Goal: Complete application form: Complete application form

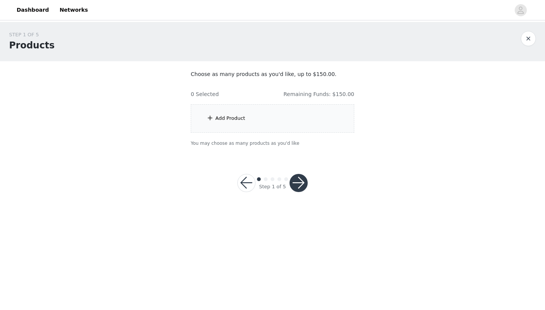
click at [210, 119] on span at bounding box center [210, 118] width 8 height 9
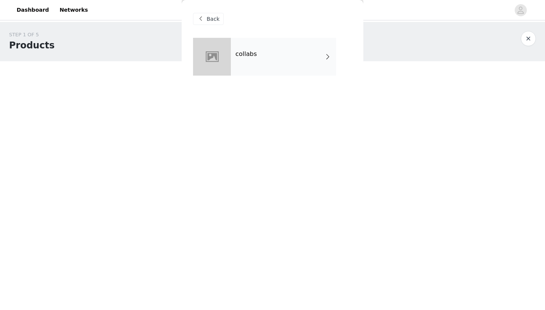
click at [286, 54] on div "collabs" at bounding box center [283, 57] width 105 height 38
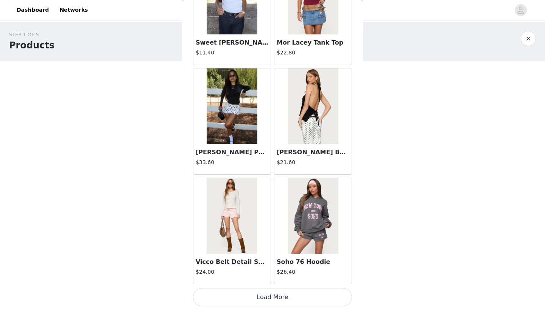
click at [293, 301] on button "Load More" at bounding box center [272, 297] width 159 height 18
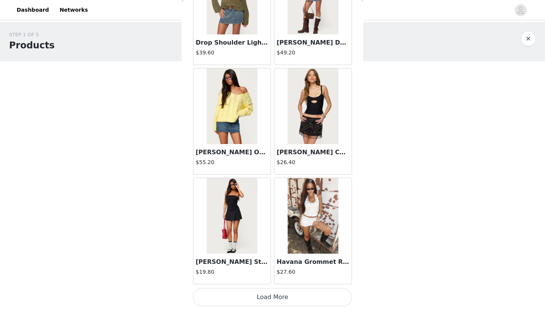
click at [289, 294] on button "Load More" at bounding box center [272, 297] width 159 height 18
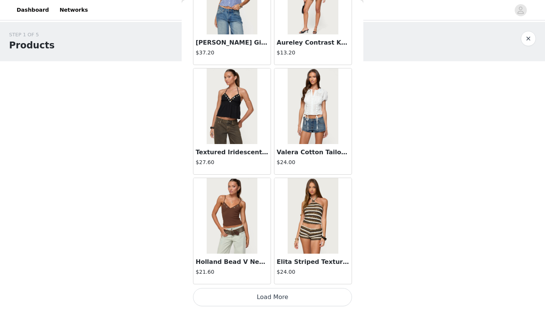
click at [285, 298] on button "Load More" at bounding box center [272, 297] width 159 height 18
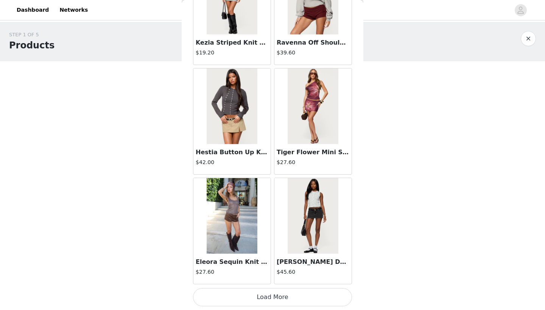
click at [287, 302] on button "Load More" at bounding box center [272, 297] width 159 height 18
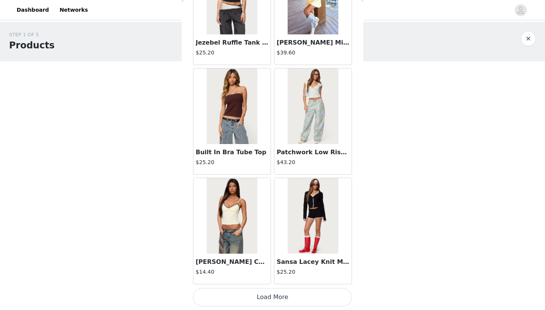
click at [287, 301] on button "Load More" at bounding box center [272, 297] width 159 height 18
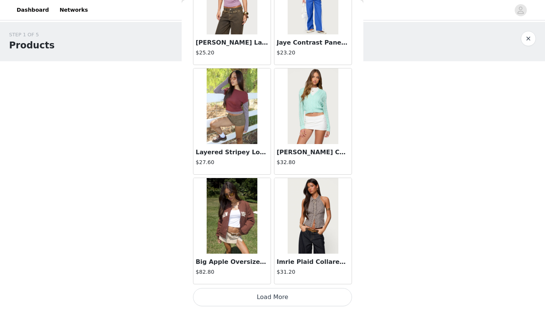
click at [287, 303] on button "Load More" at bounding box center [272, 297] width 159 height 18
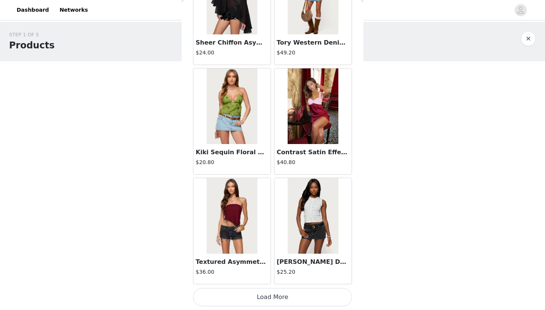
click at [288, 300] on button "Load More" at bounding box center [272, 297] width 159 height 18
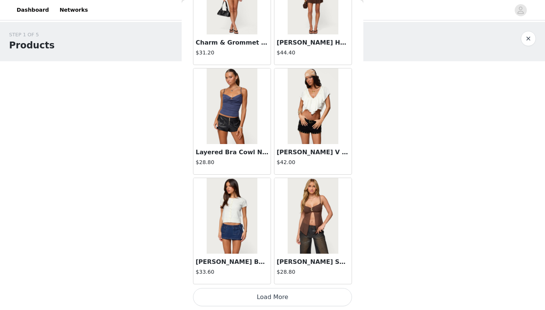
click at [287, 299] on button "Load More" at bounding box center [272, 297] width 159 height 18
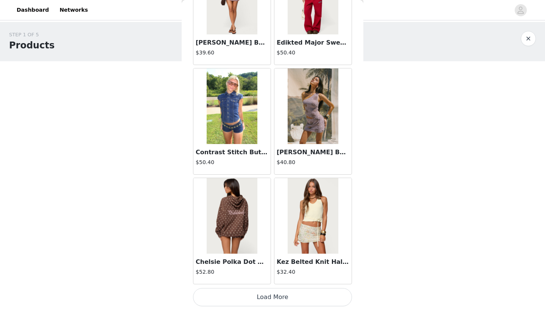
click at [286, 298] on button "Load More" at bounding box center [272, 297] width 159 height 18
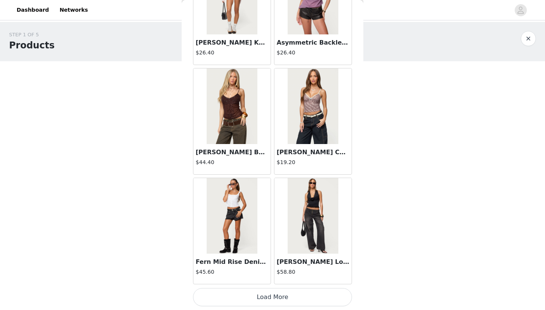
click at [286, 298] on button "Load More" at bounding box center [272, 297] width 159 height 18
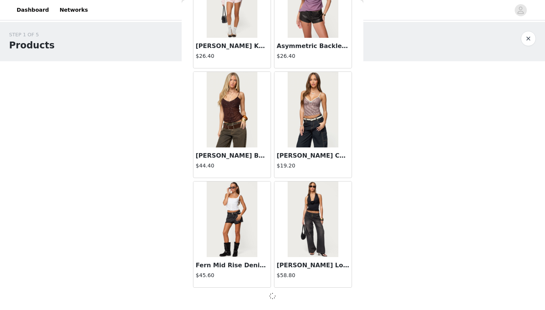
scroll to position [10722, 0]
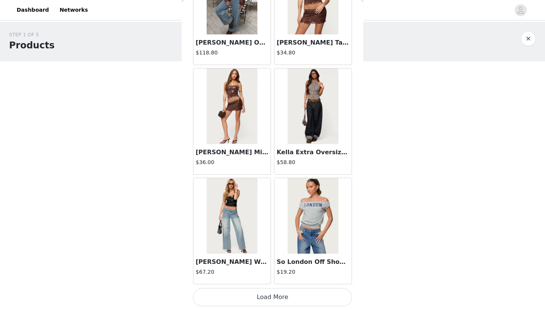
click at [286, 297] on button "Load More" at bounding box center [272, 297] width 159 height 18
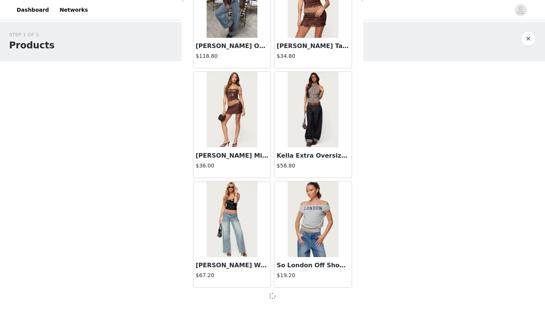
scroll to position [11819, 0]
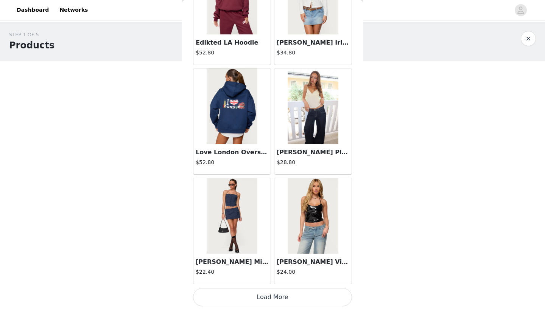
click at [283, 299] on button "Load More" at bounding box center [272, 297] width 159 height 18
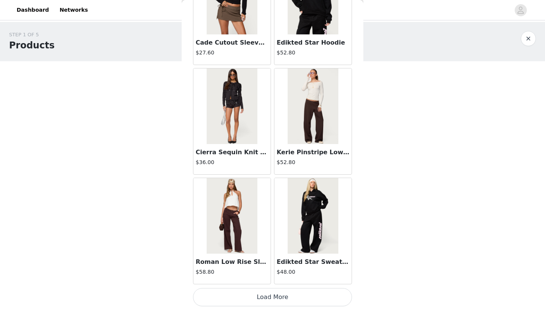
click at [290, 302] on button "Load More" at bounding box center [272, 297] width 159 height 18
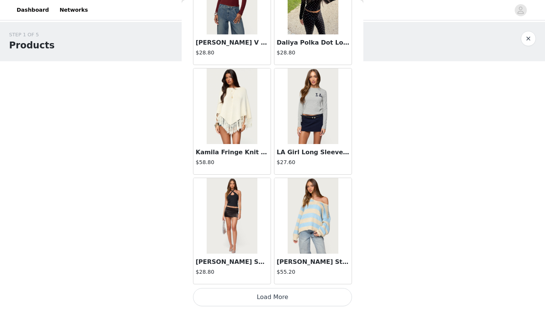
click at [289, 298] on button "Load More" at bounding box center [272, 297] width 159 height 18
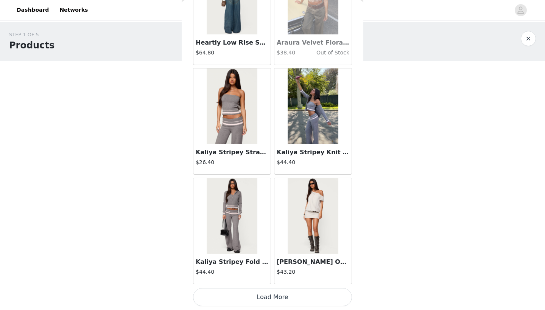
click at [289, 298] on button "Load More" at bounding box center [272, 297] width 159 height 18
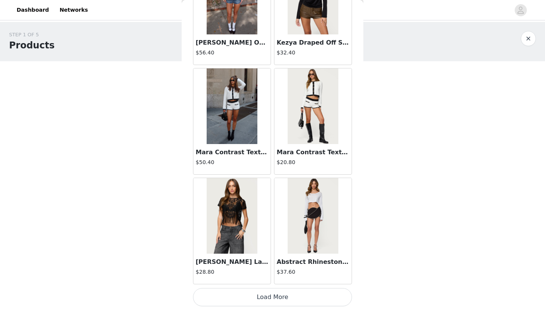
click at [286, 295] on button "Load More" at bounding box center [272, 297] width 159 height 18
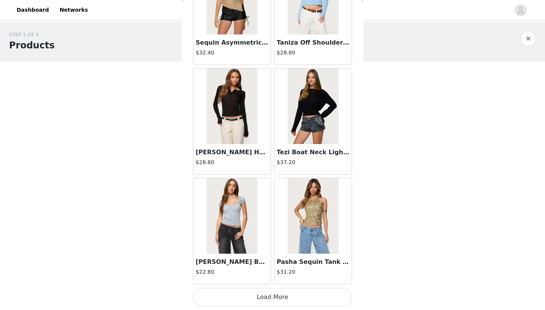
click at [286, 295] on button "Load More" at bounding box center [272, 297] width 159 height 18
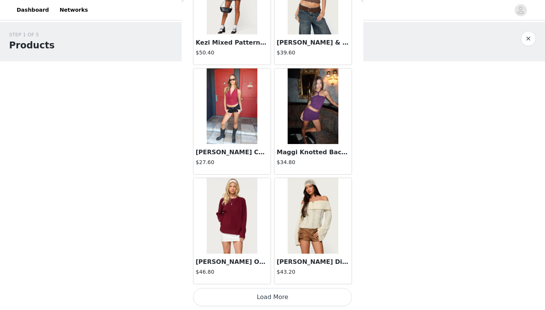
click at [285, 302] on button "Load More" at bounding box center [272, 297] width 159 height 18
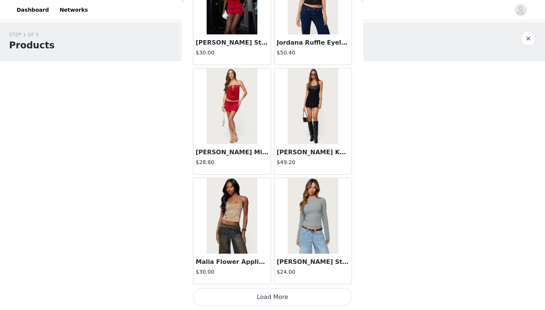
click at [285, 300] on button "Load More" at bounding box center [272, 297] width 159 height 18
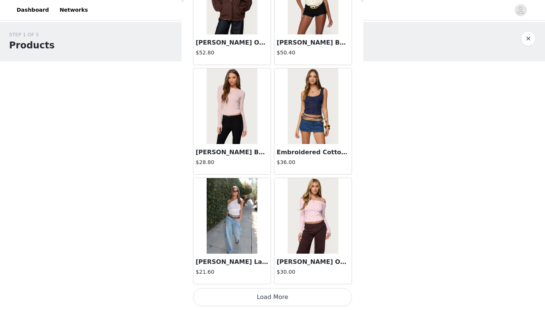
click at [283, 297] on button "Load More" at bounding box center [272, 297] width 159 height 18
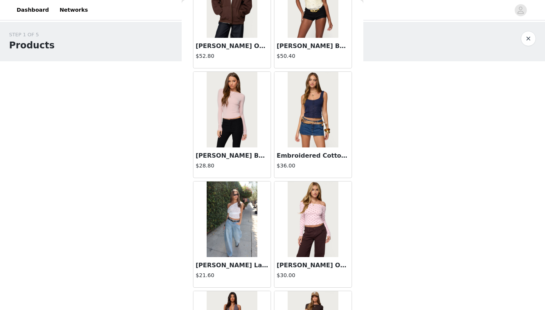
scroll to position [0, 0]
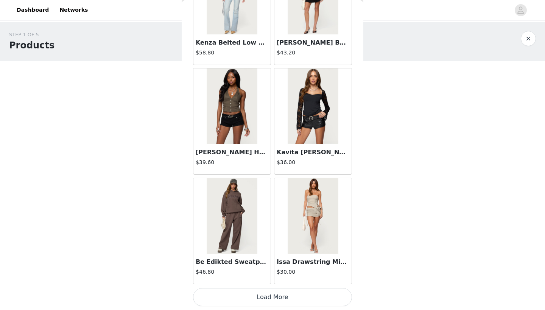
click at [283, 297] on button "Load More" at bounding box center [272, 297] width 159 height 18
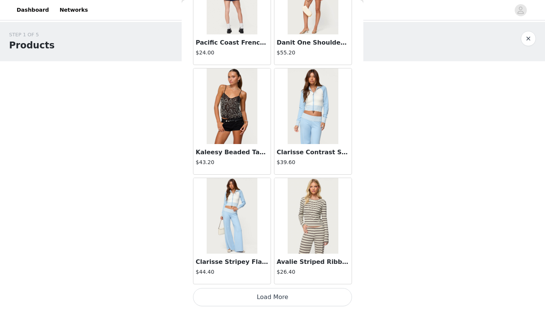
click at [283, 297] on button "Load More" at bounding box center [272, 297] width 159 height 18
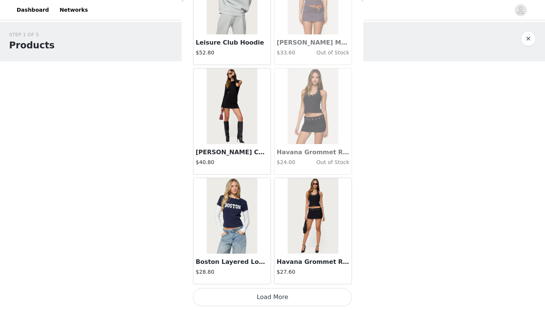
click at [283, 298] on button "Load More" at bounding box center [272, 297] width 159 height 18
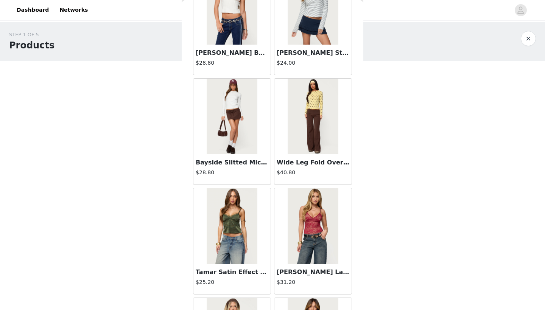
scroll to position [23373, 0]
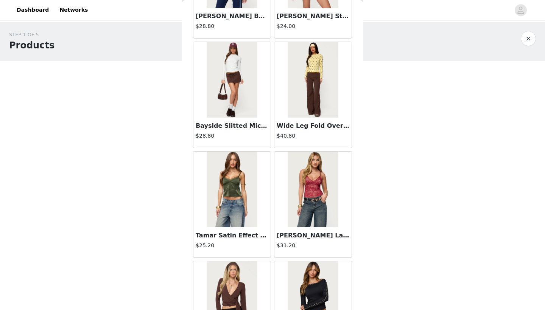
click at [307, 135] on h4 "$40.80" at bounding box center [313, 136] width 73 height 8
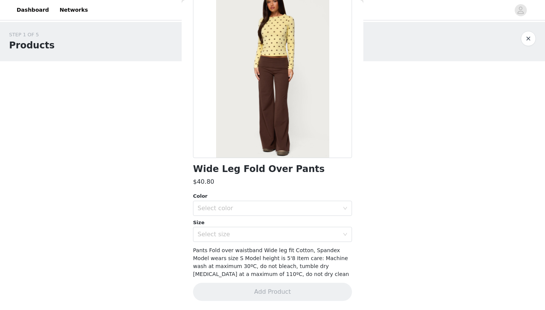
scroll to position [50, 0]
click at [274, 204] on div "Select color" at bounding box center [270, 209] width 145 height 14
click at [254, 227] on li "BROWN" at bounding box center [272, 225] width 159 height 12
click at [255, 230] on div "Select size" at bounding box center [270, 235] width 145 height 14
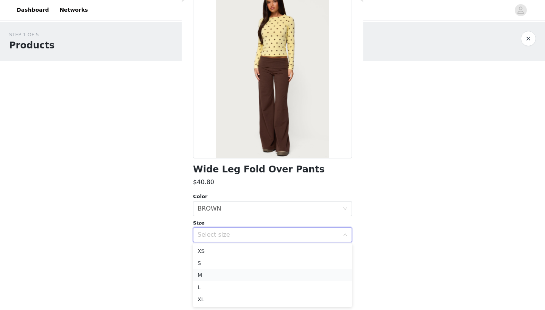
click at [246, 276] on li "M" at bounding box center [272, 275] width 159 height 12
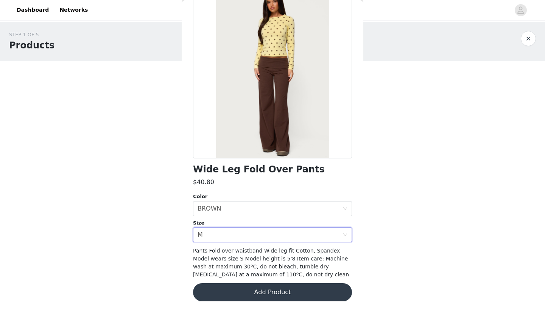
scroll to position [0, 0]
click at [235, 231] on div "Select size M" at bounding box center [270, 235] width 145 height 14
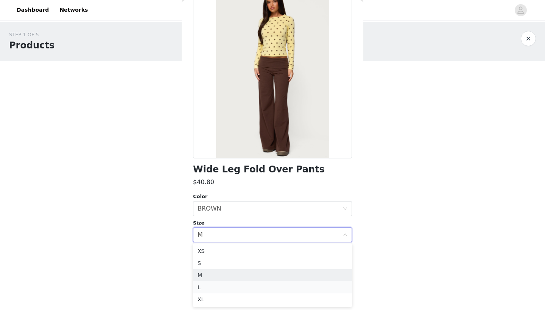
click at [226, 288] on li "L" at bounding box center [272, 288] width 159 height 12
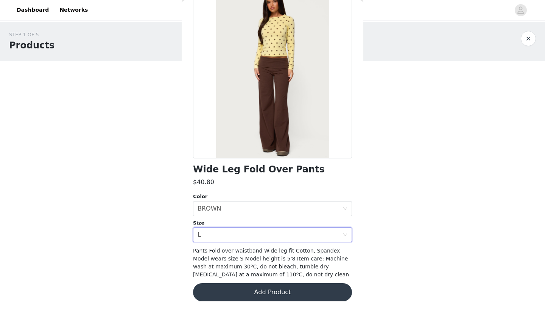
click at [265, 297] on button "Add Product" at bounding box center [272, 292] width 159 height 18
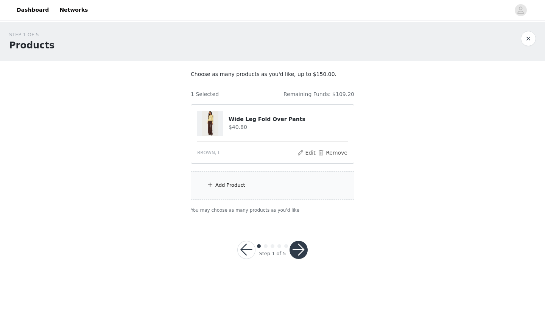
click at [270, 184] on div "Add Product" at bounding box center [272, 185] width 163 height 28
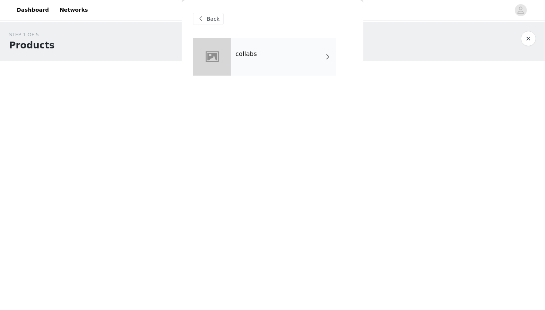
click at [271, 45] on div "collabs" at bounding box center [283, 57] width 105 height 38
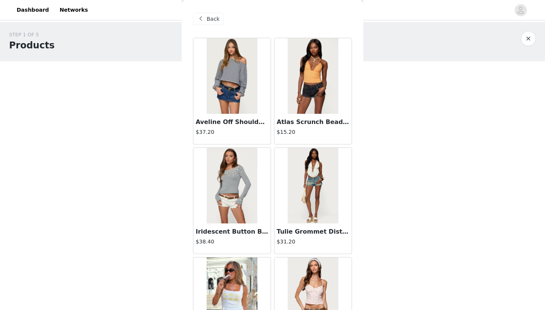
click at [216, 19] on span "Back" at bounding box center [213, 19] width 13 height 8
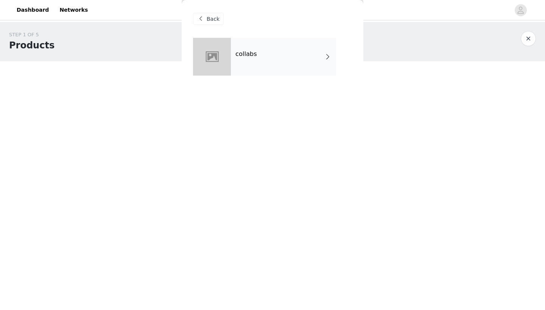
click at [217, 24] on div "Back" at bounding box center [208, 19] width 31 height 12
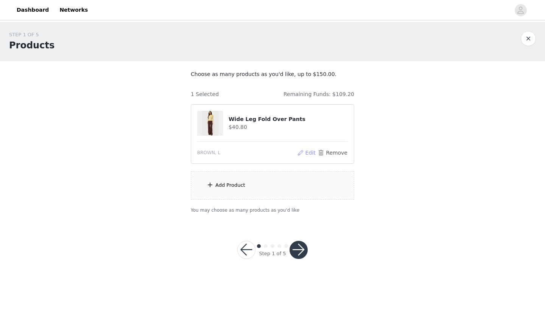
click at [308, 150] on button "Edit" at bounding box center [306, 152] width 19 height 9
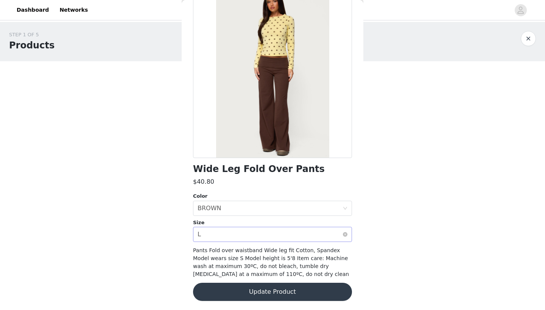
scroll to position [50, 0]
click at [274, 229] on div "Select size L" at bounding box center [270, 235] width 145 height 14
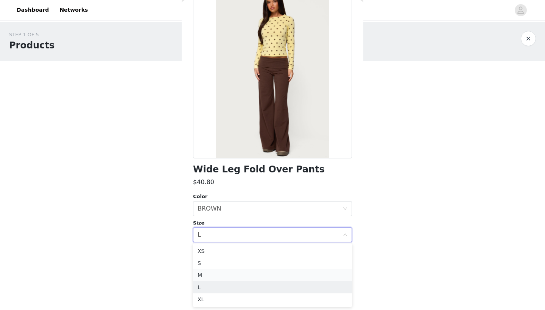
click at [265, 278] on li "M" at bounding box center [272, 275] width 159 height 12
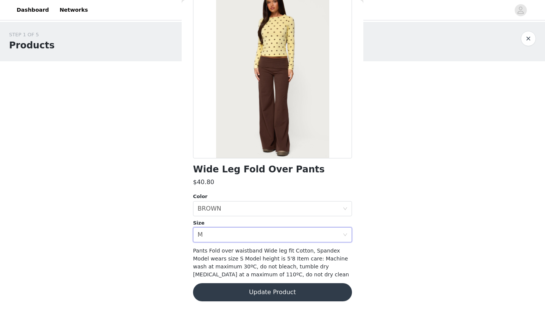
click at [284, 291] on button "Update Product" at bounding box center [272, 292] width 159 height 18
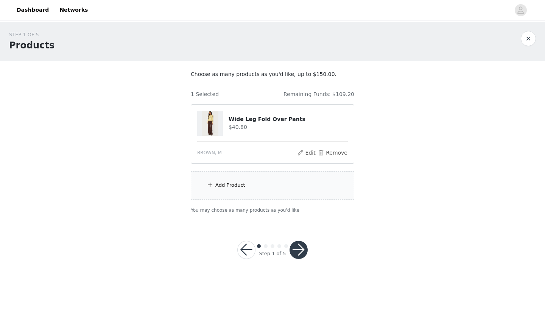
click at [282, 190] on div "Add Product" at bounding box center [272, 185] width 163 height 28
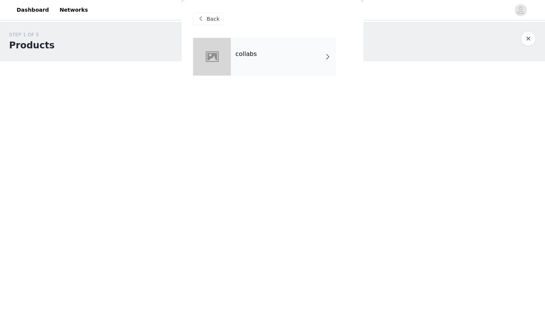
click at [284, 65] on div "collabs" at bounding box center [283, 57] width 105 height 38
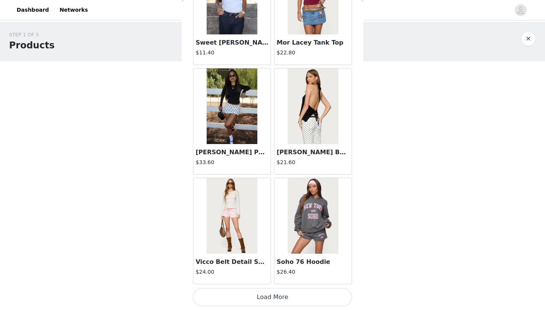
scroll to position [848, 0]
click at [286, 294] on button "Load More" at bounding box center [272, 297] width 159 height 18
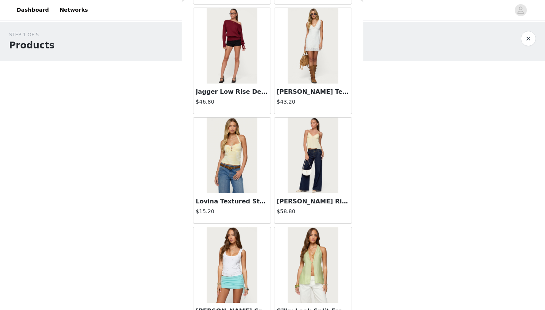
scroll to position [1348, 0]
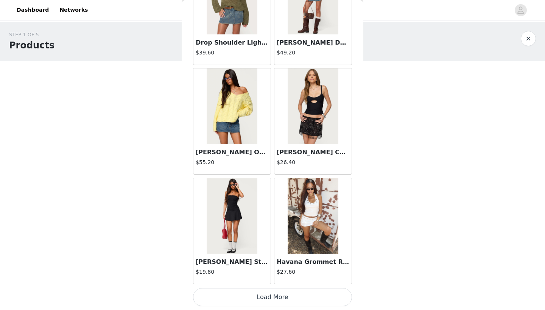
click at [272, 296] on button "Load More" at bounding box center [272, 297] width 159 height 18
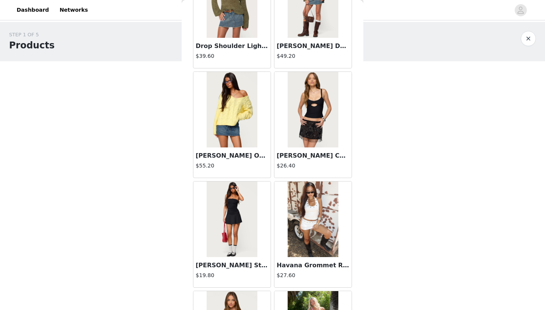
scroll to position [0, 0]
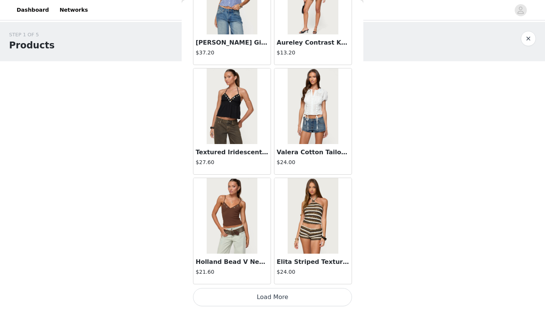
click at [274, 298] on button "Load More" at bounding box center [272, 297] width 159 height 18
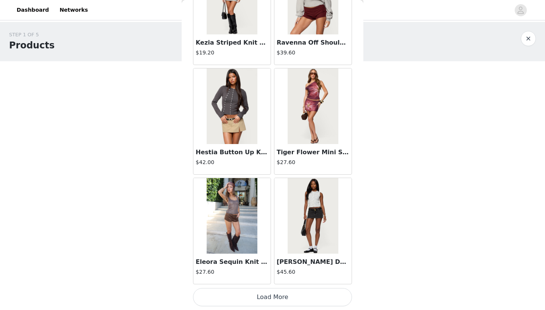
click at [273, 303] on button "Load More" at bounding box center [272, 297] width 159 height 18
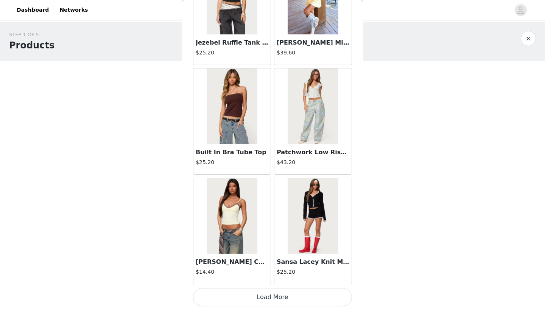
click at [273, 299] on button "Load More" at bounding box center [272, 297] width 159 height 18
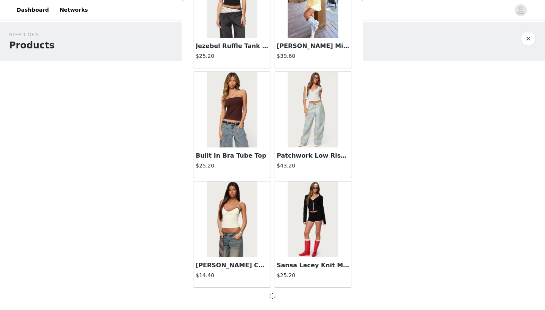
scroll to position [5234, 0]
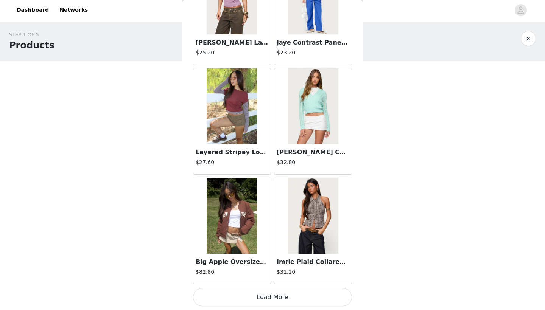
click at [273, 296] on button "Load More" at bounding box center [272, 297] width 159 height 18
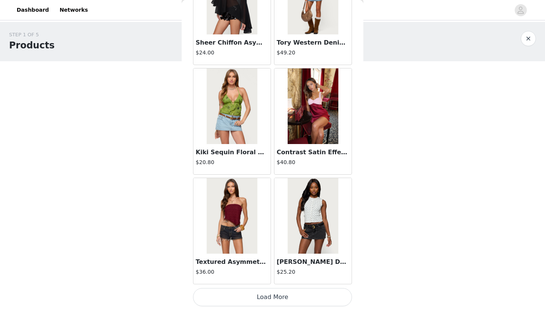
scroll to position [0, 0]
click at [275, 301] on button "Load More" at bounding box center [272, 297] width 159 height 18
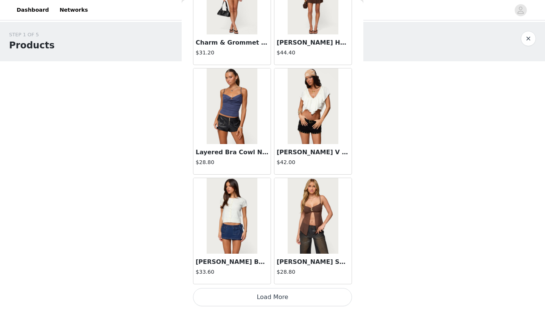
click at [275, 302] on button "Load More" at bounding box center [272, 297] width 159 height 18
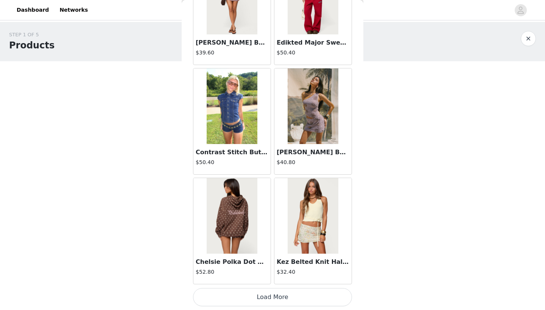
click at [275, 302] on button "Load More" at bounding box center [272, 297] width 159 height 18
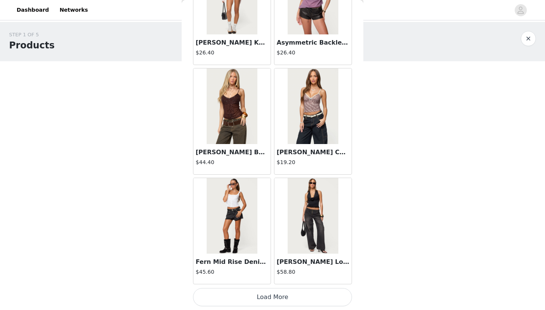
click at [277, 296] on button "Load More" at bounding box center [272, 297] width 159 height 18
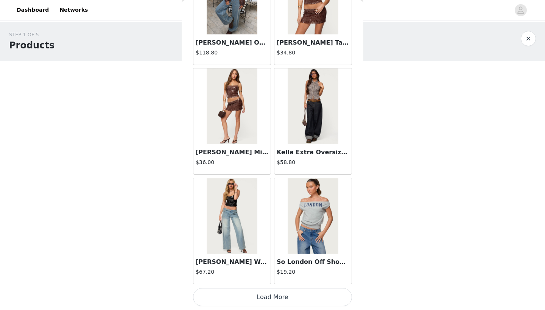
click at [277, 296] on button "Load More" at bounding box center [272, 297] width 159 height 18
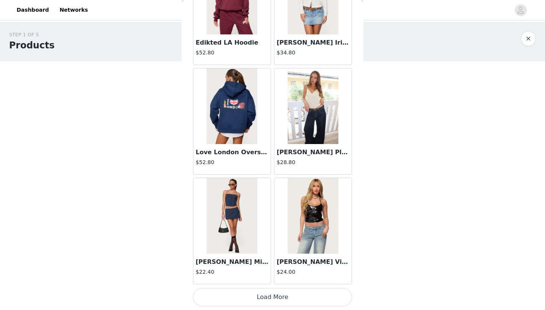
click at [277, 296] on button "Load More" at bounding box center [272, 297] width 159 height 18
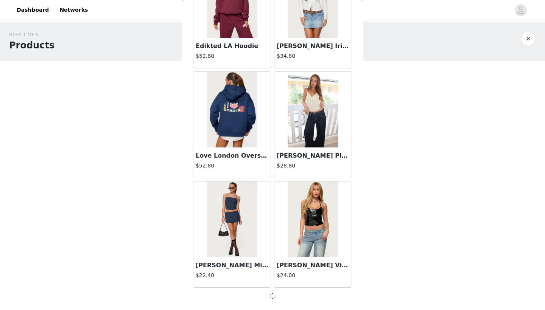
scroll to position [12917, 0]
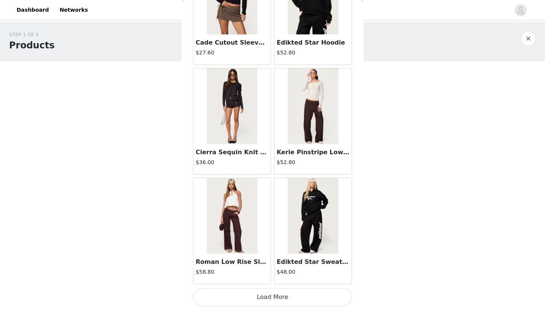
click at [277, 296] on button "Load More" at bounding box center [272, 297] width 159 height 18
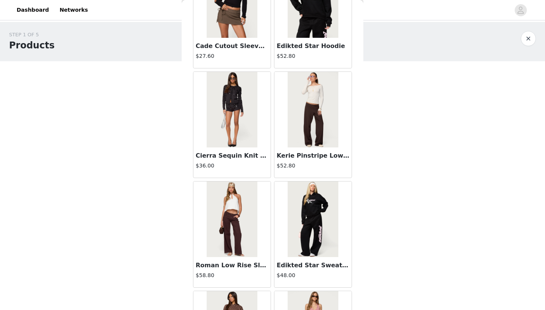
scroll to position [0, 0]
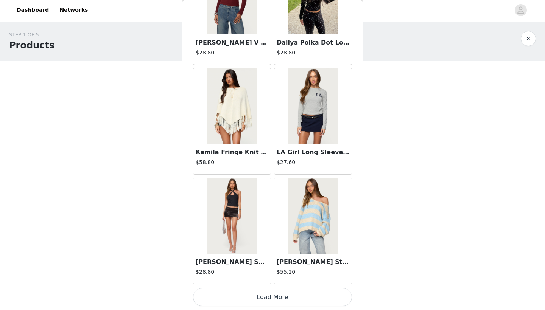
click at [277, 293] on button "Load More" at bounding box center [272, 297] width 159 height 18
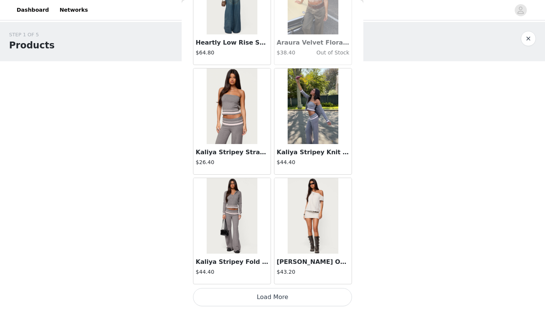
click at [278, 298] on button "Load More" at bounding box center [272, 297] width 159 height 18
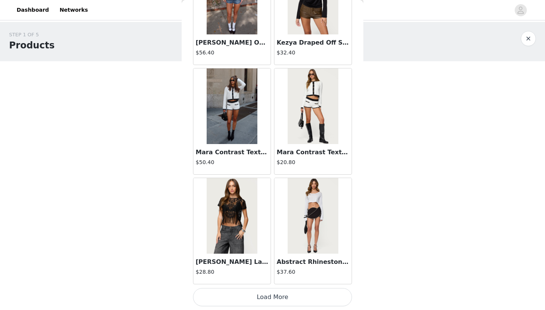
click at [278, 298] on button "Load More" at bounding box center [272, 297] width 159 height 18
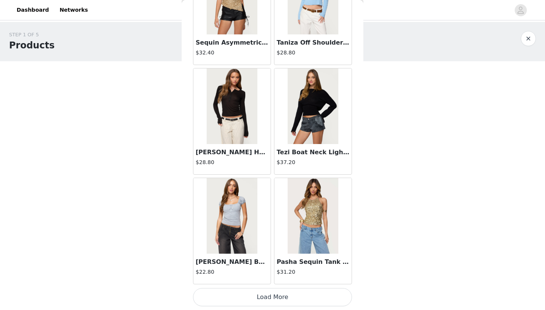
click at [278, 298] on button "Load More" at bounding box center [272, 297] width 159 height 18
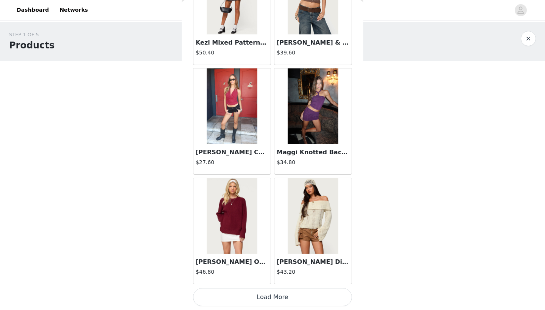
scroll to position [0, 0]
click at [278, 298] on button "Load More" at bounding box center [272, 297] width 159 height 18
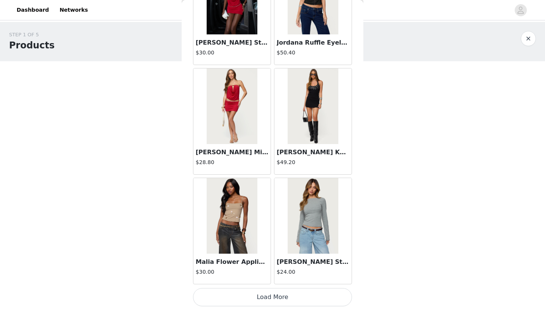
scroll to position [20599, 0]
click at [278, 298] on button "Load More" at bounding box center [272, 298] width 159 height 18
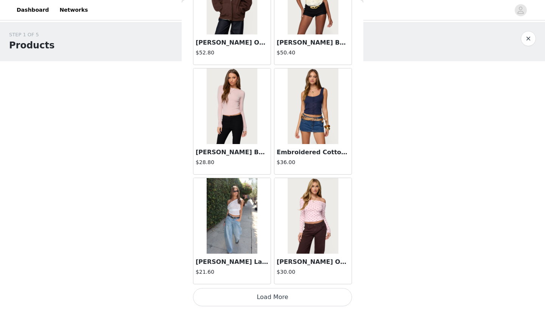
scroll to position [0, 0]
click at [278, 296] on button "Load More" at bounding box center [272, 297] width 159 height 18
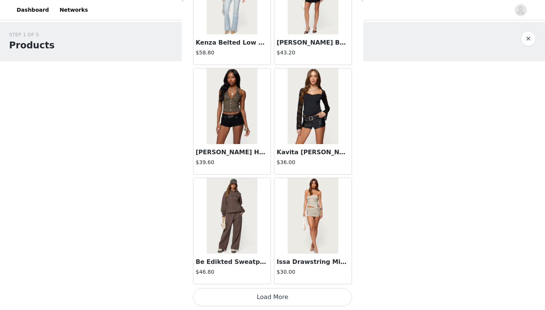
click at [278, 296] on button "Load More" at bounding box center [272, 297] width 159 height 18
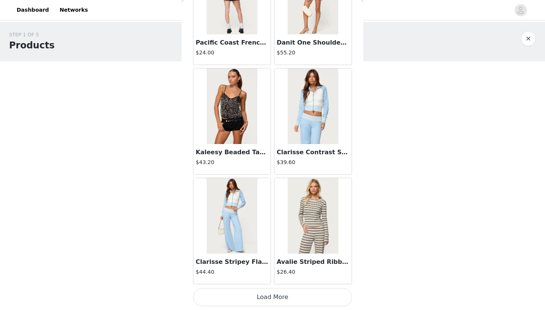
click at [279, 297] on button "Load More" at bounding box center [272, 297] width 159 height 18
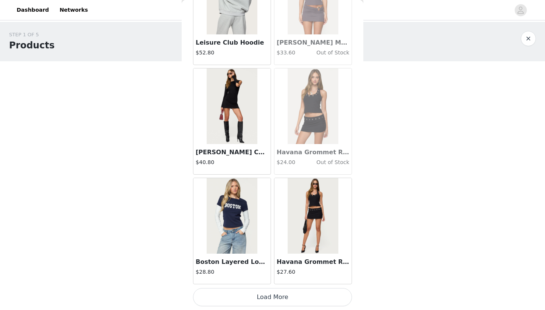
click at [279, 297] on button "Load More" at bounding box center [272, 297] width 159 height 18
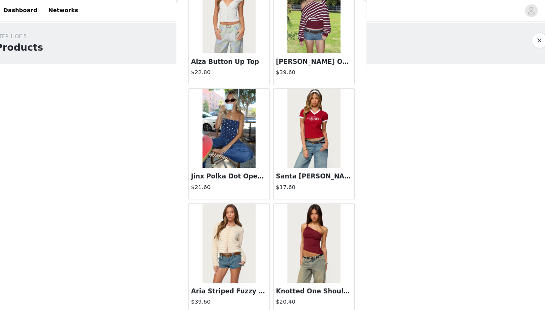
scroll to position [4891, 0]
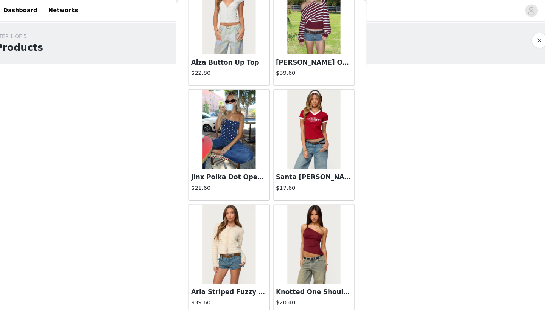
click at [221, 174] on div "Jinx Polka Dot Open-Back Top $21.60" at bounding box center [231, 176] width 77 height 30
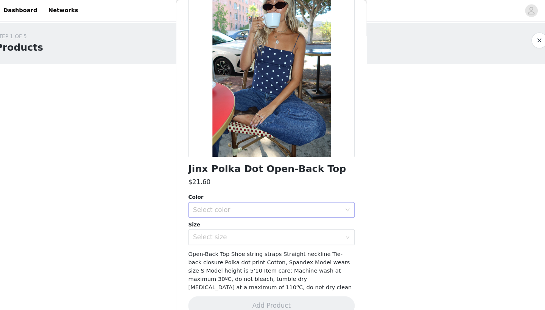
scroll to position [58, 0]
click at [204, 202] on div "Select color" at bounding box center [269, 201] width 142 height 8
click at [207, 214] on li "NAVY AND WHITE" at bounding box center [272, 217] width 159 height 12
click at [210, 223] on div "Select size" at bounding box center [270, 227] width 145 height 14
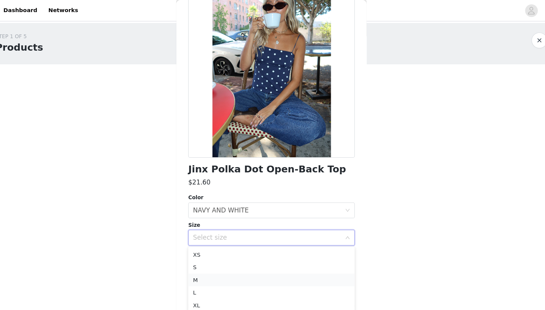
click at [202, 266] on li "M" at bounding box center [272, 268] width 159 height 12
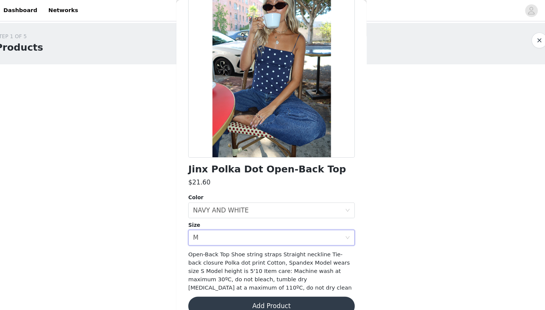
click at [231, 296] on button "Add Product" at bounding box center [272, 292] width 159 height 18
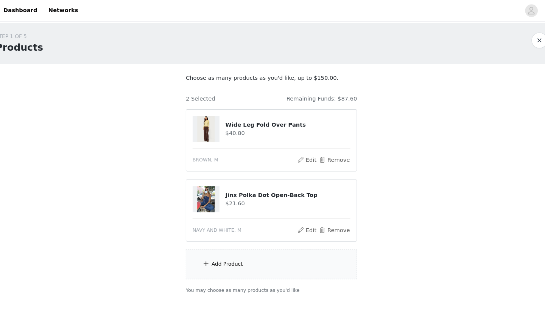
click at [226, 258] on div "Add Product" at bounding box center [272, 252] width 163 height 28
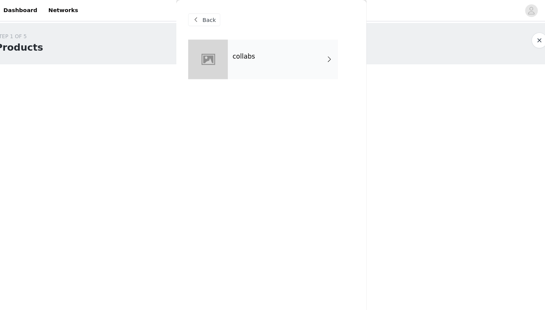
click at [243, 53] on div "collabs" at bounding box center [283, 57] width 105 height 38
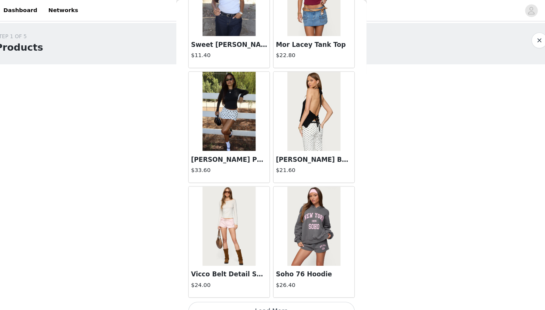
click at [237, 296] on button "Load More" at bounding box center [272, 297] width 159 height 18
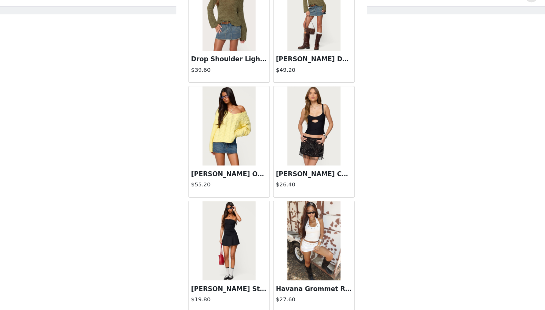
scroll to position [1918, 0]
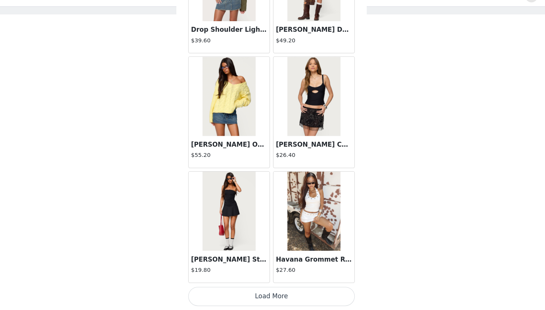
click at [226, 288] on button "Load More" at bounding box center [272, 297] width 159 height 18
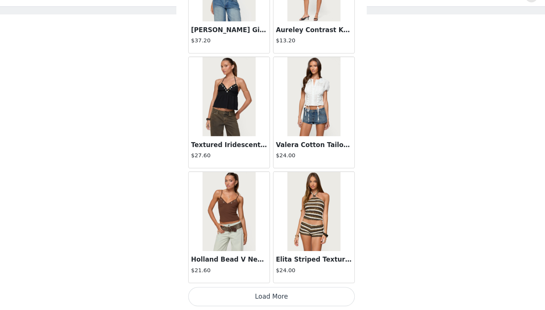
scroll to position [34, 0]
click at [267, 288] on button "Load More" at bounding box center [272, 297] width 159 height 18
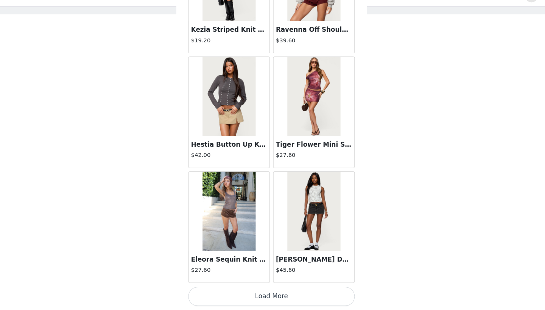
click at [270, 288] on button "Load More" at bounding box center [272, 297] width 159 height 18
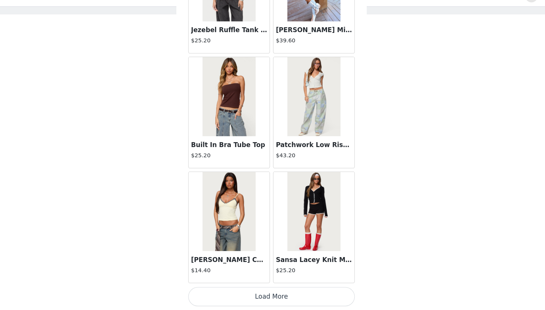
click at [280, 288] on button "Load More" at bounding box center [272, 297] width 159 height 18
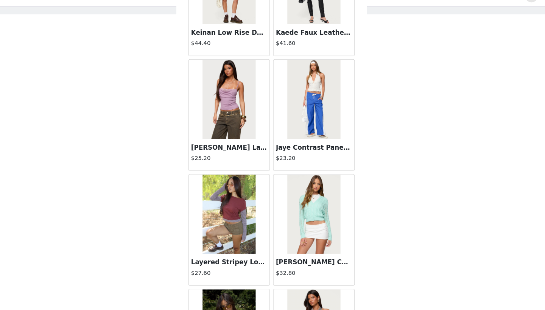
scroll to position [6230, 0]
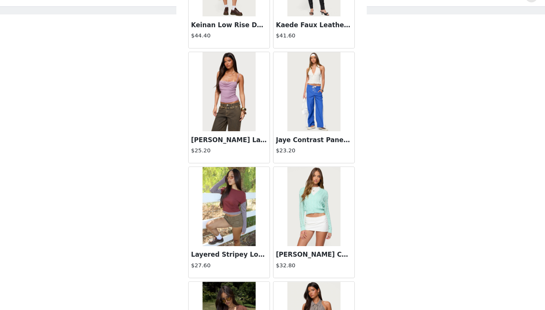
click at [413, 2] on div at bounding box center [301, 10] width 418 height 17
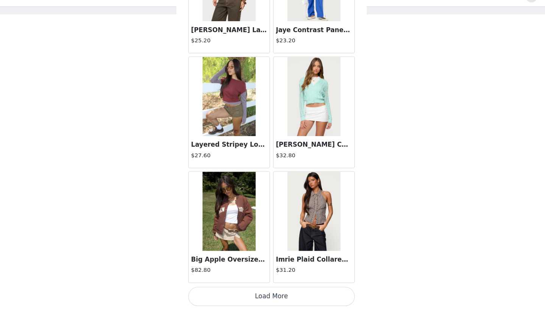
scroll to position [6335, 0]
click at [279, 288] on button "Load More" at bounding box center [272, 297] width 159 height 18
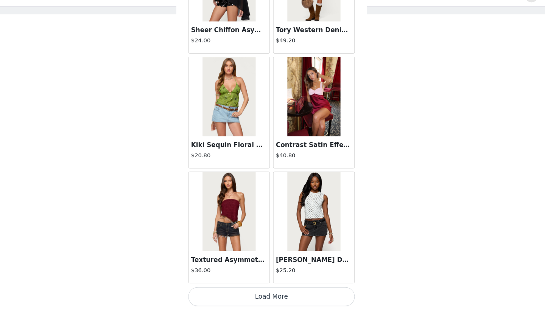
scroll to position [34, 0]
click at [255, 288] on button "Load More" at bounding box center [272, 297] width 159 height 18
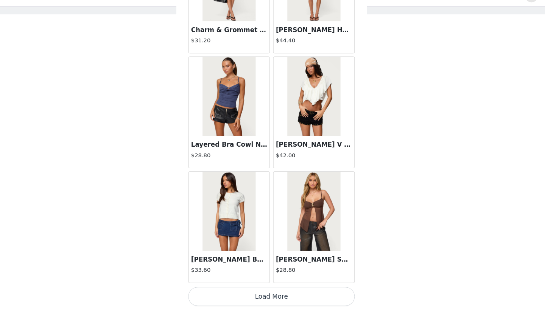
click at [275, 288] on button "Load More" at bounding box center [272, 297] width 159 height 18
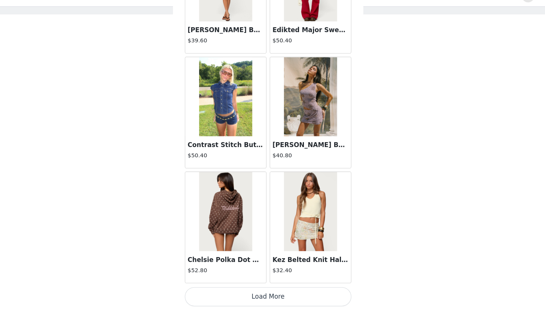
click at [263, 288] on button "Load More" at bounding box center [272, 297] width 159 height 18
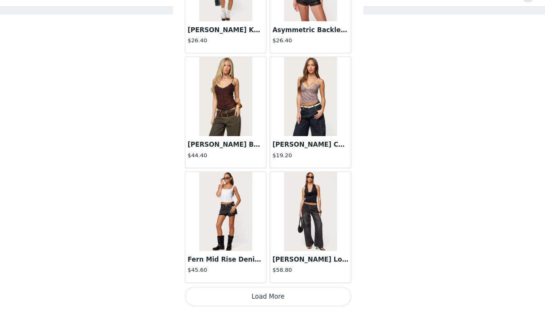
scroll to position [10725, 0]
click at [264, 288] on button "Load More" at bounding box center [272, 297] width 159 height 18
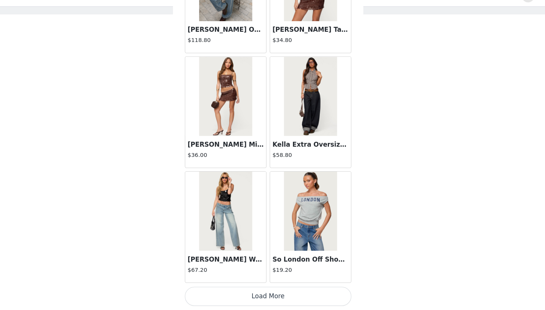
scroll to position [34, 0]
click at [246, 288] on button "Load More" at bounding box center [272, 297] width 159 height 18
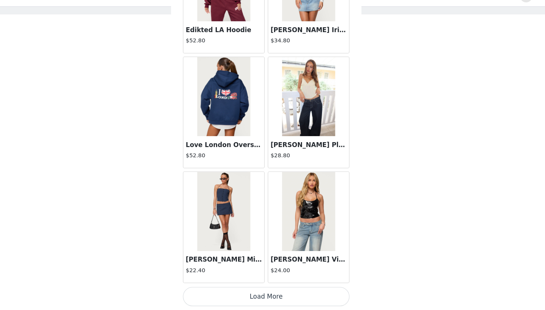
click at [251, 288] on button "Load More" at bounding box center [272, 297] width 159 height 18
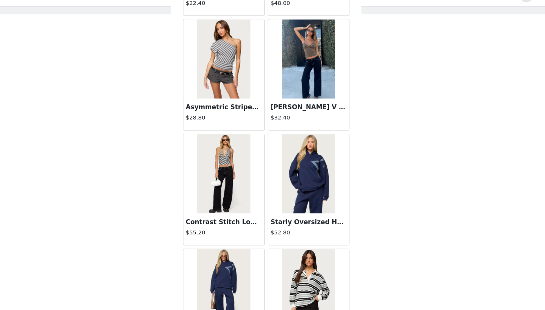
scroll to position [13615, 0]
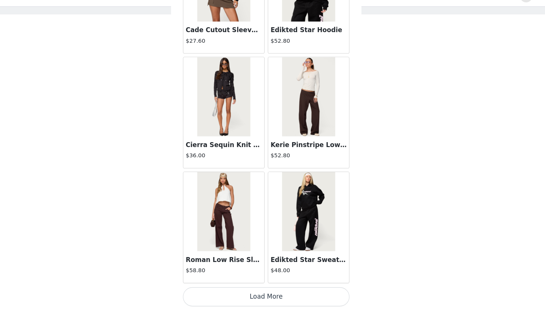
click at [240, 288] on button "Load More" at bounding box center [272, 297] width 159 height 18
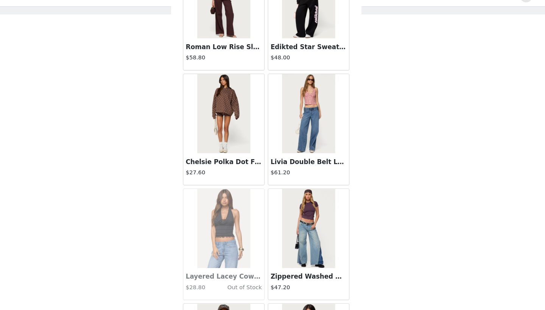
scroll to position [14264, 0]
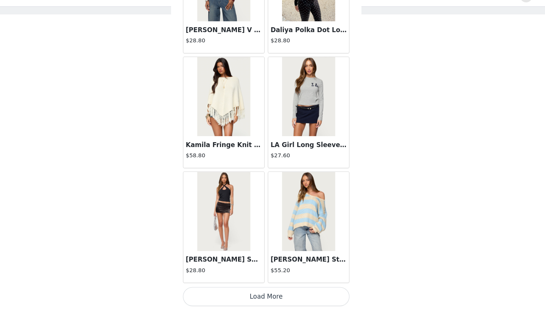
click at [256, 288] on button "Load More" at bounding box center [272, 297] width 159 height 18
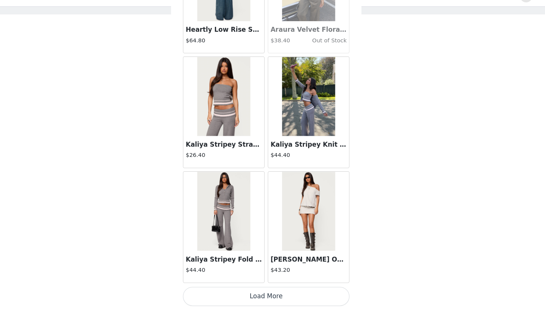
scroll to position [34, 0]
click at [258, 290] on button "Load More" at bounding box center [272, 297] width 159 height 18
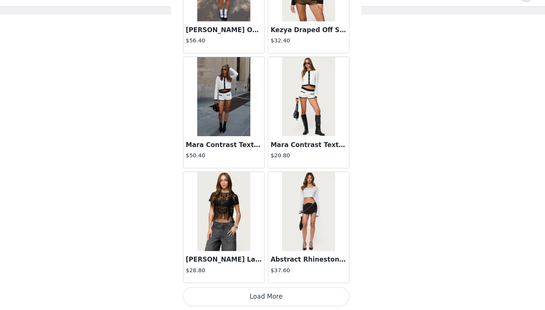
click at [262, 288] on button "Load More" at bounding box center [272, 297] width 159 height 18
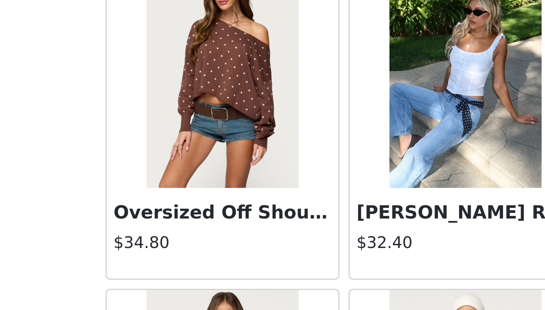
scroll to position [32, 0]
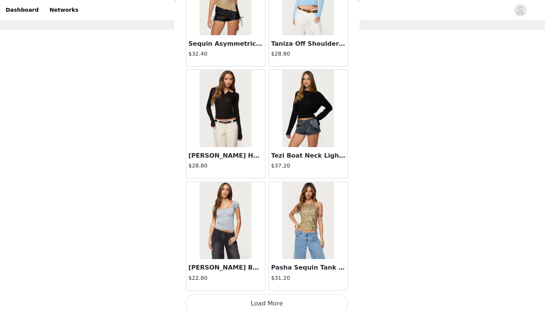
click at [276, 296] on button "Load More" at bounding box center [272, 297] width 159 height 18
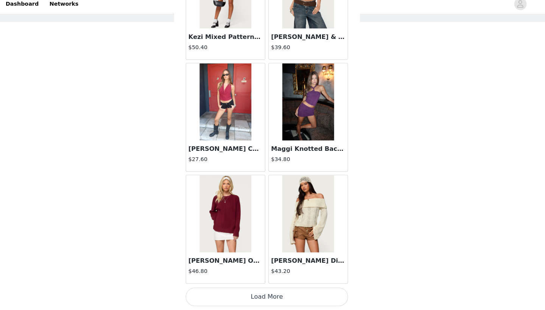
scroll to position [34, 0]
click at [281, 288] on button "Load More" at bounding box center [272, 297] width 159 height 18
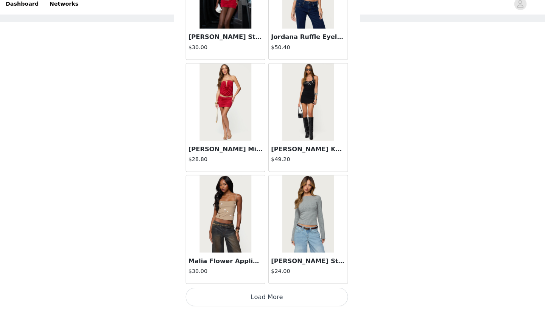
click at [294, 291] on button "Load More" at bounding box center [272, 297] width 159 height 18
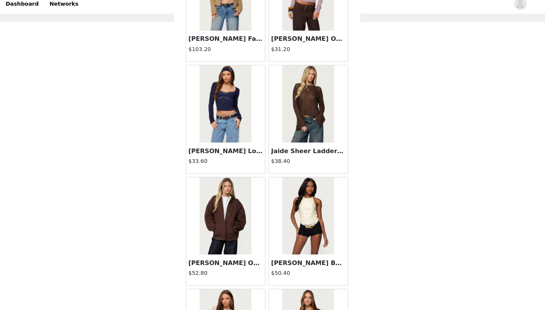
scroll to position [21481, 0]
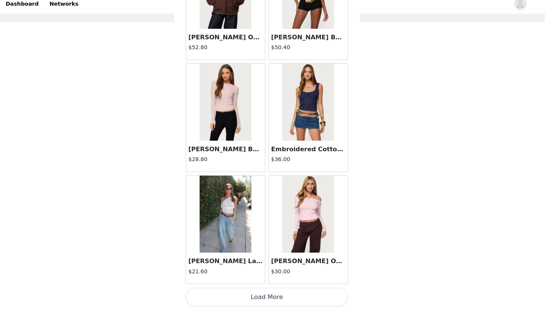
click at [271, 296] on button "Load More" at bounding box center [272, 297] width 159 height 18
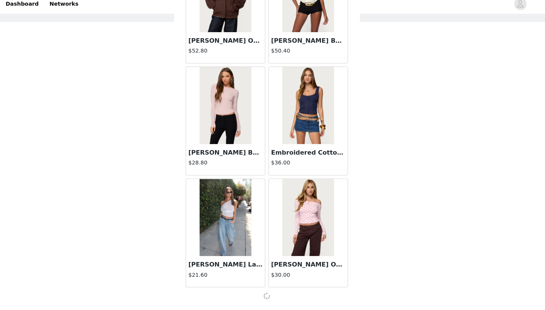
scroll to position [21697, 0]
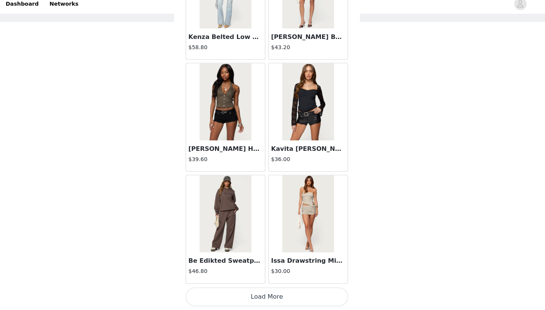
click at [271, 296] on button "Load More" at bounding box center [272, 297] width 159 height 18
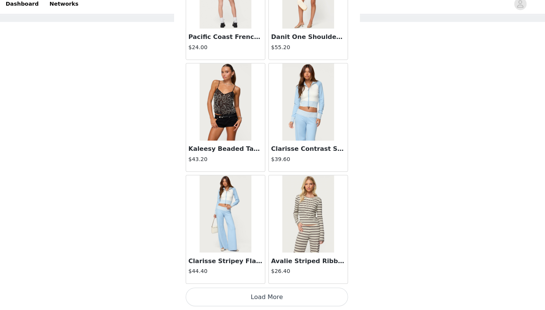
scroll to position [34, 0]
click at [260, 294] on button "Load More" at bounding box center [272, 297] width 159 height 18
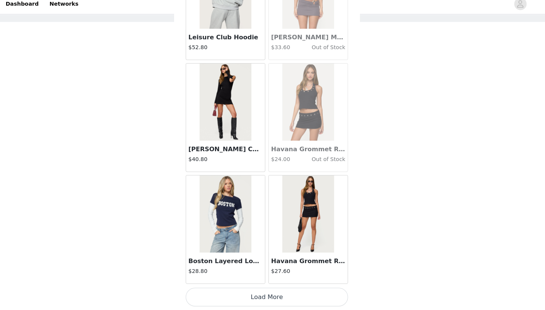
click at [260, 294] on button "Load More" at bounding box center [272, 297] width 159 height 18
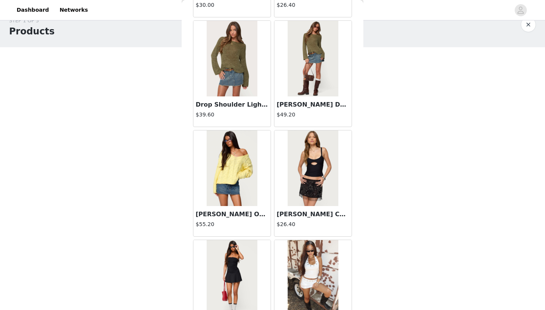
scroll to position [1868, 0]
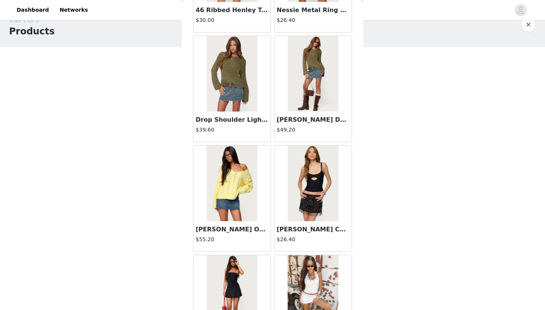
click at [249, 124] on h3 "Drop Shoulder Light Knit Sweater" at bounding box center [232, 119] width 73 height 9
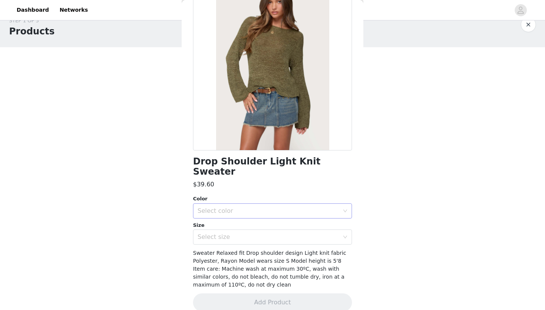
scroll to position [58, 0]
click at [263, 207] on div "Select color" at bounding box center [269, 211] width 142 height 8
click at [255, 219] on li "OLIVE" at bounding box center [272, 217] width 159 height 12
click at [255, 234] on div "Select size" at bounding box center [269, 238] width 142 height 8
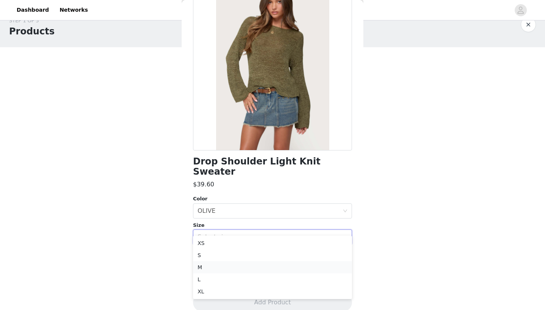
click at [248, 269] on li "M" at bounding box center [272, 268] width 159 height 12
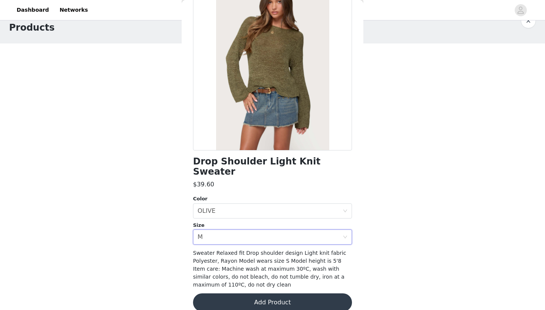
scroll to position [19, 0]
click at [261, 294] on button "Add Product" at bounding box center [272, 303] width 159 height 18
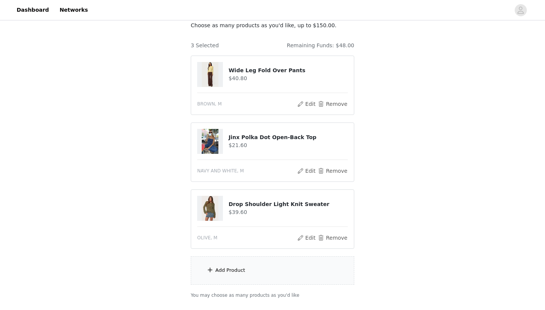
scroll to position [54, 0]
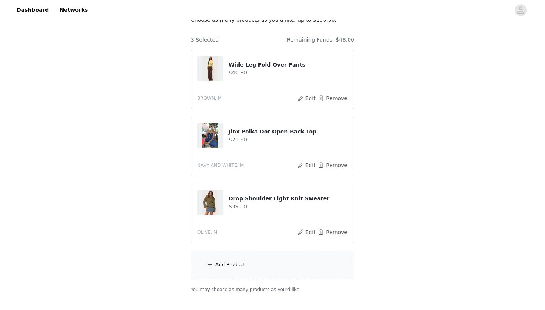
click at [249, 267] on div "Add Product" at bounding box center [272, 265] width 163 height 28
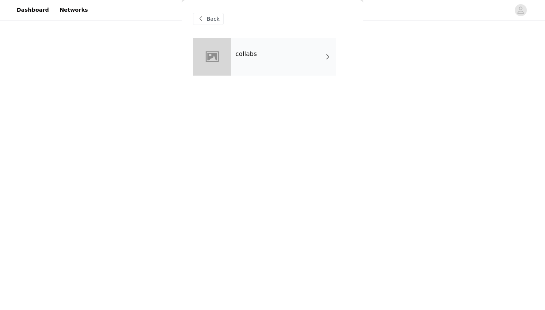
click at [289, 65] on div "collabs" at bounding box center [283, 57] width 105 height 38
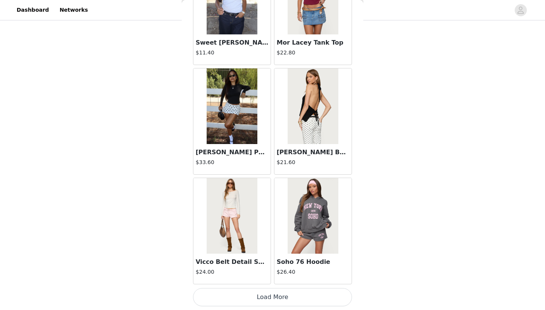
click at [276, 299] on button "Load More" at bounding box center [272, 297] width 159 height 18
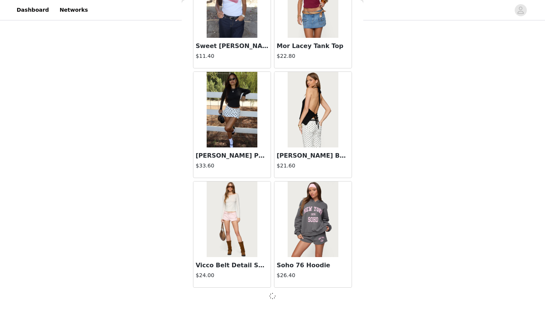
scroll to position [844, 0]
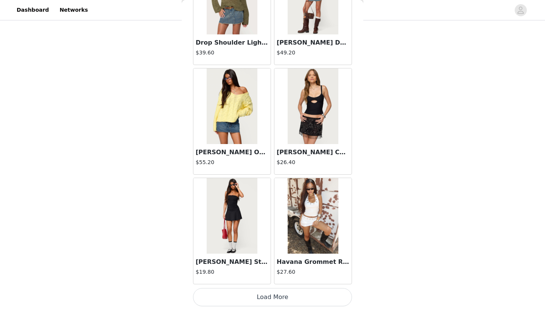
click at [276, 297] on button "Load More" at bounding box center [272, 297] width 159 height 18
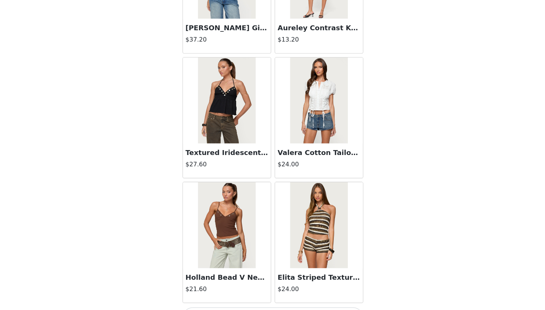
scroll to position [53, 0]
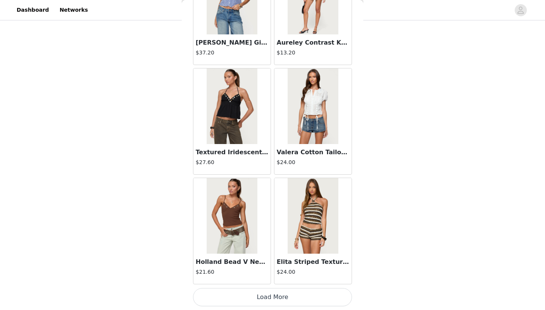
click at [271, 297] on button "Load More" at bounding box center [272, 297] width 159 height 18
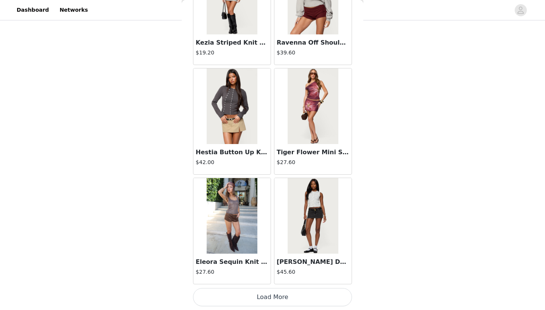
scroll to position [101, 0]
click at [270, 291] on button "Load More" at bounding box center [272, 297] width 159 height 18
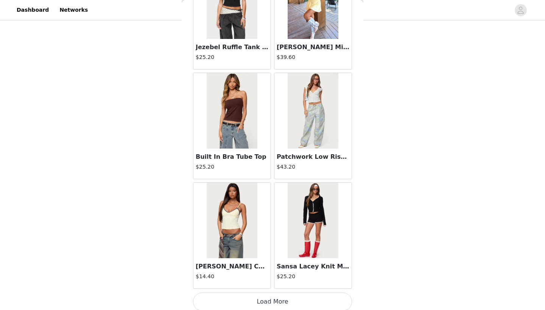
scroll to position [5233, 0]
click at [289, 300] on button "Load More" at bounding box center [272, 302] width 159 height 18
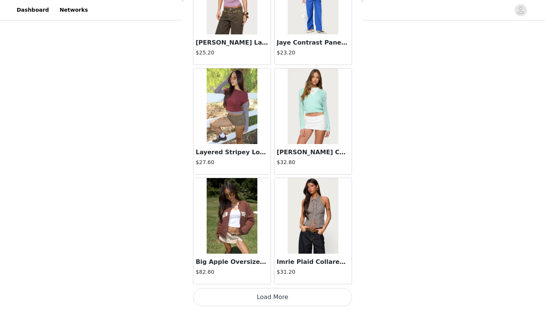
scroll to position [101, 0]
click at [281, 293] on button "Load More" at bounding box center [272, 297] width 159 height 18
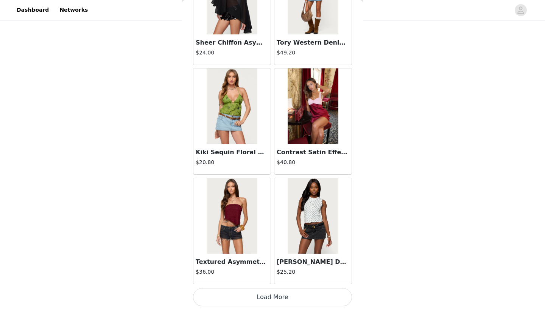
click at [291, 292] on button "Load More" at bounding box center [272, 297] width 159 height 18
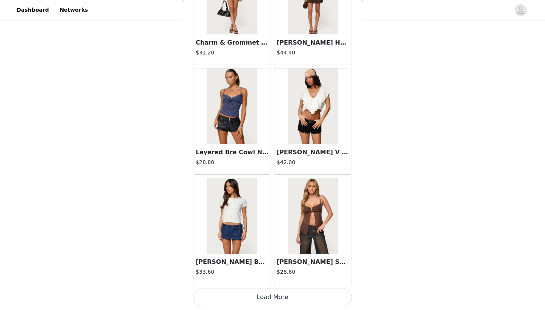
scroll to position [8530, 0]
click at [250, 297] on button "Load More" at bounding box center [272, 297] width 159 height 18
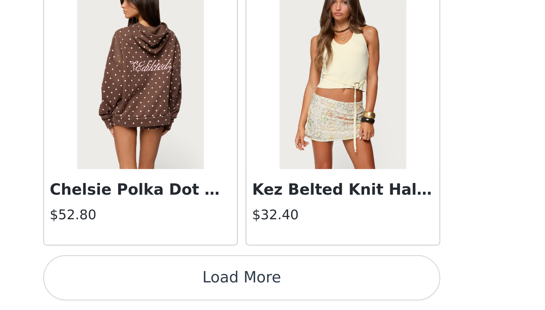
scroll to position [85, 0]
click at [193, 288] on button "Load More" at bounding box center [272, 297] width 159 height 18
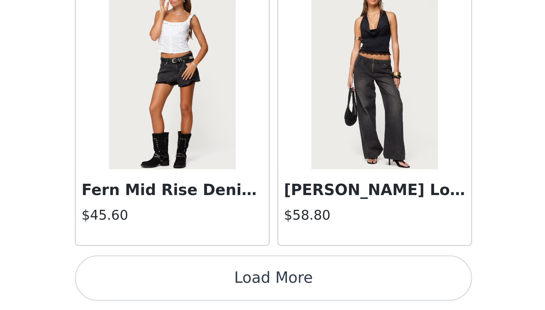
scroll to position [101, 0]
click at [193, 288] on button "Load More" at bounding box center [272, 297] width 159 height 18
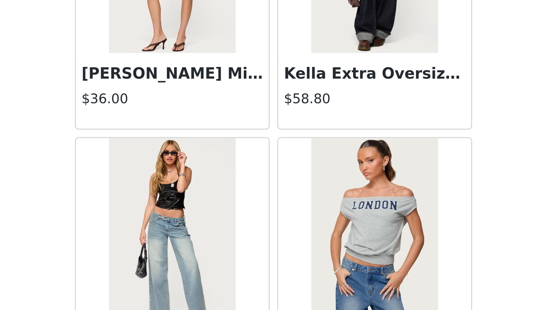
scroll to position [11817, 0]
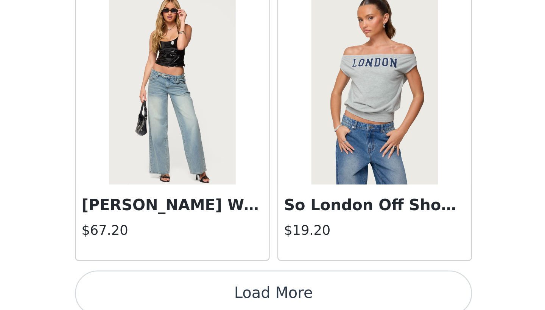
click at [193, 294] on button "Load More" at bounding box center [272, 303] width 159 height 18
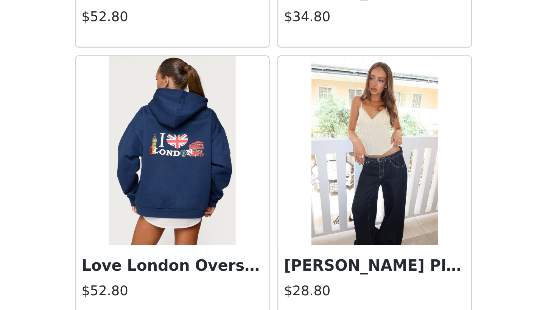
scroll to position [12780, 0]
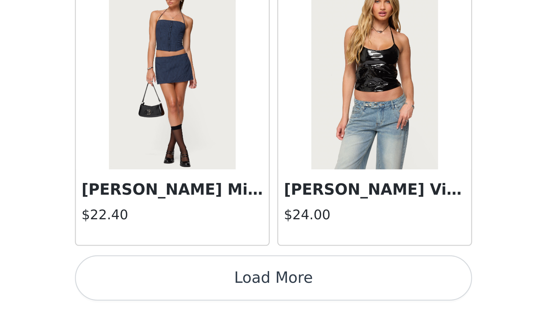
click at [193, 288] on button "Load More" at bounding box center [272, 297] width 159 height 18
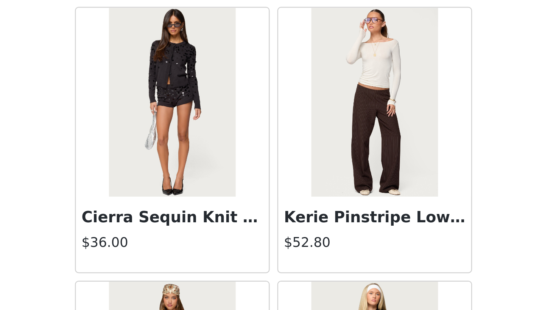
scroll to position [13897, 0]
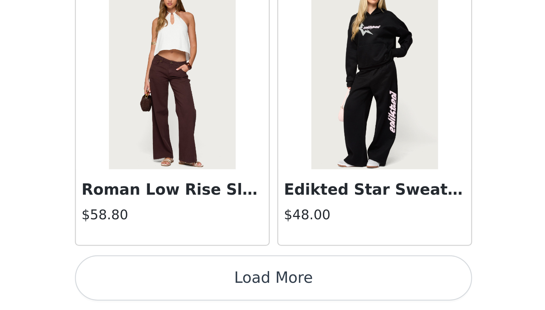
click at [193, 288] on button "Load More" at bounding box center [272, 297] width 159 height 18
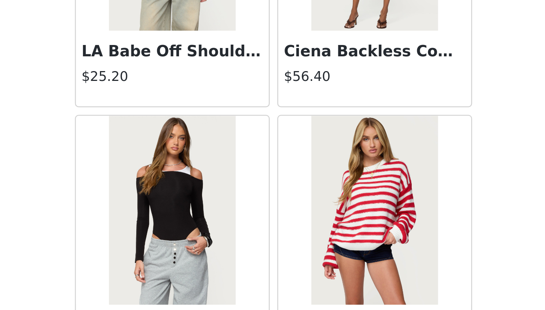
scroll to position [14732, 0]
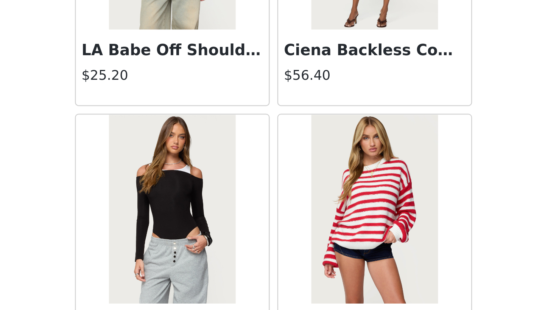
click at [196, 212] on h4 "$25.20" at bounding box center [232, 216] width 73 height 8
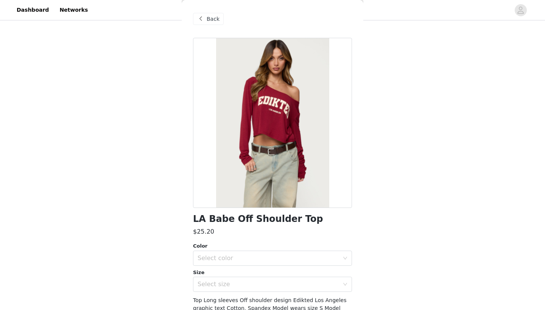
scroll to position [0, 0]
click at [258, 259] on div "Select color" at bounding box center [269, 259] width 142 height 8
click at [251, 273] on li "BURGUNDY" at bounding box center [272, 275] width 159 height 12
click at [260, 284] on div "Select size" at bounding box center [269, 285] width 142 height 8
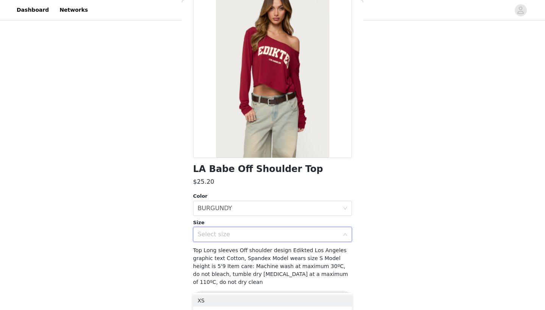
scroll to position [50, 0]
click at [248, 232] on div "Select size" at bounding box center [269, 235] width 142 height 8
click at [294, 237] on div "Select size" at bounding box center [269, 235] width 142 height 8
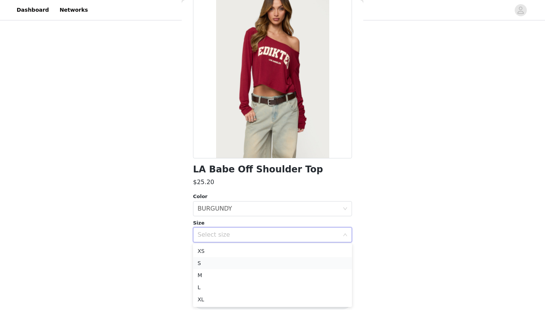
click at [249, 266] on li "S" at bounding box center [272, 263] width 159 height 12
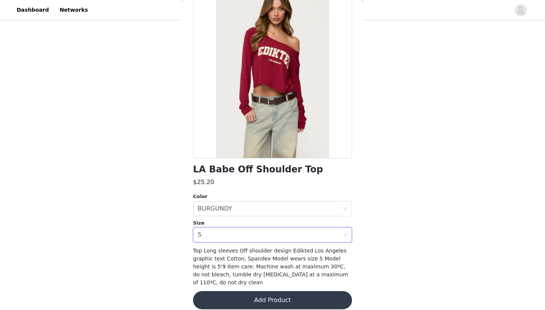
click at [257, 297] on button "Add Product" at bounding box center [272, 300] width 159 height 18
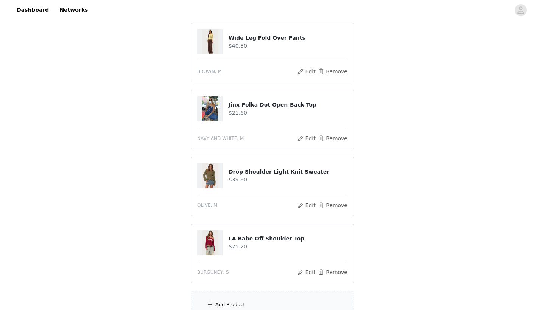
scroll to position [108, 0]
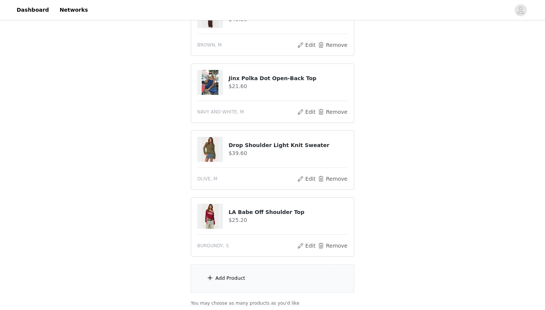
click at [269, 276] on div "Add Product" at bounding box center [272, 279] width 163 height 28
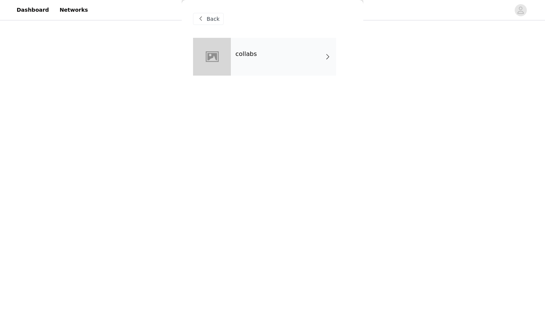
click at [297, 74] on div "collabs" at bounding box center [283, 57] width 105 height 38
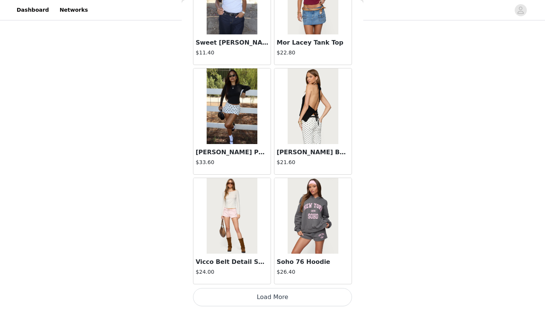
scroll to position [121, 0]
click at [296, 289] on button "Load More" at bounding box center [272, 297] width 159 height 18
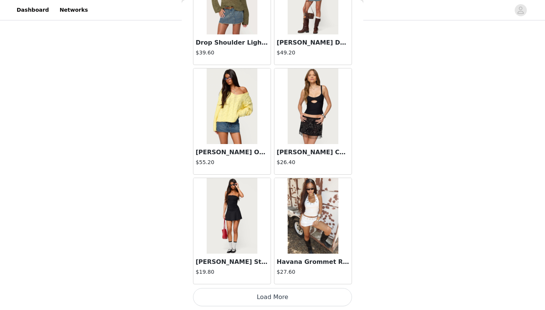
scroll to position [126, 0]
click at [282, 297] on button "Load More" at bounding box center [272, 297] width 159 height 18
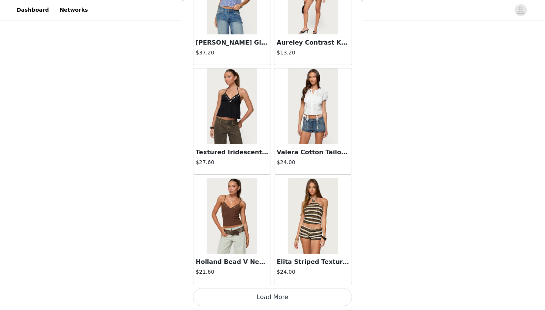
click at [282, 297] on button "Load More" at bounding box center [272, 297] width 159 height 18
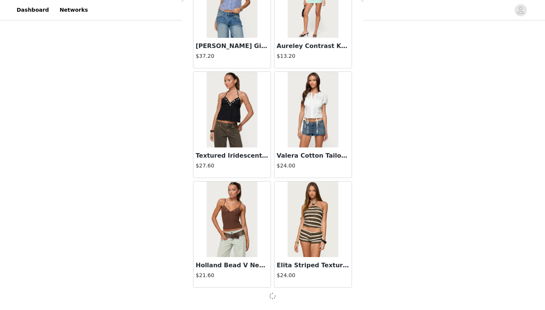
scroll to position [3043, 0]
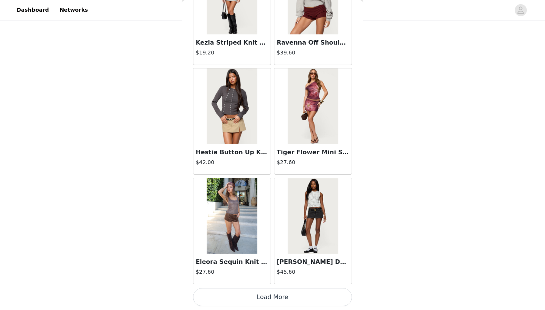
click at [282, 306] on button "Load More" at bounding box center [272, 297] width 159 height 18
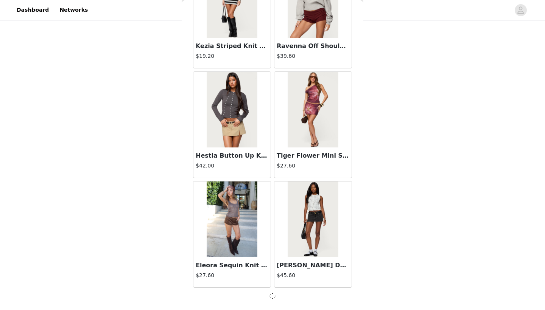
scroll to position [4137, 0]
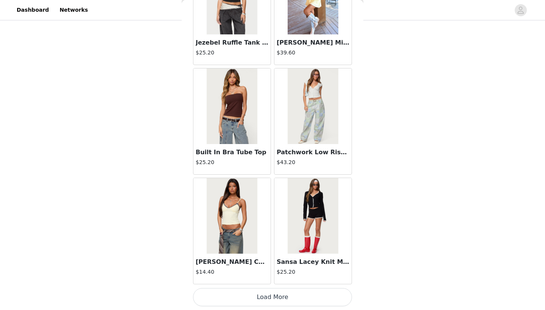
click at [264, 290] on button "Load More" at bounding box center [272, 297] width 159 height 18
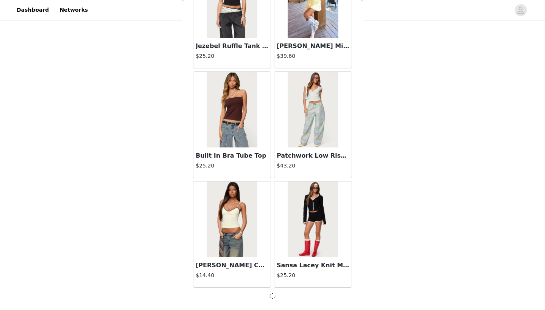
scroll to position [5234, 0]
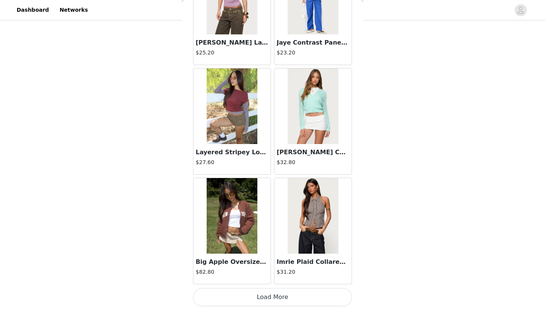
click at [264, 290] on button "Load More" at bounding box center [272, 297] width 159 height 18
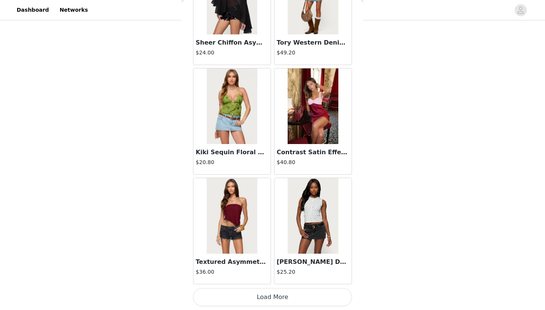
click at [265, 300] on button "Load More" at bounding box center [272, 297] width 159 height 18
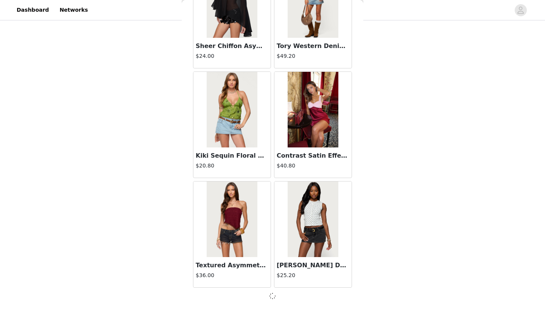
scroll to position [7429, 0]
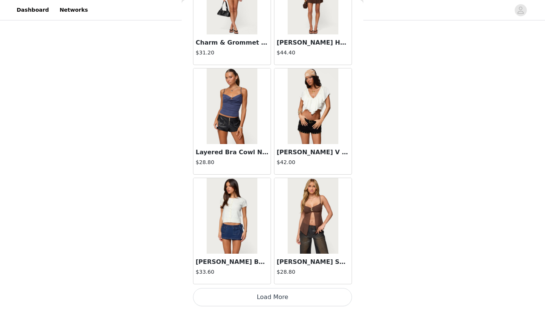
click at [265, 302] on button "Load More" at bounding box center [272, 297] width 159 height 18
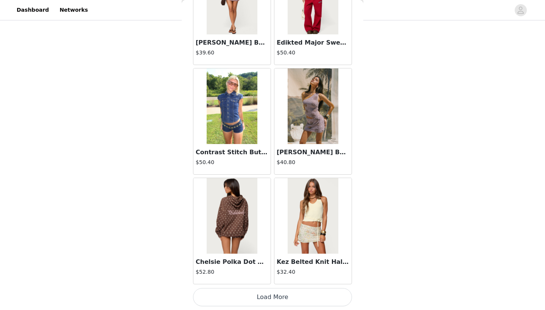
click at [265, 302] on button "Load More" at bounding box center [272, 297] width 159 height 18
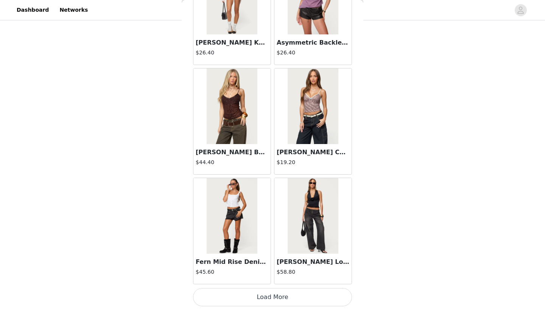
click at [265, 296] on button "Load More" at bounding box center [272, 297] width 159 height 18
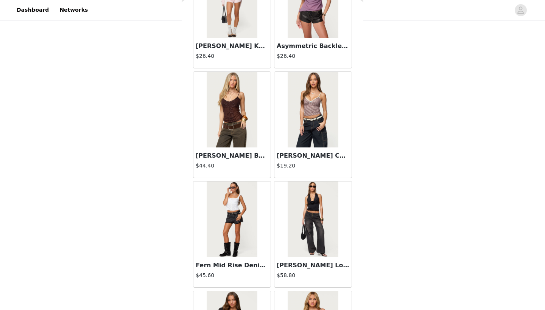
scroll to position [168, 0]
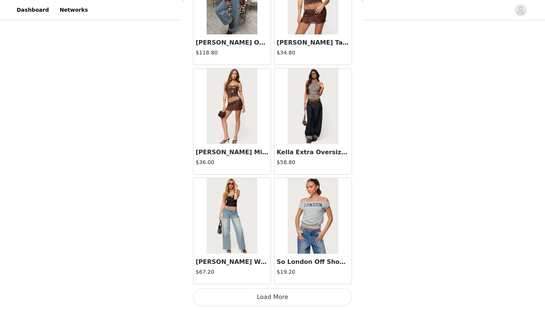
click at [265, 296] on button "Load More" at bounding box center [272, 297] width 159 height 18
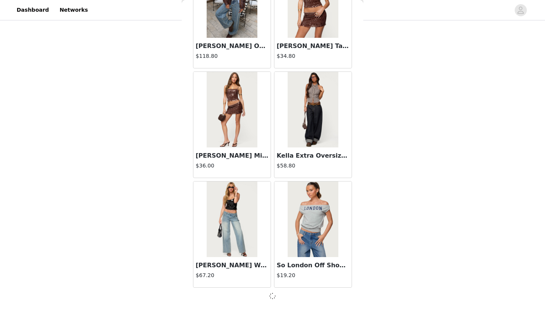
scroll to position [11819, 0]
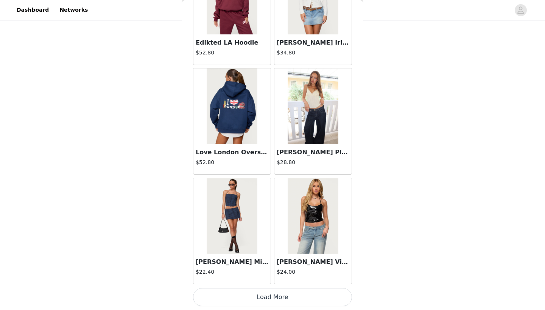
click at [265, 299] on button "Load More" at bounding box center [272, 297] width 159 height 18
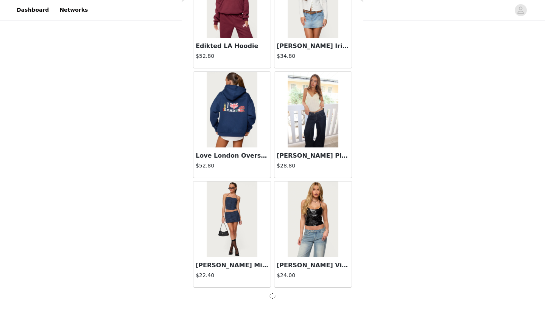
scroll to position [12917, 0]
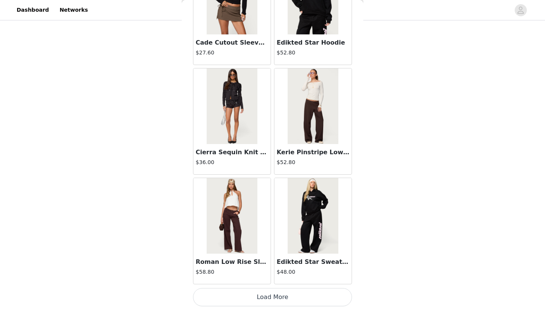
click at [265, 299] on button "Load More" at bounding box center [272, 297] width 159 height 18
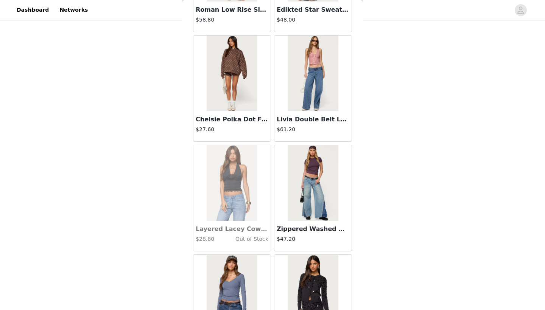
scroll to position [14258, 0]
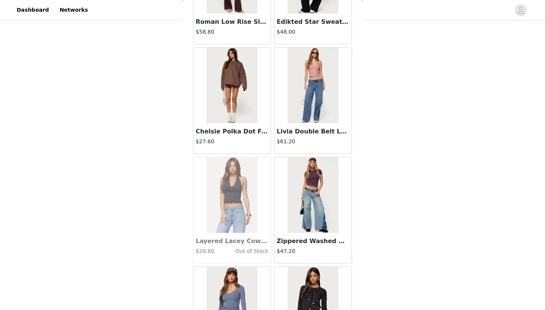
click at [238, 133] on h3 "Chelsie Polka Dot Foldover Shorts" at bounding box center [232, 131] width 73 height 9
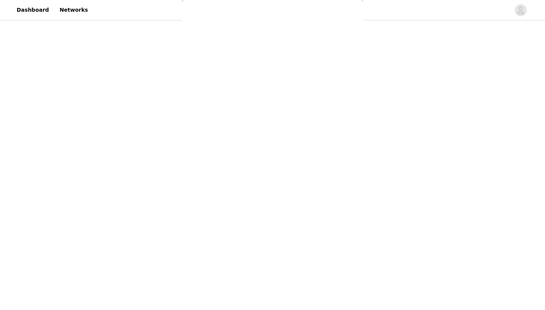
scroll to position [0, 0]
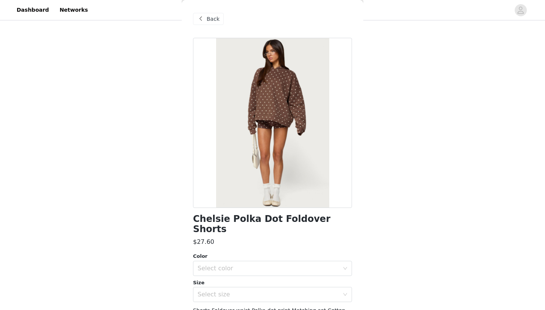
click at [209, 24] on div "Back" at bounding box center [208, 19] width 31 height 12
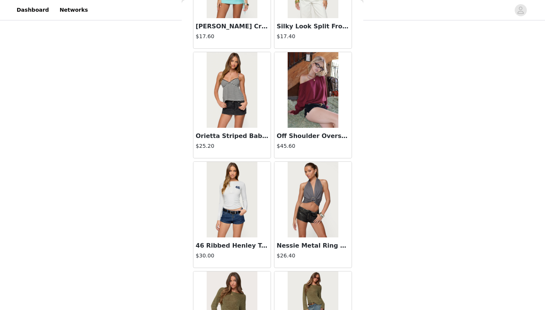
scroll to position [15115, 0]
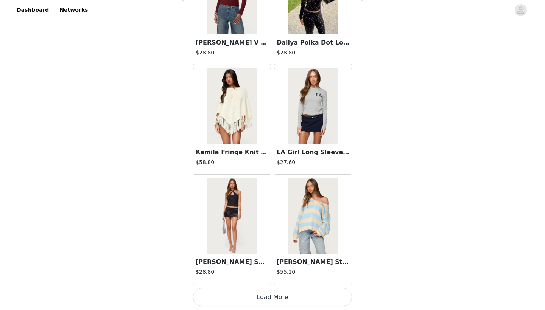
click at [303, 298] on button "Load More" at bounding box center [272, 297] width 159 height 18
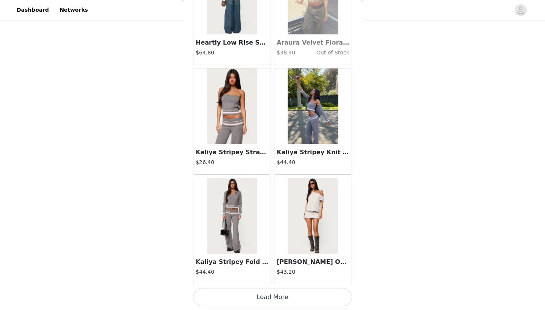
click at [298, 292] on button "Load More" at bounding box center [272, 297] width 159 height 18
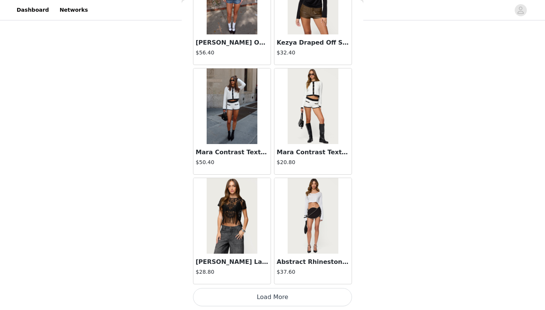
click at [296, 304] on button "Load More" at bounding box center [272, 297] width 159 height 18
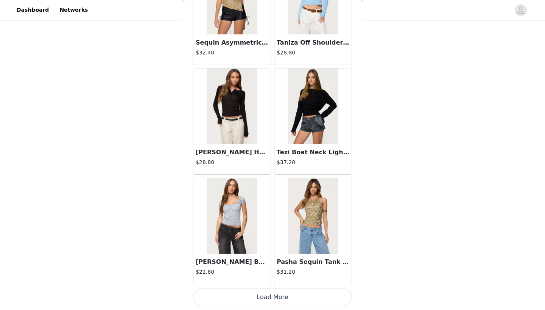
scroll to position [168, 0]
click at [293, 295] on button "Load More" at bounding box center [272, 297] width 159 height 18
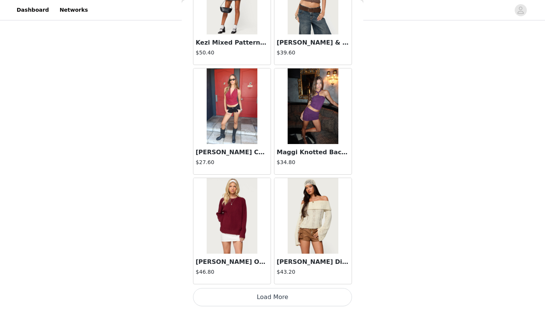
click at [293, 298] on button "Load More" at bounding box center [272, 297] width 159 height 18
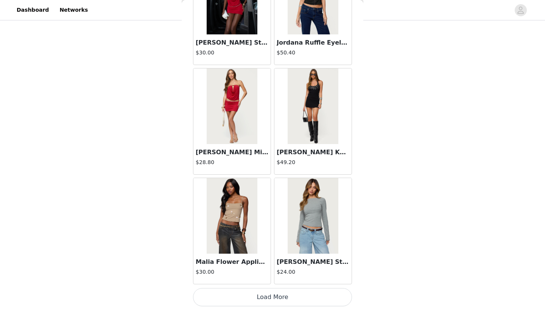
click at [296, 300] on button "Load More" at bounding box center [272, 297] width 159 height 18
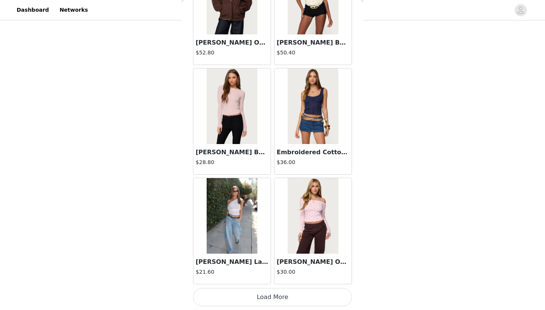
click at [278, 300] on button "Load More" at bounding box center [272, 297] width 159 height 18
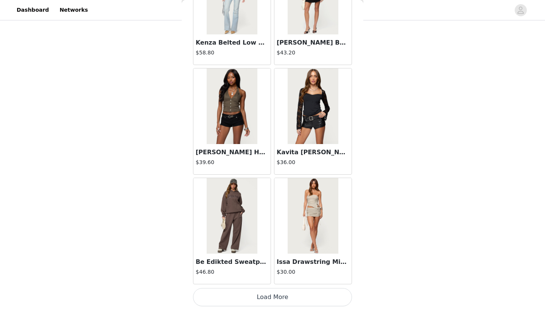
click at [278, 300] on button "Load More" at bounding box center [272, 297] width 159 height 18
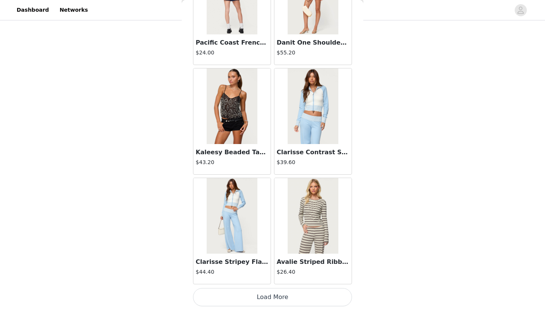
click at [278, 300] on button "Load More" at bounding box center [272, 297] width 159 height 18
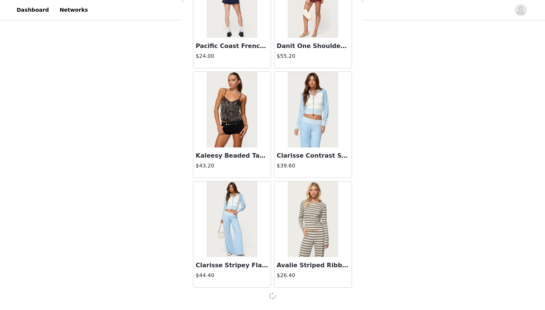
scroll to position [23892, 0]
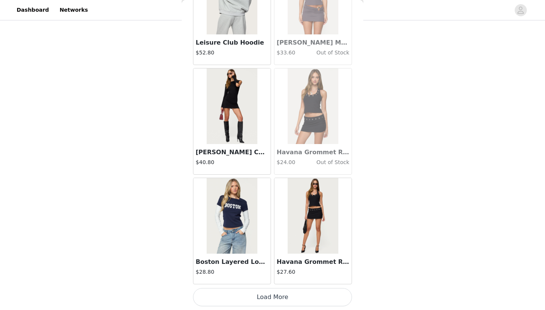
click at [275, 296] on button "Load More" at bounding box center [272, 297] width 159 height 18
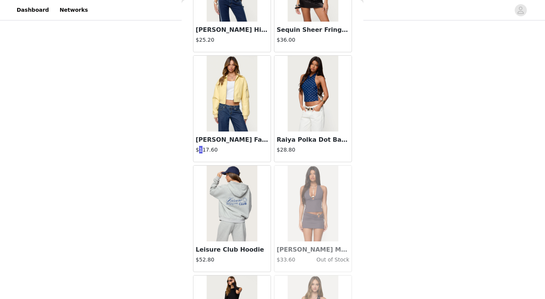
scroll to position [25774, 0]
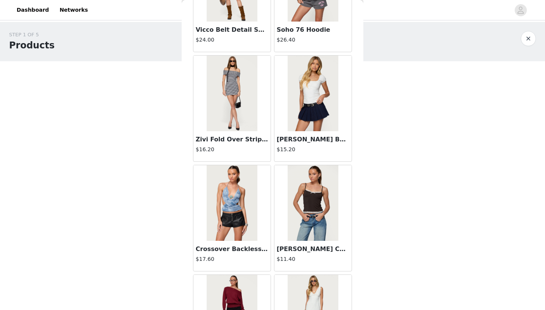
click at [528, 39] on button "button" at bounding box center [528, 38] width 15 height 15
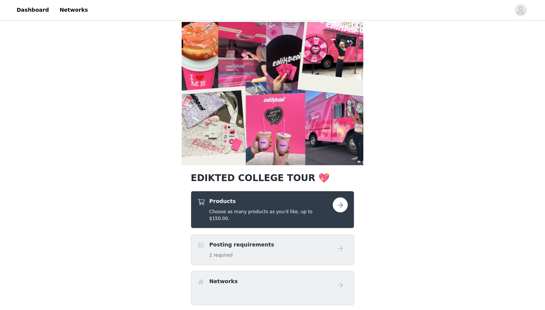
click at [337, 207] on button "button" at bounding box center [340, 205] width 15 height 15
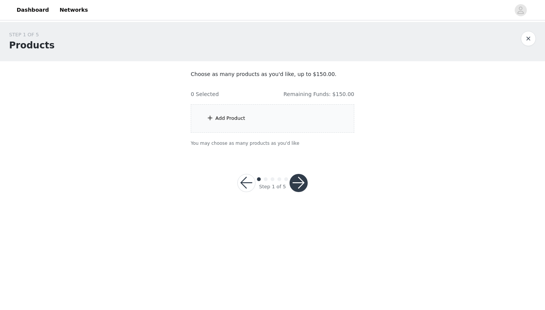
click at [295, 118] on div "Add Product" at bounding box center [272, 118] width 163 height 28
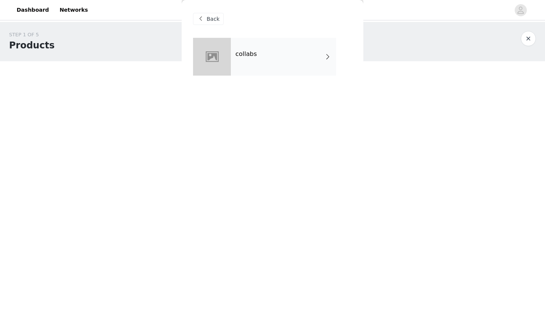
click at [298, 54] on div "collabs" at bounding box center [283, 57] width 105 height 38
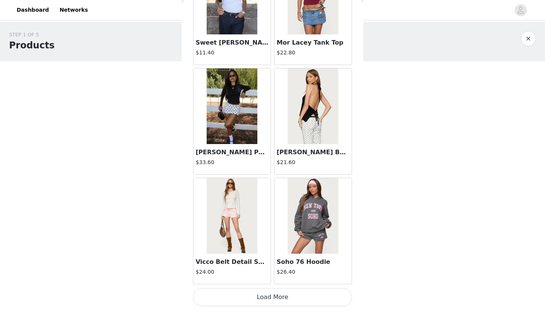
click at [268, 291] on button "Load More" at bounding box center [272, 297] width 159 height 18
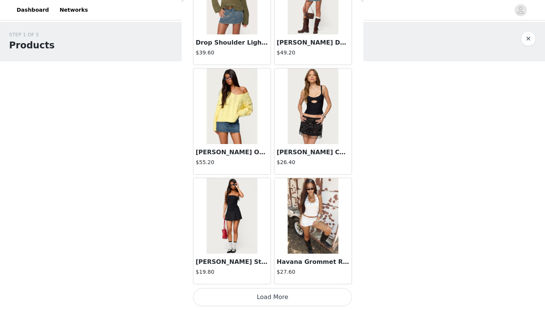
click at [266, 302] on button "Load More" at bounding box center [272, 297] width 159 height 18
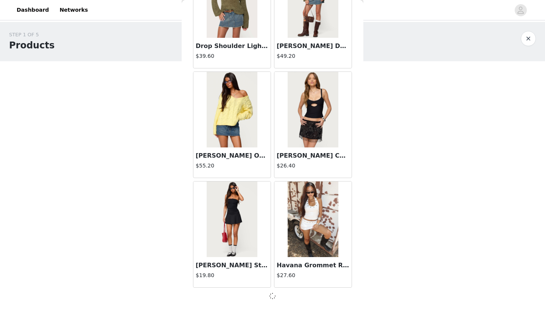
scroll to position [1942, 0]
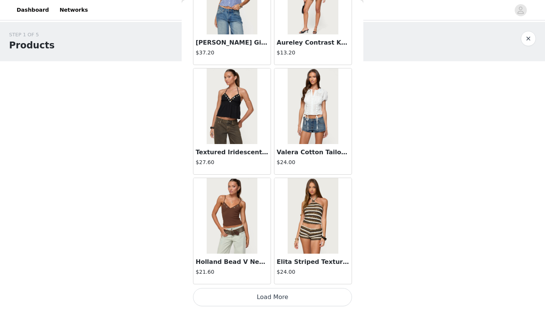
click at [267, 299] on button "Load More" at bounding box center [272, 297] width 159 height 18
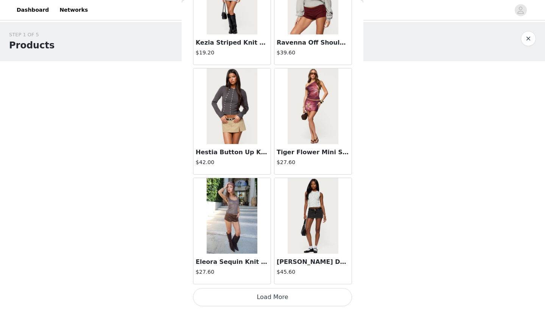
scroll to position [0, 0]
click at [267, 299] on button "Load More" at bounding box center [272, 297] width 159 height 18
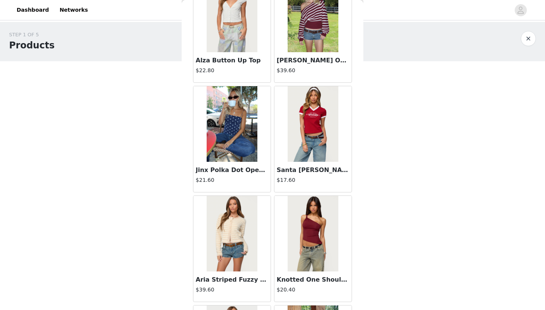
scroll to position [4900, 0]
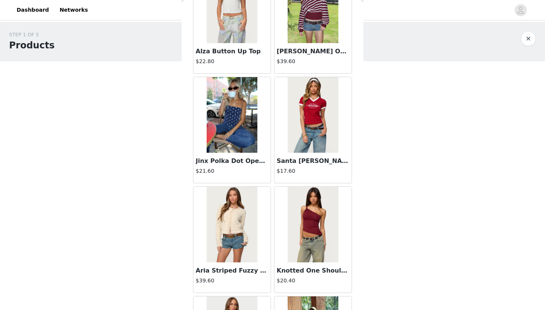
click at [239, 172] on h4 "$21.60" at bounding box center [232, 171] width 73 height 8
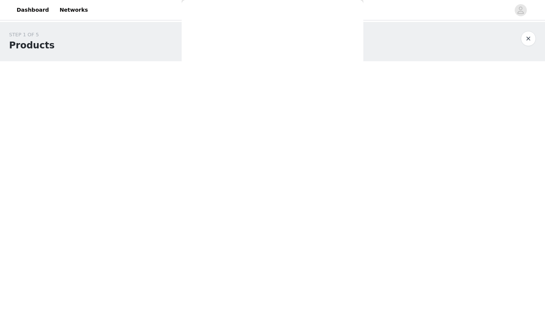
scroll to position [58, 0]
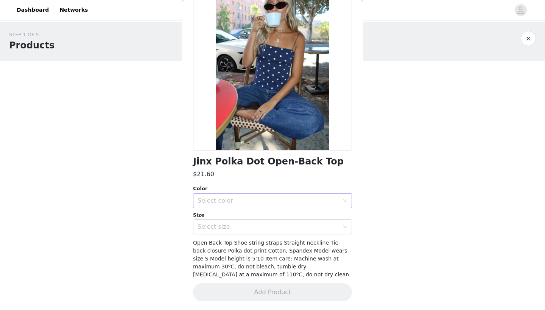
click at [269, 204] on div "Select color" at bounding box center [270, 201] width 145 height 14
click at [245, 218] on li "NAVY AND WHITE" at bounding box center [272, 217] width 159 height 12
click at [245, 224] on div "Select size" at bounding box center [269, 227] width 142 height 8
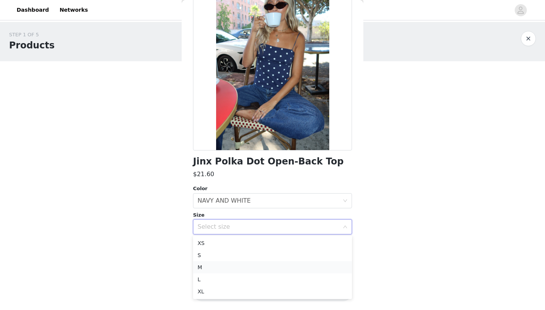
click at [234, 268] on li "M" at bounding box center [272, 268] width 159 height 12
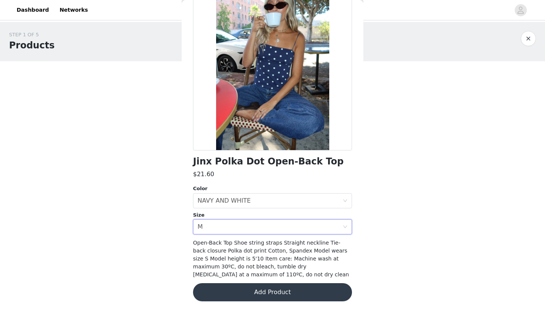
click at [240, 293] on button "Add Product" at bounding box center [272, 292] width 159 height 18
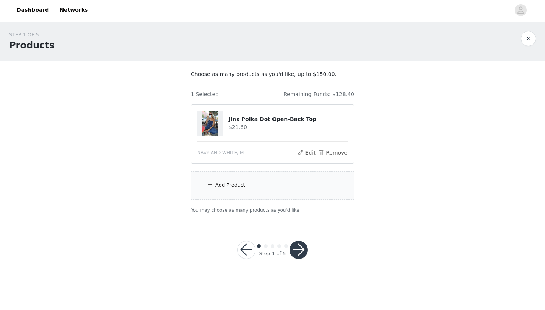
click at [274, 187] on div "Add Product" at bounding box center [272, 185] width 163 height 28
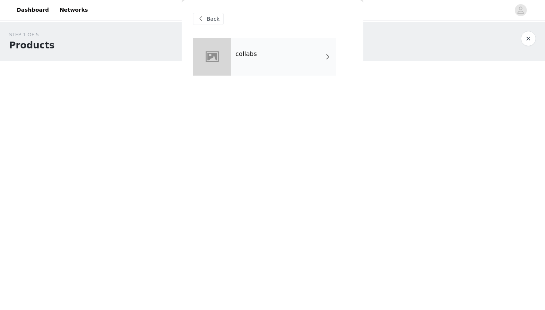
click at [265, 81] on div "collabs" at bounding box center [272, 62] width 159 height 49
click at [263, 67] on div "collabs" at bounding box center [283, 57] width 105 height 38
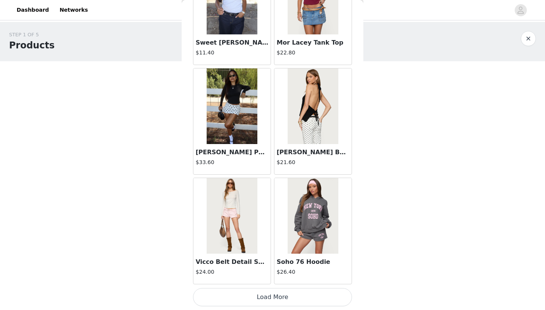
click at [268, 294] on button "Load More" at bounding box center [272, 297] width 159 height 18
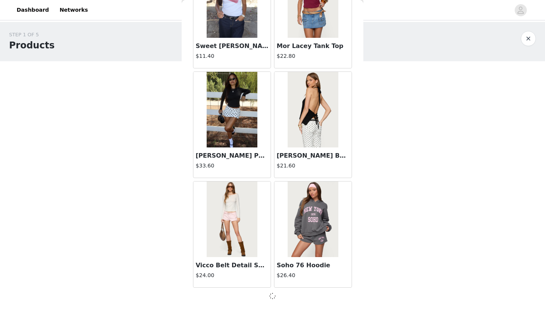
scroll to position [844, 0]
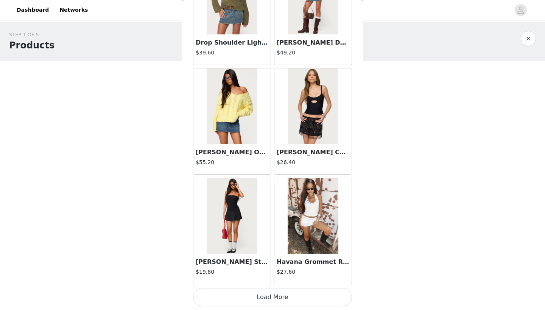
click at [268, 294] on button "Load More" at bounding box center [272, 297] width 159 height 18
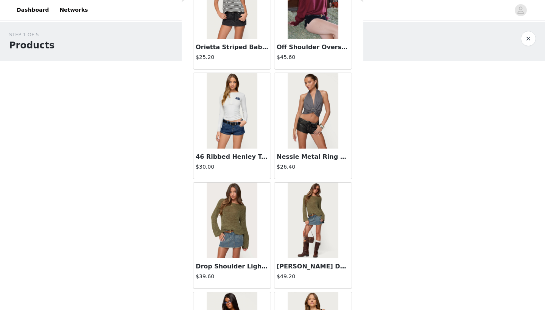
scroll to position [1720, 0]
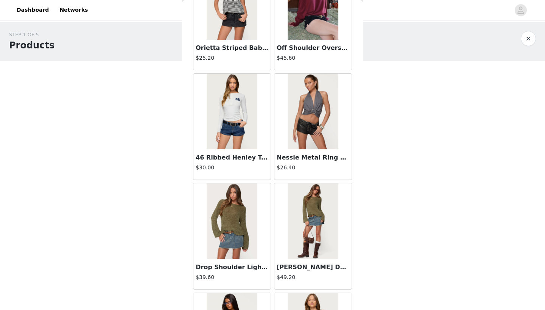
click at [249, 271] on h3 "Drop Shoulder Light Knit Sweater" at bounding box center [232, 267] width 73 height 9
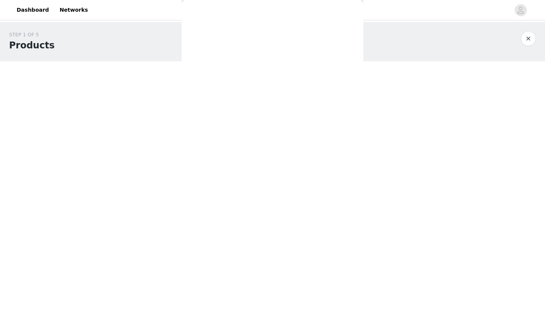
scroll to position [58, 0]
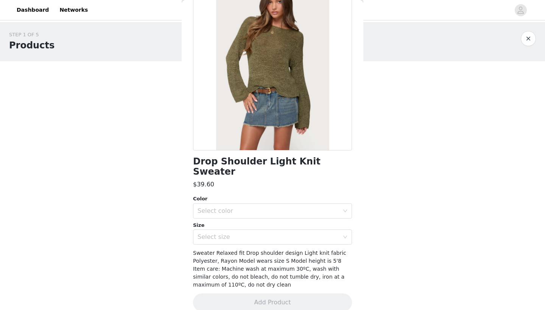
click at [265, 208] on div "Color Select color Size Select size" at bounding box center [272, 220] width 159 height 50
click at [263, 207] on div "Select color" at bounding box center [269, 211] width 142 height 8
click at [261, 215] on li "OLIVE" at bounding box center [272, 217] width 159 height 12
click at [260, 230] on div "Select size" at bounding box center [270, 237] width 145 height 14
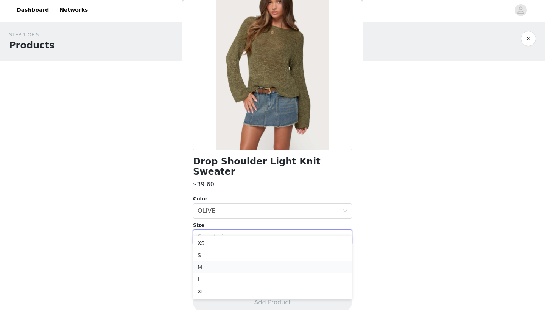
click at [253, 269] on li "M" at bounding box center [272, 268] width 159 height 12
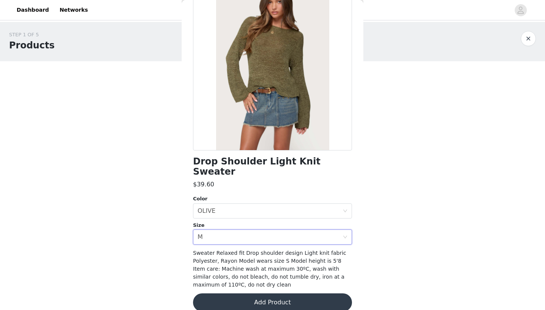
click at [259, 294] on button "Add Product" at bounding box center [272, 303] width 159 height 18
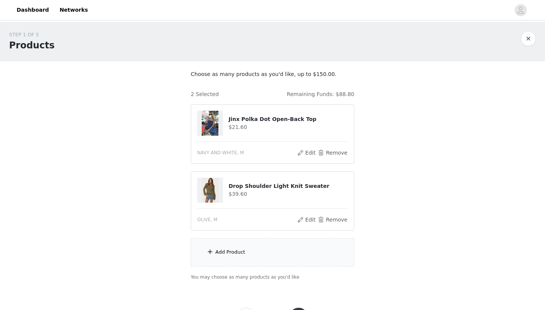
click at [252, 249] on div "Add Product" at bounding box center [272, 252] width 163 height 28
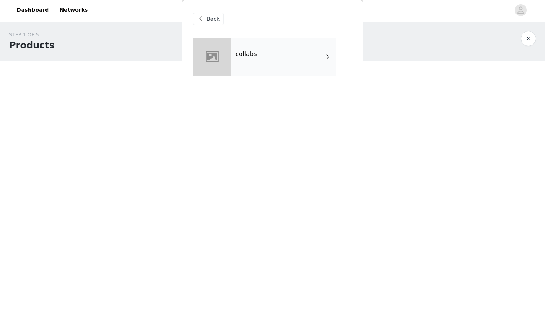
click at [270, 57] on div "collabs" at bounding box center [283, 57] width 105 height 38
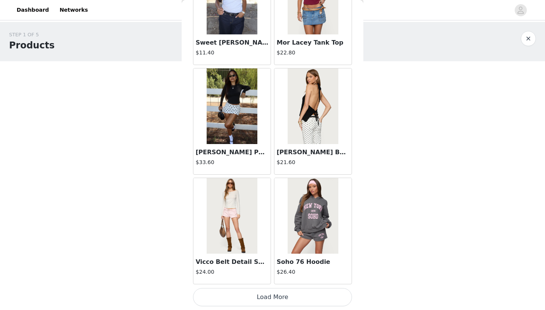
click at [278, 296] on button "Load More" at bounding box center [272, 297] width 159 height 18
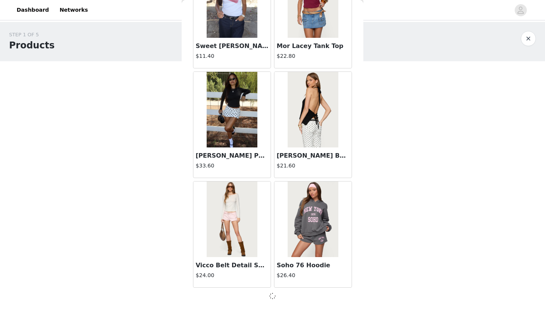
scroll to position [844, 0]
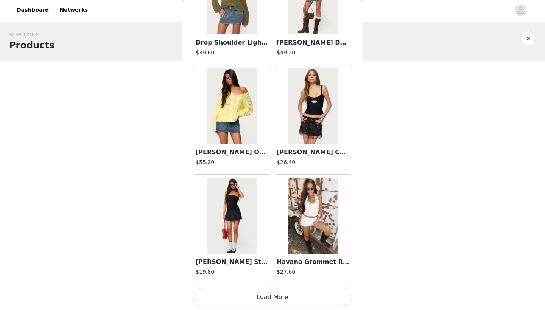
click at [278, 296] on button "Load More" at bounding box center [272, 297] width 159 height 18
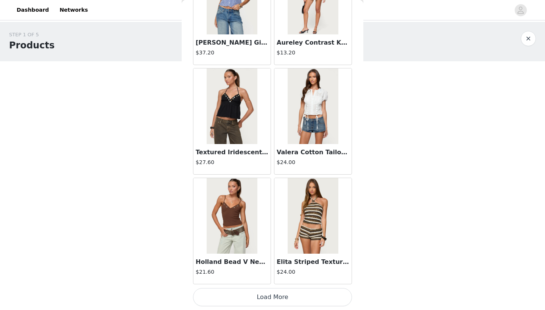
click at [278, 296] on button "Load More" at bounding box center [272, 297] width 159 height 18
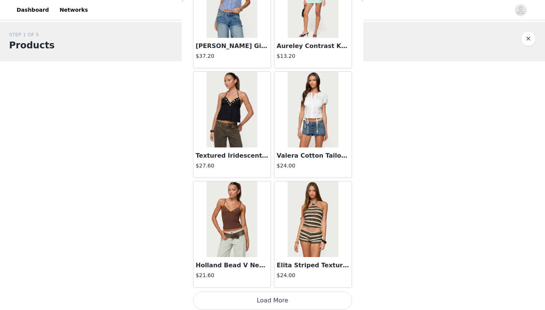
scroll to position [3039, 0]
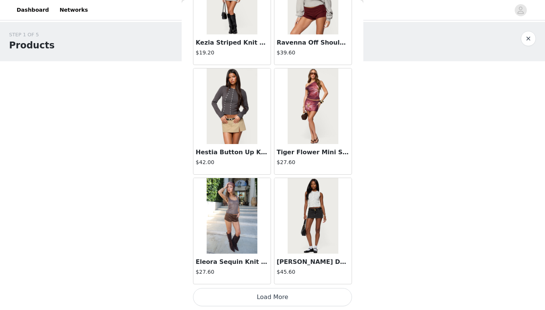
click at [278, 298] on button "Load More" at bounding box center [272, 297] width 159 height 18
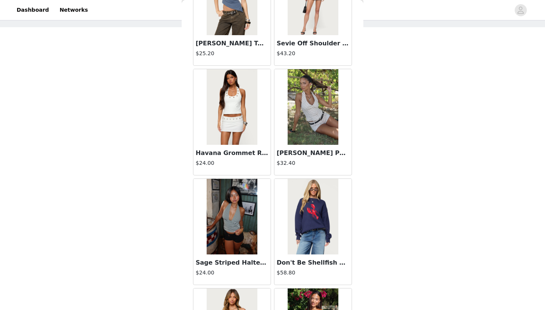
scroll to position [34, 0]
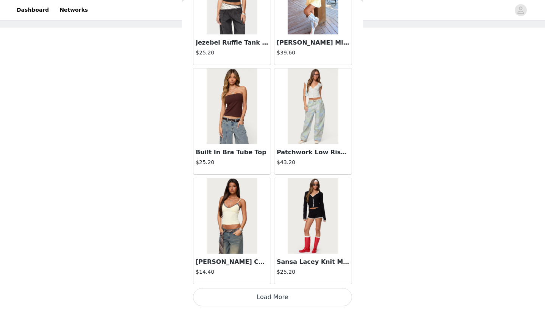
click at [276, 299] on button "Load More" at bounding box center [272, 297] width 159 height 18
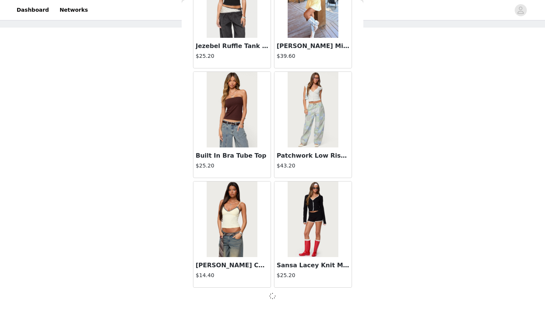
scroll to position [5234, 0]
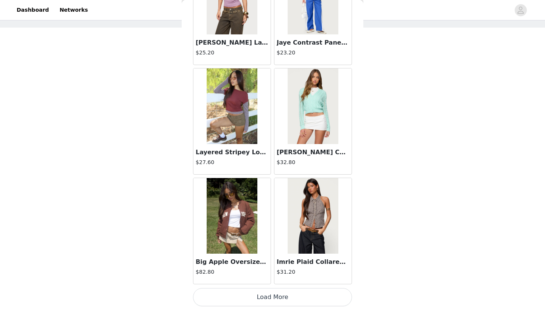
click at [267, 300] on button "Load More" at bounding box center [272, 297] width 159 height 18
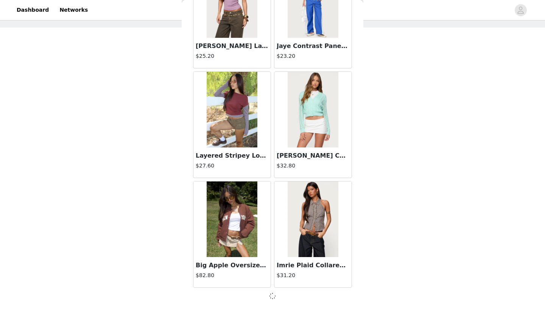
scroll to position [6332, 0]
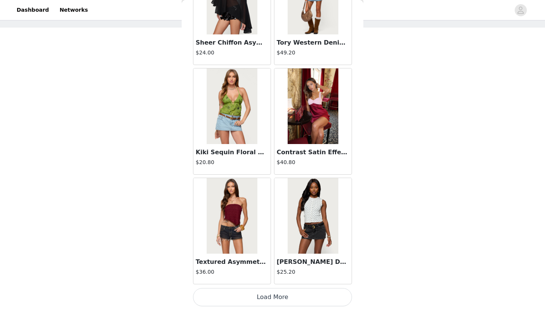
click at [266, 298] on button "Load More" at bounding box center [272, 297] width 159 height 18
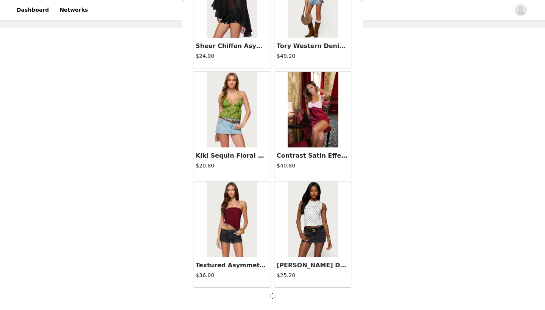
scroll to position [7429, 0]
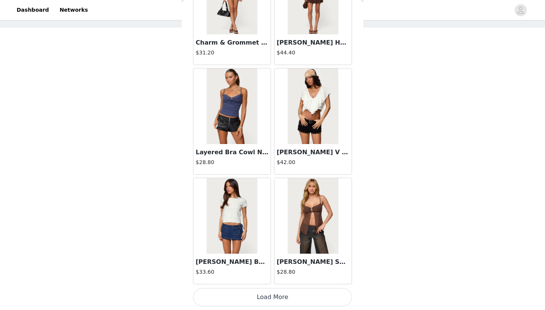
click at [266, 298] on button "Load More" at bounding box center [272, 297] width 159 height 18
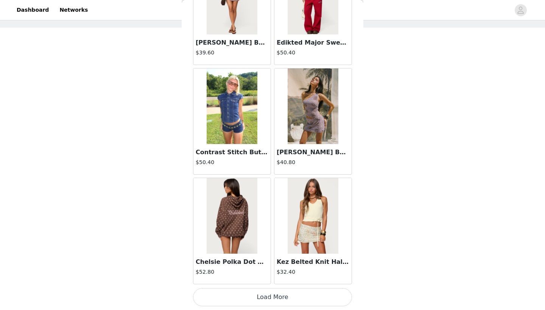
scroll to position [9624, 0]
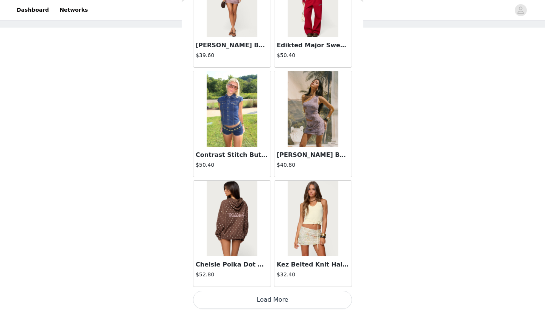
click at [266, 297] on button "Load More" at bounding box center [272, 300] width 159 height 18
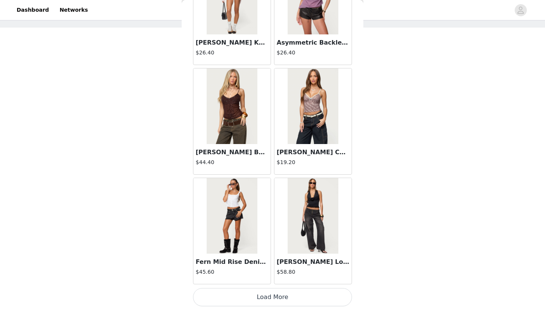
click at [265, 297] on button "Load More" at bounding box center [272, 297] width 159 height 18
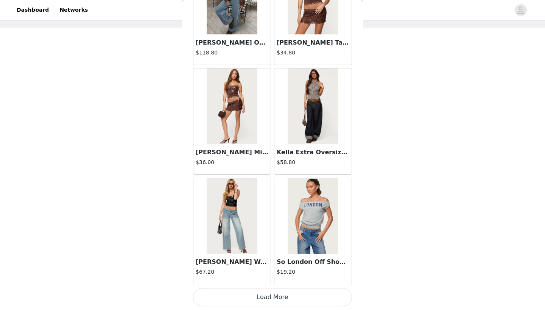
click at [263, 295] on button "Load More" at bounding box center [272, 297] width 159 height 18
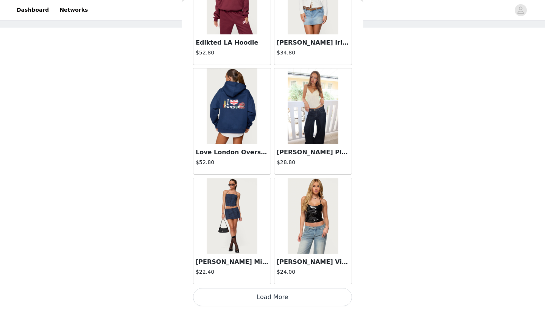
click at [263, 295] on button "Load More" at bounding box center [272, 297] width 159 height 18
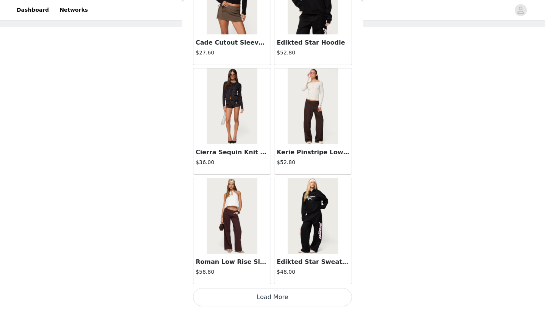
scroll to position [34, 0]
click at [263, 295] on button "Load More" at bounding box center [272, 297] width 159 height 18
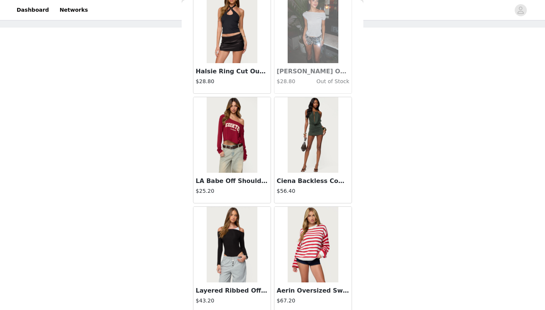
scroll to position [14762, 0]
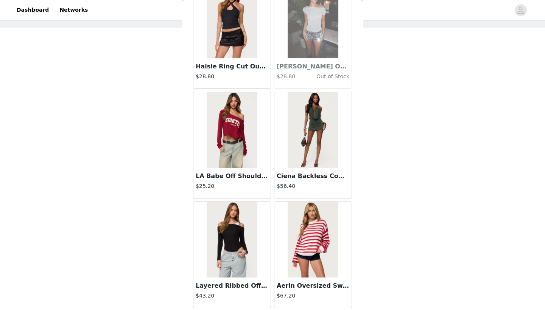
click at [238, 175] on h3 "LA Babe Off Shoulder Top" at bounding box center [232, 176] width 73 height 9
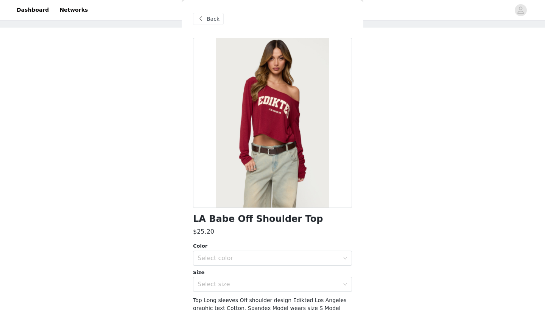
scroll to position [0, 0]
click at [216, 22] on span "Back" at bounding box center [213, 19] width 13 height 8
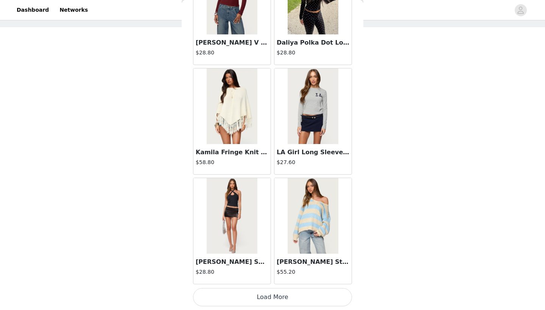
scroll to position [34, 0]
click at [252, 301] on button "Load More" at bounding box center [272, 297] width 159 height 18
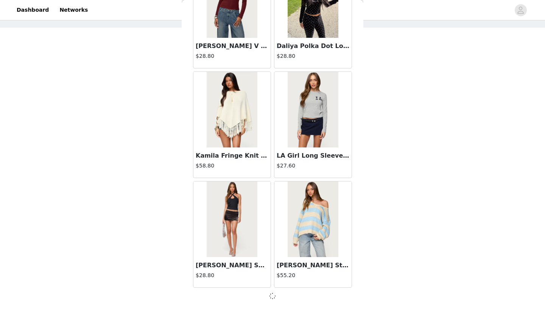
scroll to position [15112, 0]
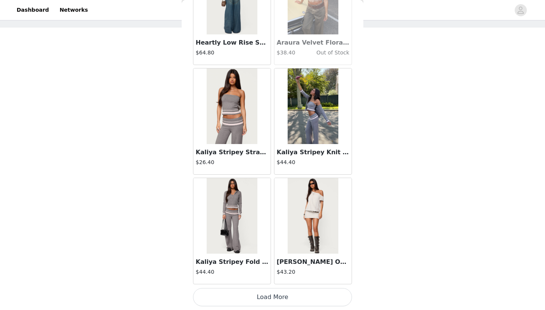
click at [252, 301] on button "Load More" at bounding box center [272, 297] width 159 height 18
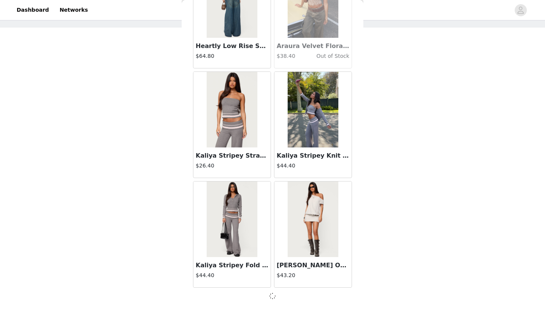
scroll to position [16209, 0]
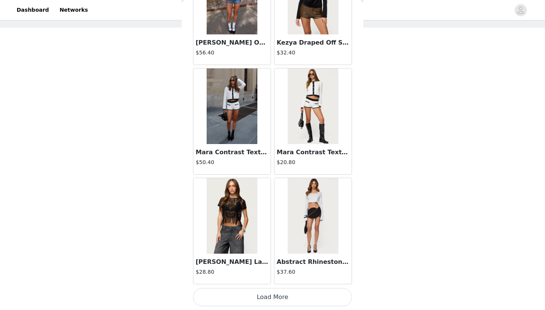
click at [252, 301] on button "Load More" at bounding box center [272, 297] width 159 height 18
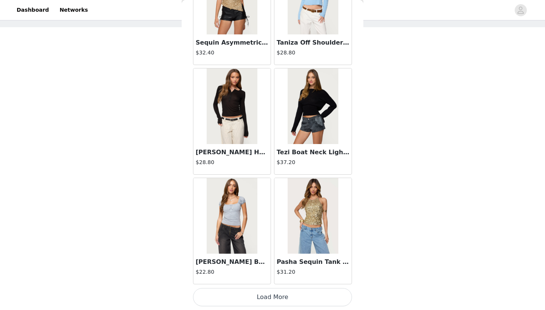
scroll to position [34, 0]
click at [260, 297] on button "Load More" at bounding box center [272, 297] width 159 height 18
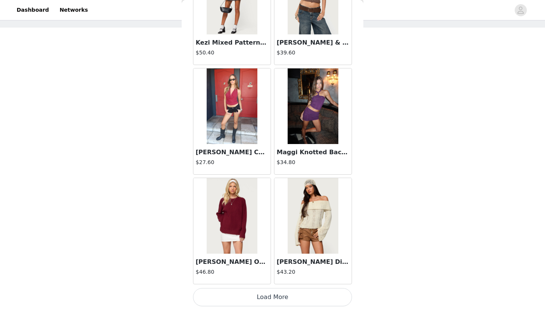
click at [279, 301] on button "Load More" at bounding box center [272, 297] width 159 height 18
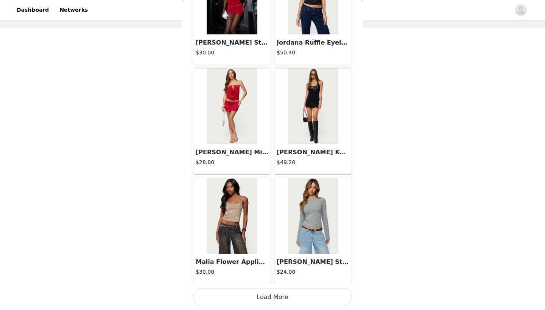
scroll to position [20603, 0]
click at [269, 298] on button "Load More" at bounding box center [272, 297] width 159 height 18
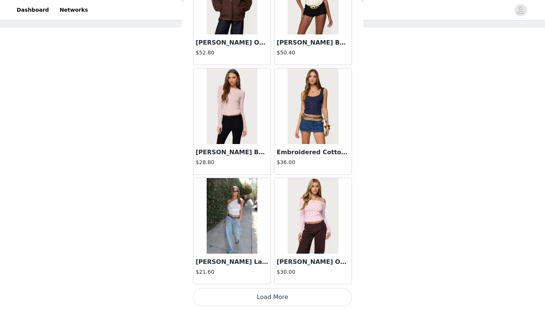
click at [266, 302] on button "Load More" at bounding box center [272, 297] width 159 height 18
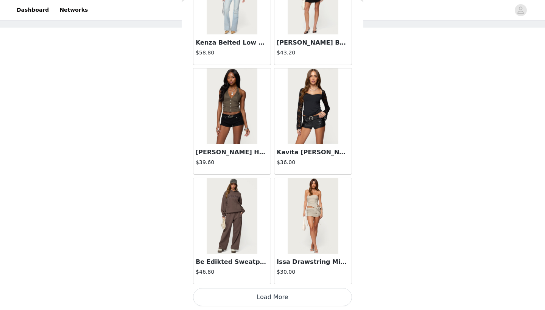
click at [267, 294] on button "Load More" at bounding box center [272, 297] width 159 height 18
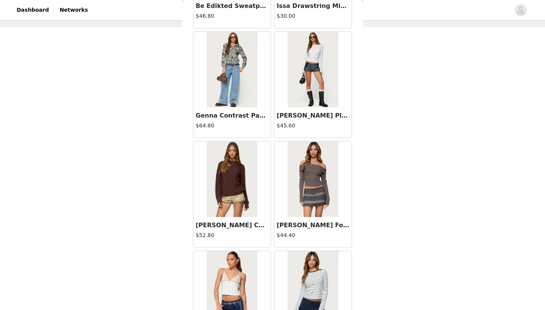
scroll to position [34, 0]
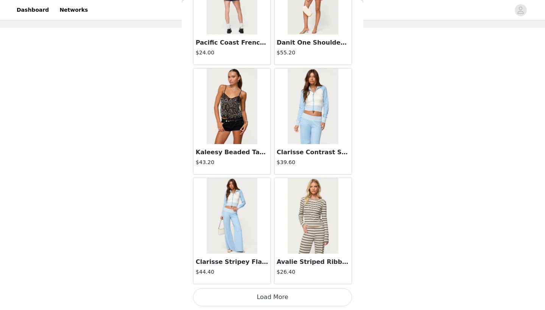
click at [281, 296] on button "Load More" at bounding box center [272, 297] width 159 height 18
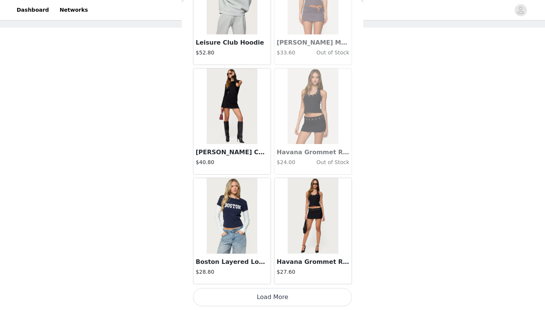
click at [267, 304] on button "Load More" at bounding box center [272, 297] width 159 height 18
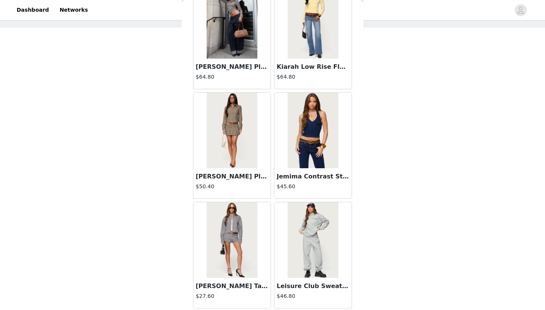
scroll to position [25956, 0]
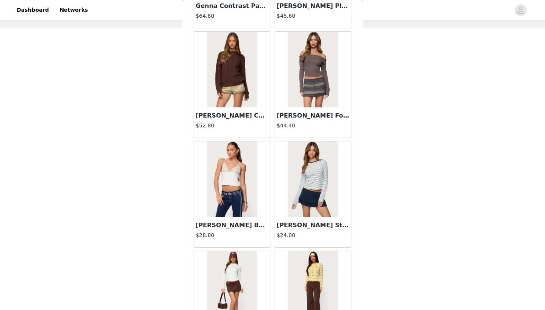
click at [305, 269] on img at bounding box center [313, 289] width 50 height 76
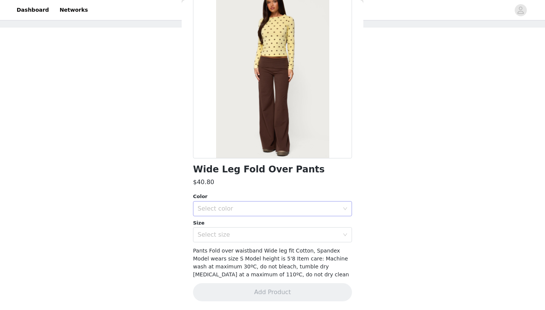
click at [263, 204] on div "Select color" at bounding box center [270, 209] width 145 height 14
click at [260, 219] on ul "BROWN" at bounding box center [272, 225] width 159 height 15
click at [260, 225] on li "BROWN" at bounding box center [272, 225] width 159 height 12
click at [260, 236] on div "Select size" at bounding box center [269, 235] width 142 height 8
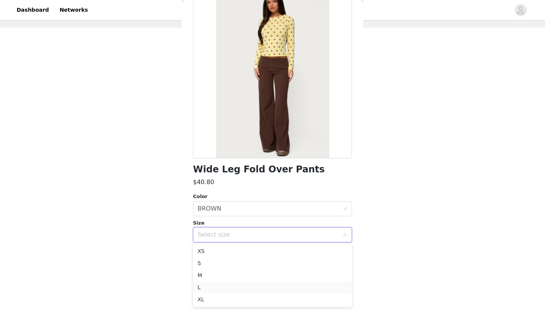
click at [254, 282] on li "L" at bounding box center [272, 288] width 159 height 12
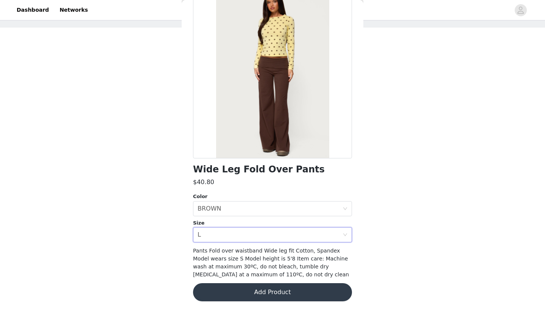
click at [255, 289] on button "Add Product" at bounding box center [272, 292] width 159 height 18
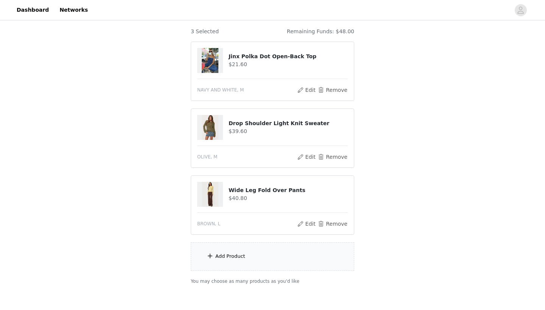
click at [234, 265] on div "Add Product" at bounding box center [272, 257] width 163 height 28
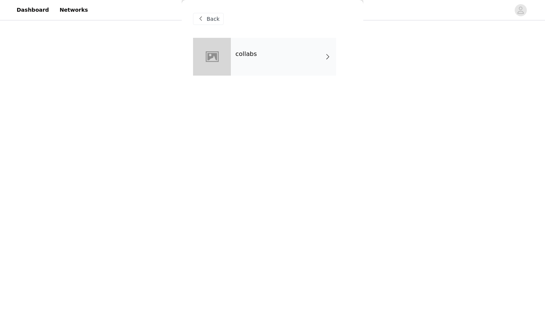
click at [265, 49] on div "collabs" at bounding box center [283, 57] width 105 height 38
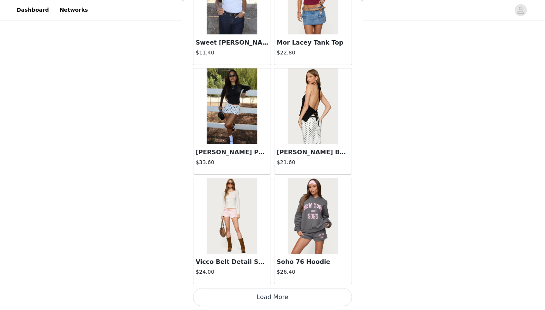
click at [259, 301] on button "Load More" at bounding box center [272, 297] width 159 height 18
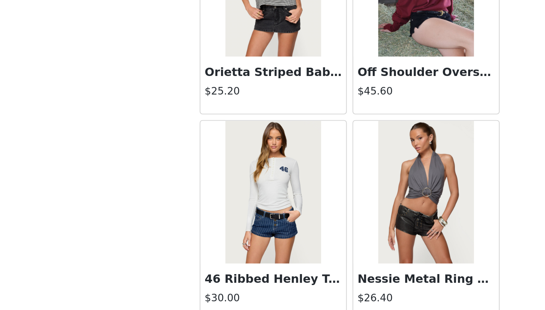
scroll to position [101, 0]
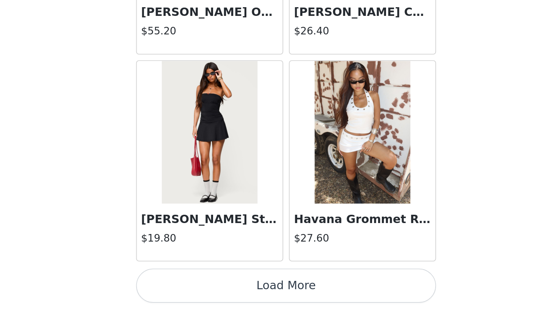
click at [193, 288] on button "Load More" at bounding box center [272, 297] width 159 height 18
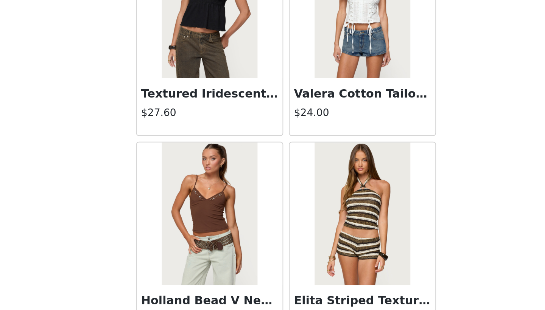
scroll to position [3047, 0]
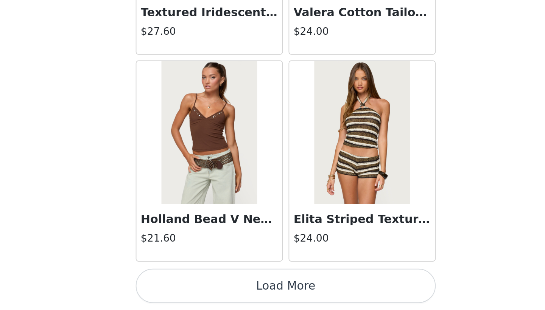
click at [193, 288] on button "Load More" at bounding box center [272, 297] width 159 height 18
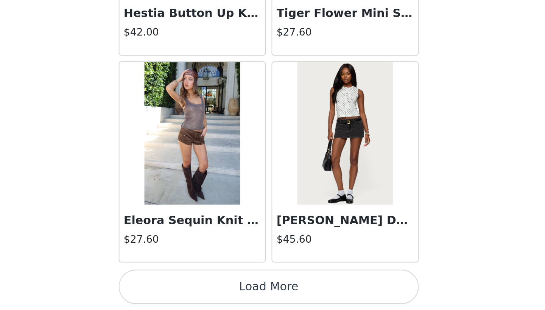
click at [193, 288] on button "Load More" at bounding box center [272, 297] width 159 height 18
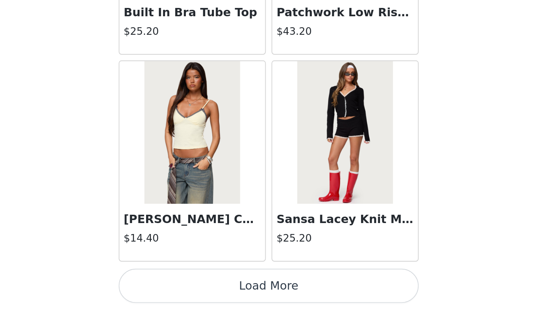
scroll to position [101, 0]
click at [193, 288] on button "Load More" at bounding box center [272, 297] width 159 height 18
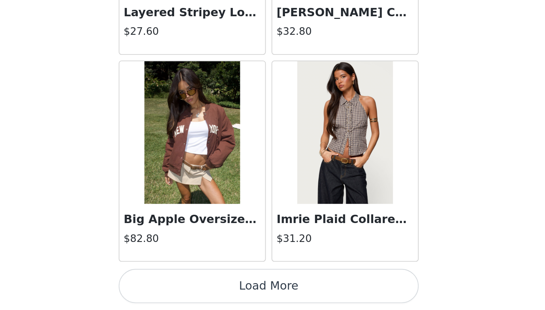
click at [193, 288] on button "Load More" at bounding box center [272, 297] width 159 height 18
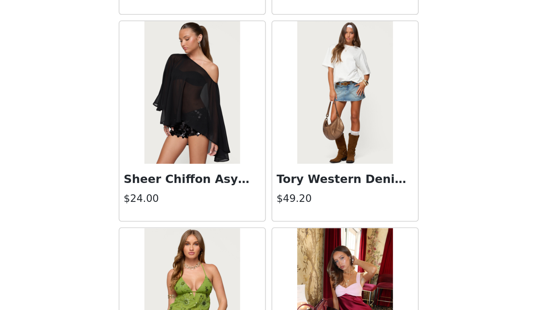
scroll to position [7234, 0]
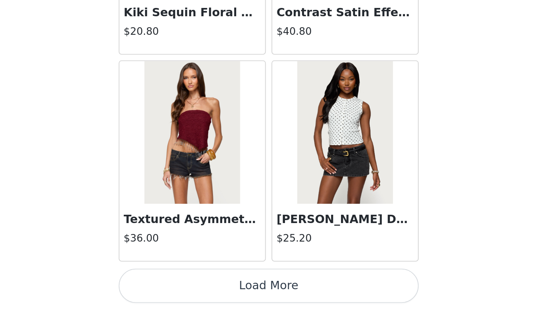
click at [193, 288] on button "Load More" at bounding box center [272, 297] width 159 height 18
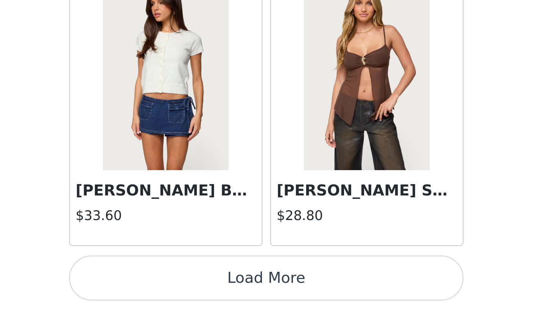
scroll to position [101, 0]
click at [193, 288] on button "Load More" at bounding box center [272, 297] width 159 height 18
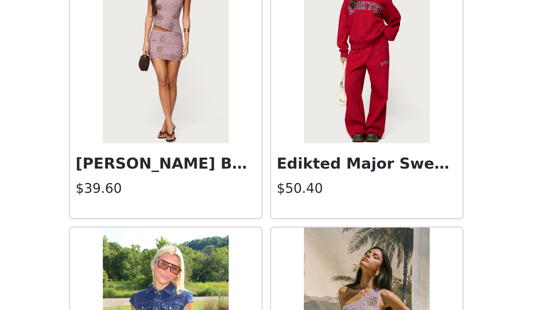
scroll to position [9420, 0]
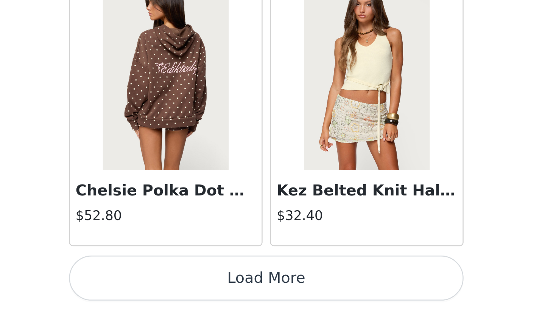
click at [193, 288] on button "Load More" at bounding box center [272, 297] width 159 height 18
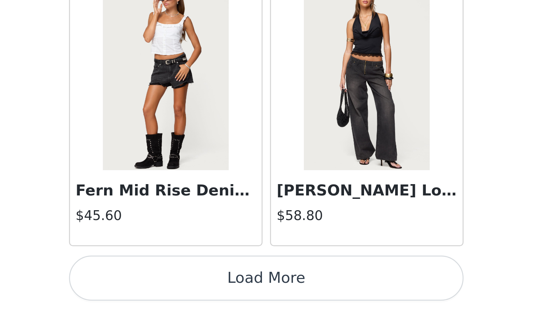
scroll to position [101, 0]
click at [193, 288] on button "Load More" at bounding box center [272, 297] width 159 height 18
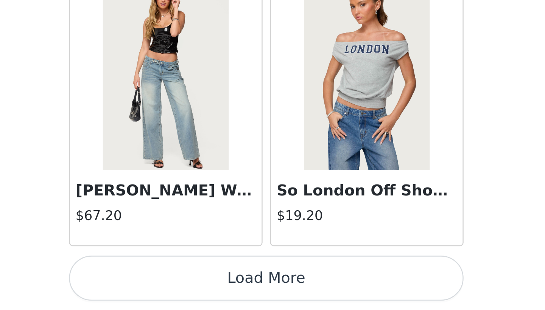
scroll to position [11823, 0]
click at [193, 288] on button "Load More" at bounding box center [272, 297] width 159 height 18
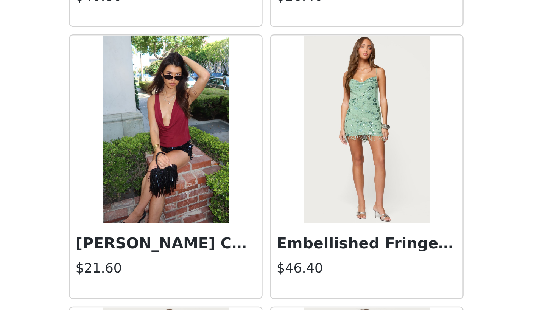
scroll to position [12361, 0]
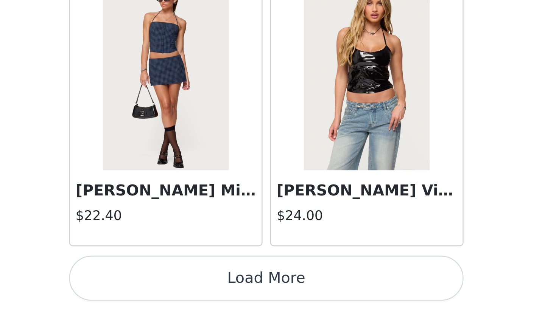
click at [193, 288] on button "Load More" at bounding box center [272, 297] width 159 height 18
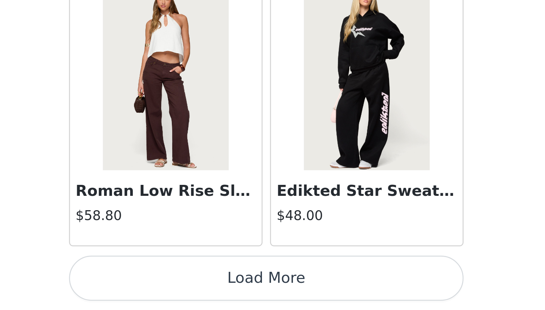
click at [193, 288] on button "Load More" at bounding box center [272, 297] width 159 height 18
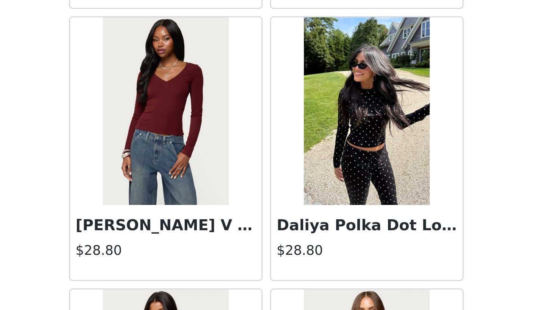
scroll to position [14882, 0]
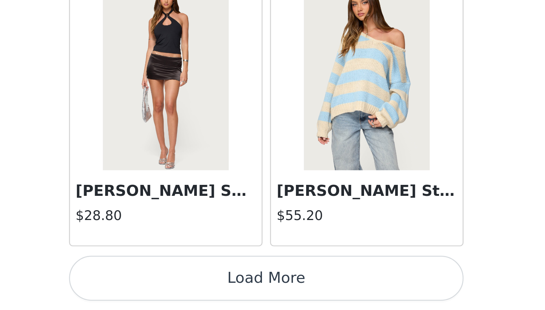
click at [193, 288] on button "Load More" at bounding box center [272, 297] width 159 height 18
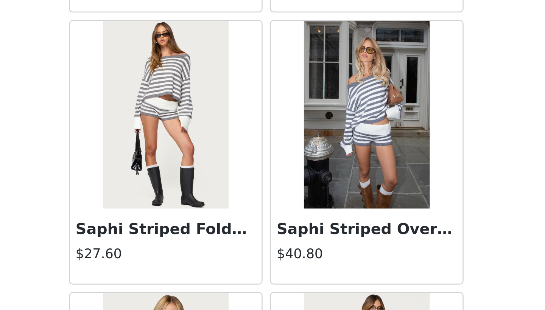
scroll to position [15429, 0]
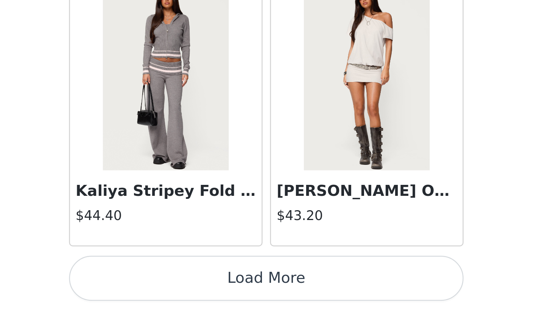
click at [193, 288] on button "Load More" at bounding box center [272, 297] width 159 height 18
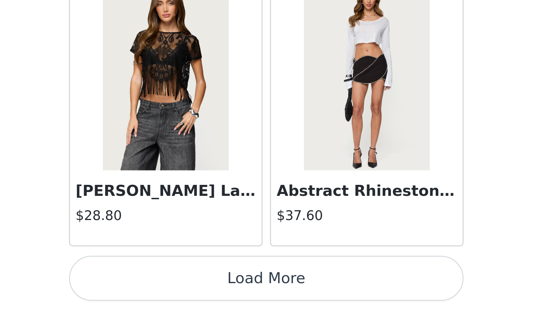
scroll to position [17310, 0]
click at [193, 288] on button "Load More" at bounding box center [272, 297] width 159 height 18
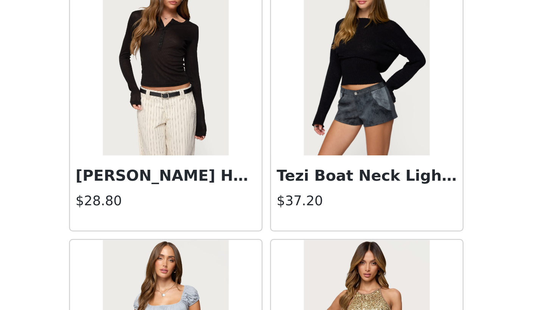
scroll to position [18303, 0]
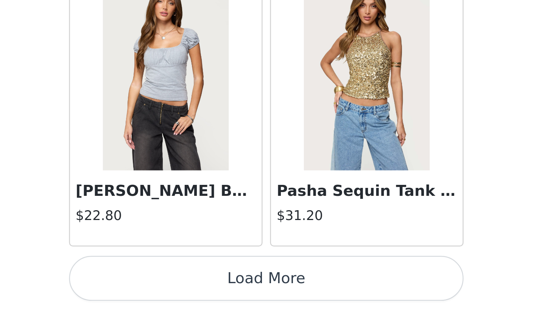
click at [193, 288] on button "Load More" at bounding box center [272, 297] width 159 height 18
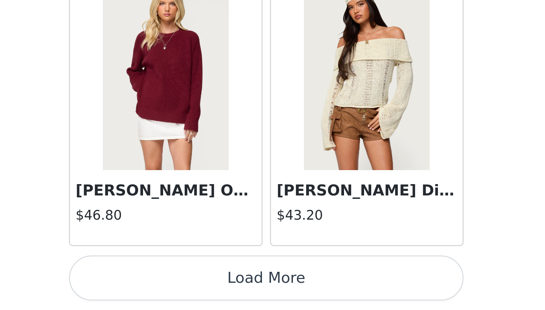
scroll to position [19505, 0]
click at [193, 288] on button "Load More" at bounding box center [272, 297] width 159 height 18
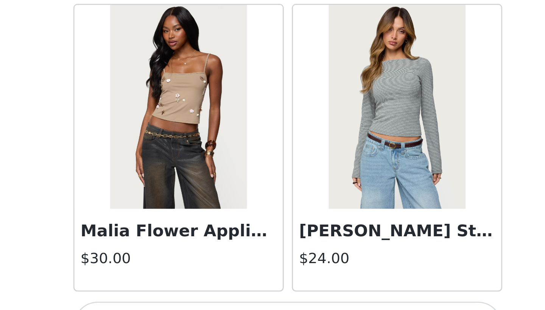
scroll to position [20603, 0]
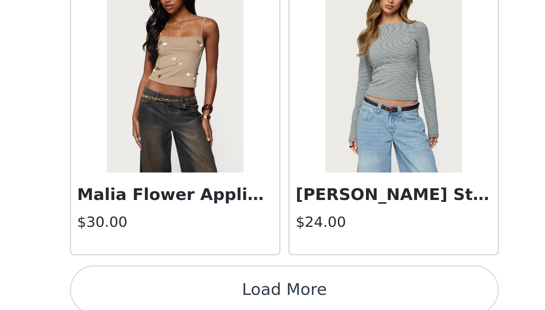
click at [193, 288] on button "Load More" at bounding box center [272, 297] width 159 height 18
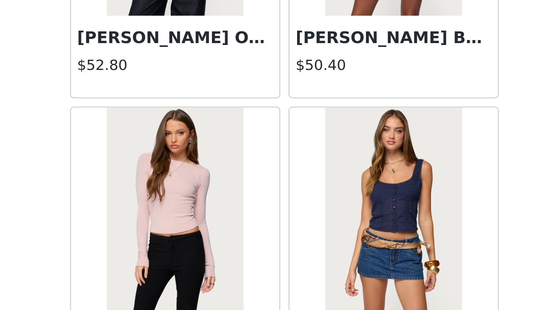
scroll to position [21585, 0]
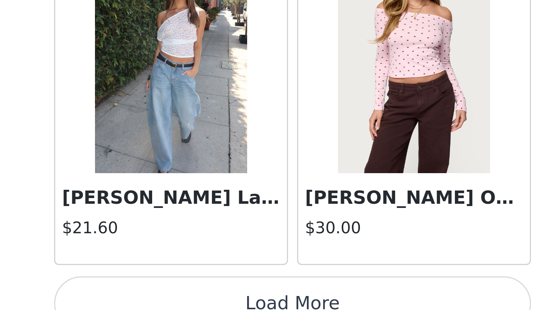
click at [193, 288] on button "Load More" at bounding box center [272, 297] width 159 height 18
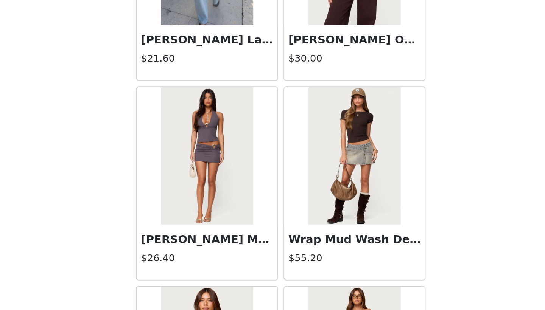
scroll to position [21834, 0]
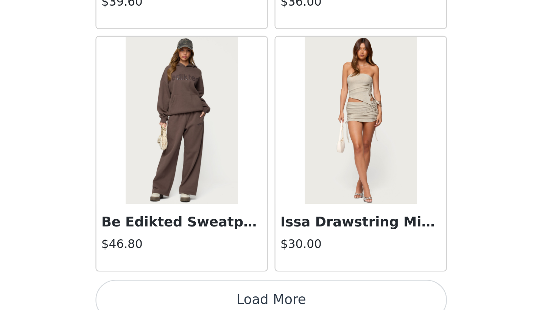
click at [193, 288] on button "Load More" at bounding box center [272, 297] width 159 height 18
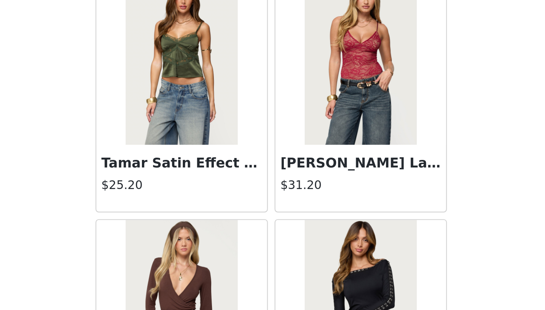
scroll to position [23374, 0]
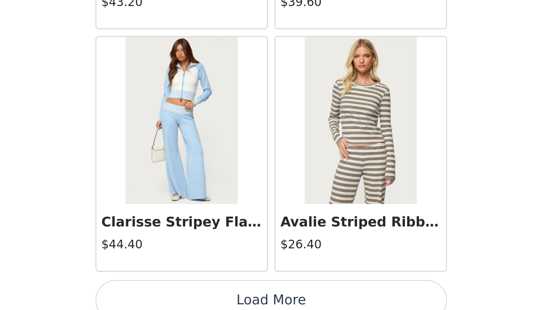
click at [193, 288] on button "Load More" at bounding box center [272, 297] width 159 height 18
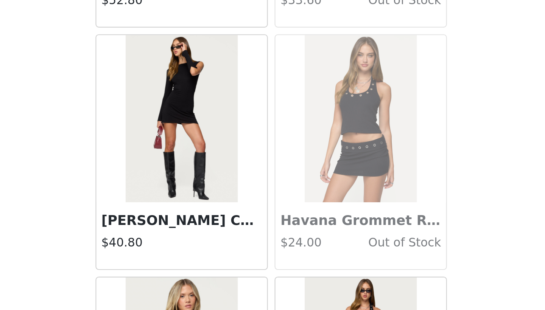
scroll to position [24883, 0]
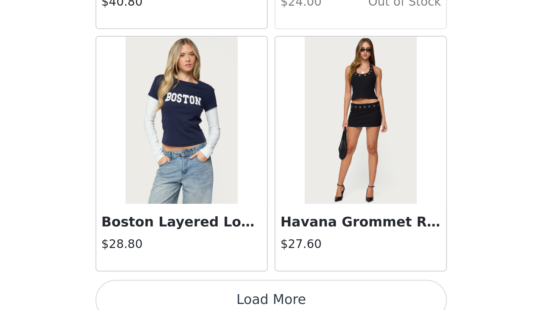
click at [193, 288] on button "Load More" at bounding box center [272, 297] width 159 height 18
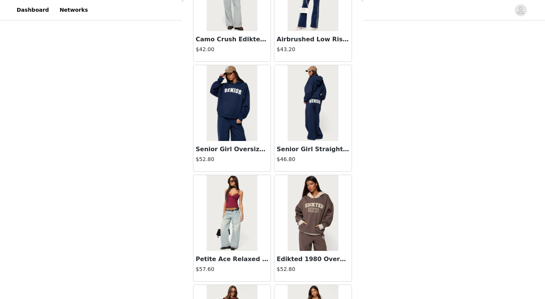
scroll to position [9741, 0]
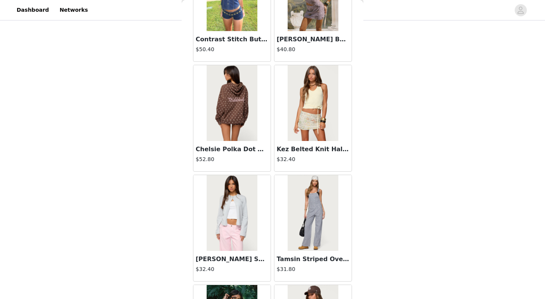
click at [243, 121] on img at bounding box center [232, 103] width 50 height 76
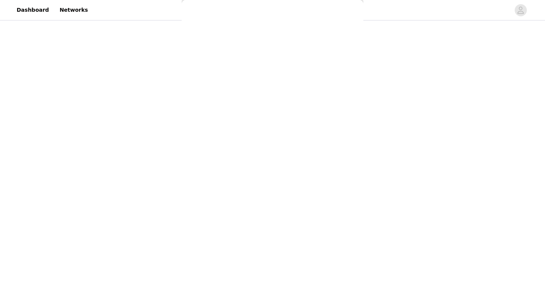
scroll to position [0, 0]
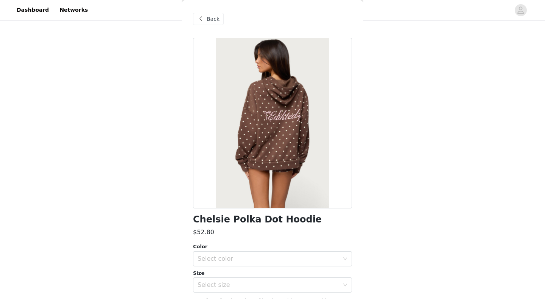
click at [209, 22] on span "Back" at bounding box center [213, 19] width 13 height 8
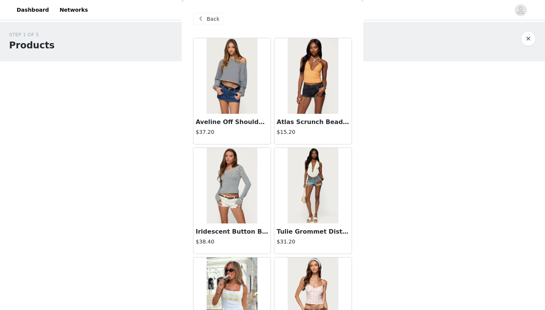
click at [215, 17] on span "Back" at bounding box center [213, 19] width 13 height 8
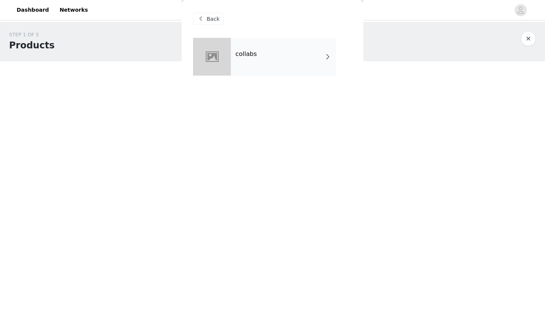
click at [211, 11] on div "Back" at bounding box center [272, 19] width 159 height 38
click at [211, 17] on span "Back" at bounding box center [213, 19] width 13 height 8
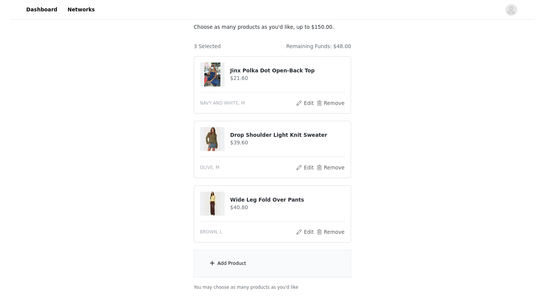
scroll to position [49, 0]
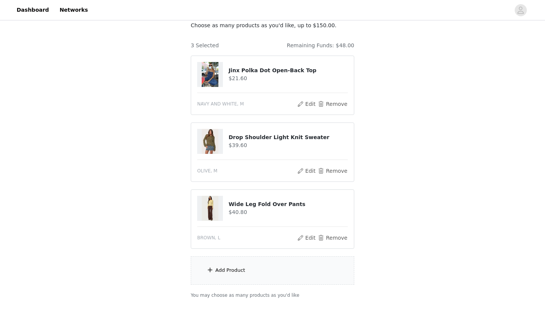
click at [237, 275] on div "Add Product" at bounding box center [272, 271] width 163 height 28
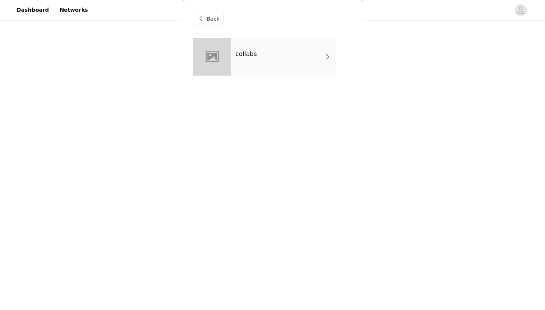
click at [327, 58] on span at bounding box center [328, 56] width 8 height 9
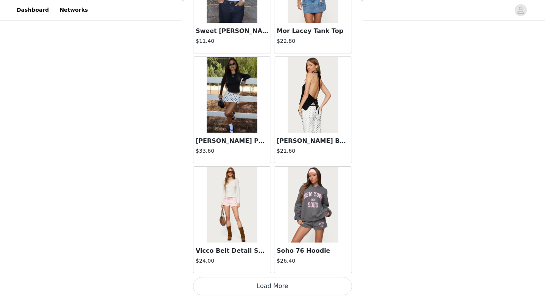
click at [274, 286] on button "Load More" at bounding box center [272, 286] width 159 height 18
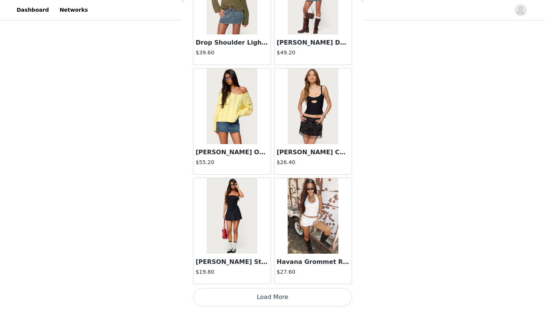
scroll to position [62, 0]
click at [294, 295] on button "Load More" at bounding box center [272, 297] width 159 height 18
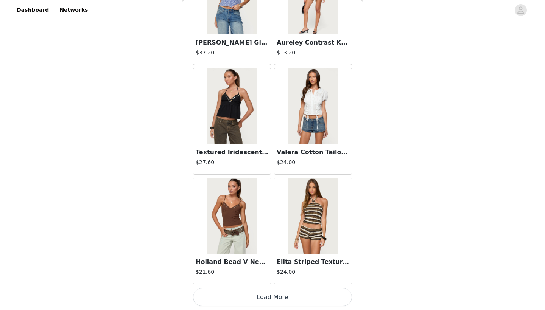
scroll to position [3043, 0]
click at [289, 296] on button "Load More" at bounding box center [272, 297] width 159 height 18
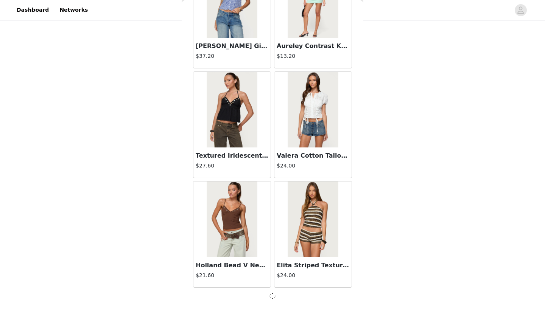
scroll to position [3039, 0]
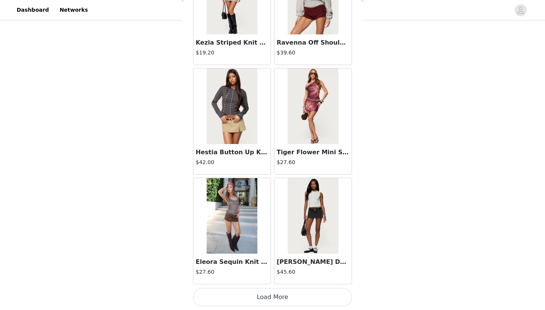
click at [286, 300] on button "Load More" at bounding box center [272, 297] width 159 height 18
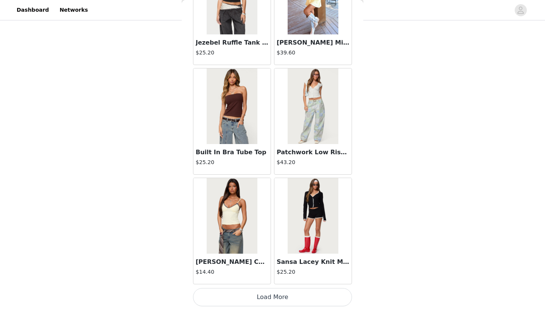
click at [287, 297] on button "Load More" at bounding box center [272, 297] width 159 height 18
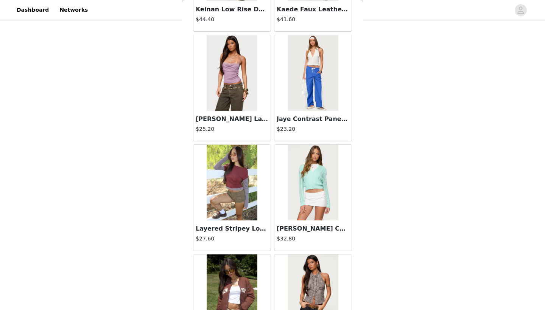
scroll to position [6308, 0]
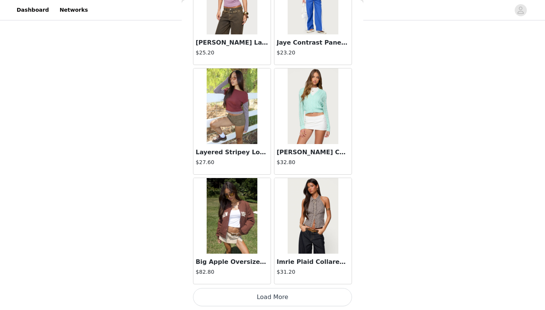
click at [293, 294] on button "Load More" at bounding box center [272, 297] width 159 height 18
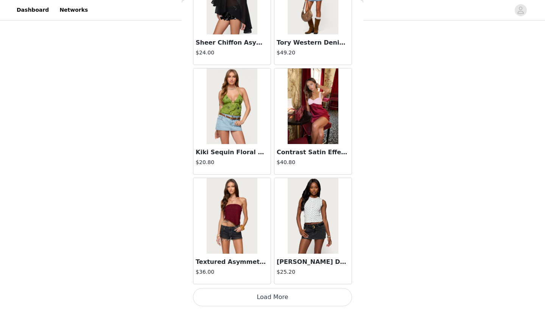
scroll to position [73, 0]
click at [290, 300] on button "Load More" at bounding box center [272, 297] width 159 height 18
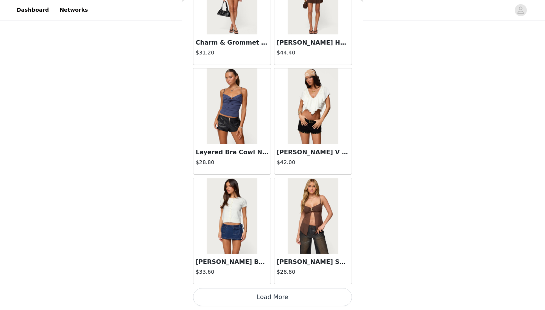
scroll to position [79, 0]
click at [289, 300] on button "Load More" at bounding box center [272, 297] width 159 height 18
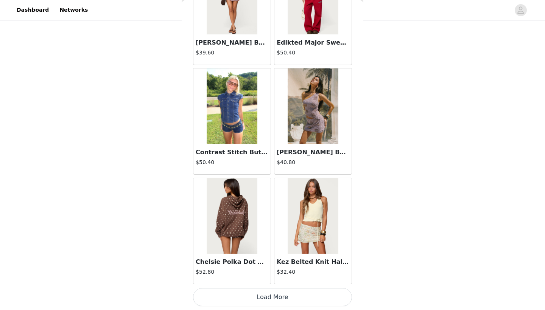
click at [282, 292] on button "Load More" at bounding box center [272, 297] width 159 height 18
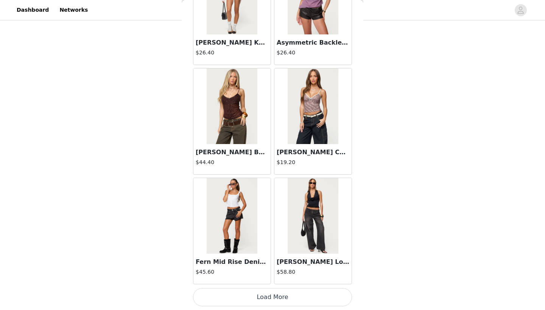
click at [278, 298] on button "Load More" at bounding box center [272, 297] width 159 height 18
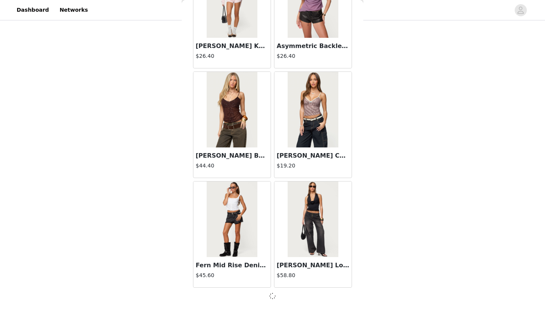
scroll to position [10722, 0]
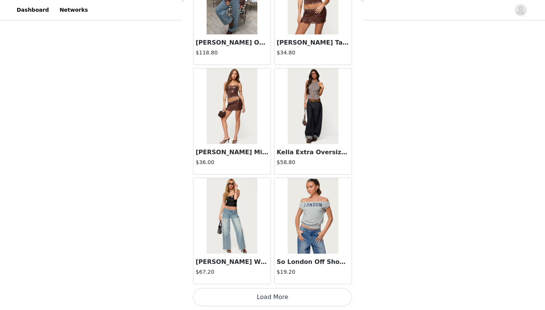
click at [275, 298] on button "Load More" at bounding box center [272, 297] width 159 height 18
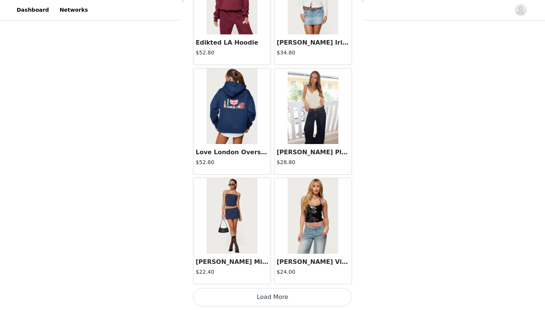
click at [275, 298] on button "Load More" at bounding box center [272, 297] width 159 height 18
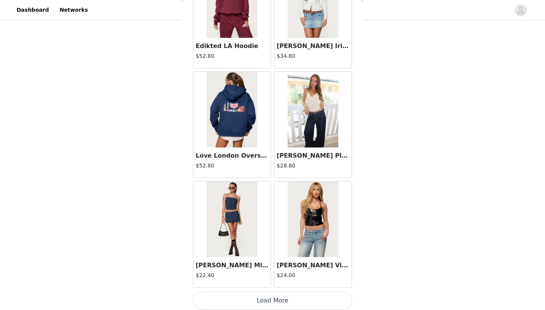
scroll to position [12917, 0]
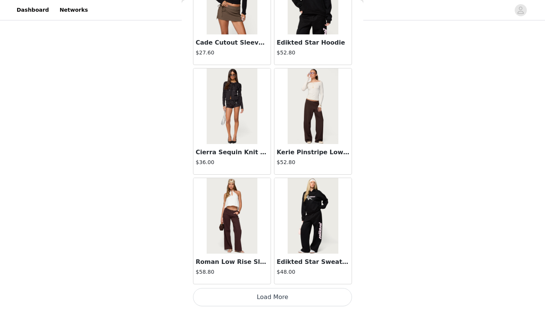
click at [275, 298] on button "Load More" at bounding box center [272, 297] width 159 height 18
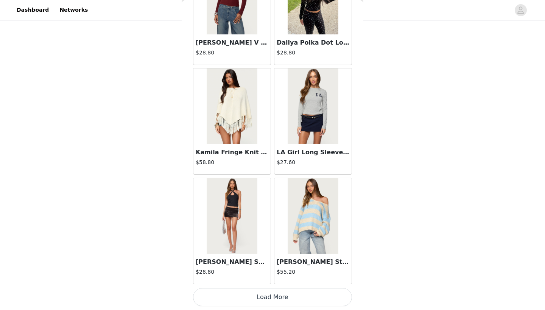
click at [275, 296] on button "Load More" at bounding box center [272, 297] width 159 height 18
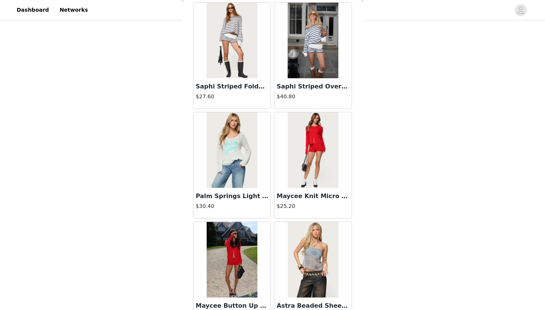
scroll to position [101, 0]
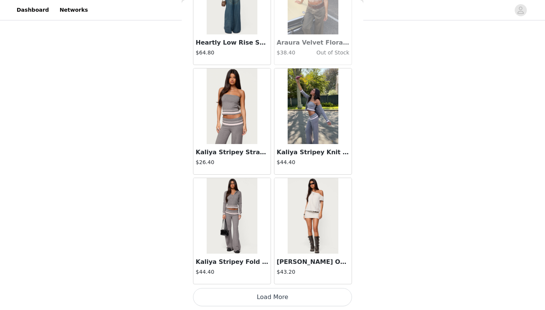
click at [275, 296] on button "Load More" at bounding box center [272, 297] width 159 height 18
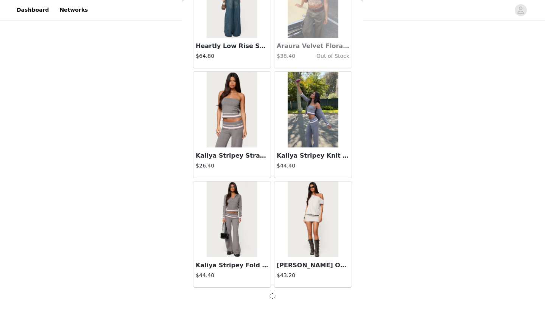
scroll to position [16209, 0]
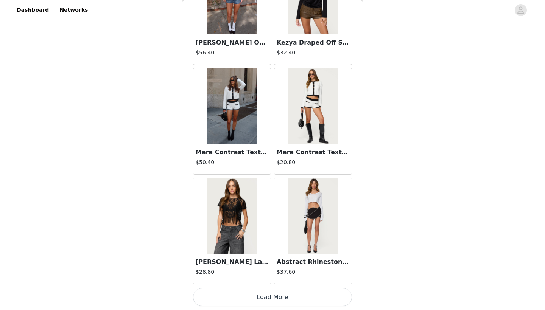
click at [275, 298] on button "Load More" at bounding box center [272, 297] width 159 height 18
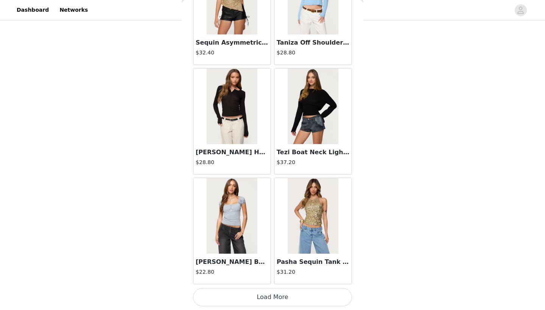
click at [275, 298] on button "Load More" at bounding box center [272, 297] width 159 height 18
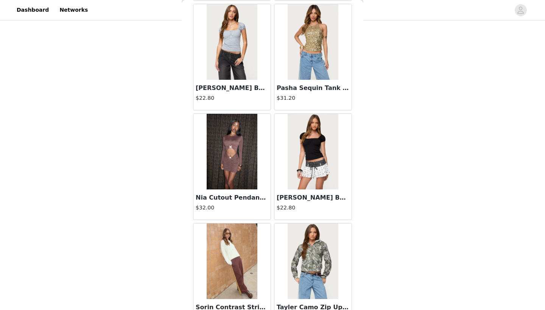
scroll to position [101, 0]
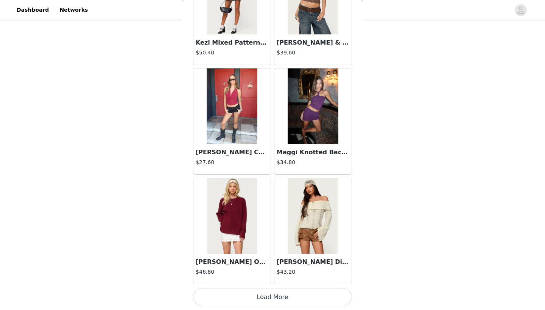
click at [275, 298] on button "Load More" at bounding box center [272, 297] width 159 height 18
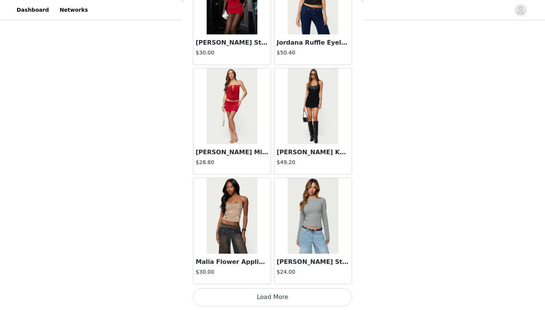
click at [280, 299] on button "Load More" at bounding box center [272, 297] width 159 height 18
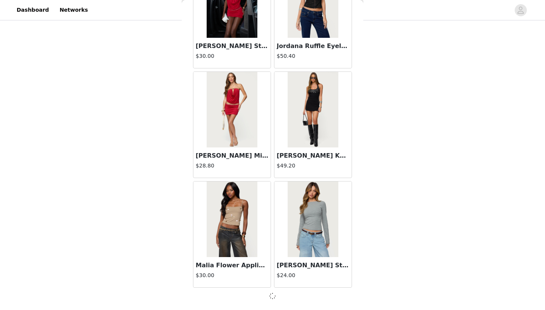
scroll to position [101, 0]
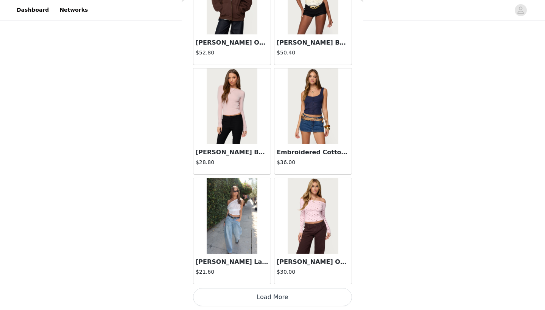
click at [279, 299] on button "Load More" at bounding box center [272, 297] width 159 height 18
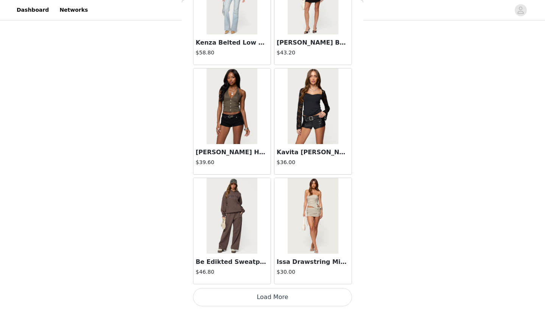
click at [278, 298] on button "Load More" at bounding box center [272, 297] width 159 height 18
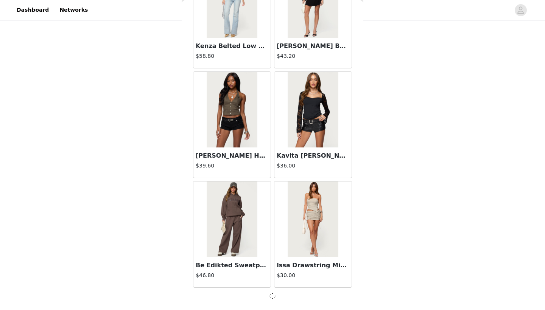
scroll to position [22794, 0]
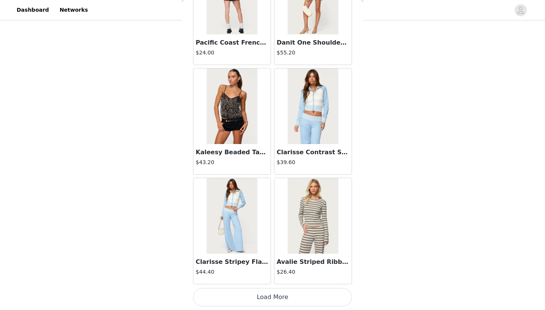
click at [278, 298] on button "Load More" at bounding box center [272, 297] width 159 height 18
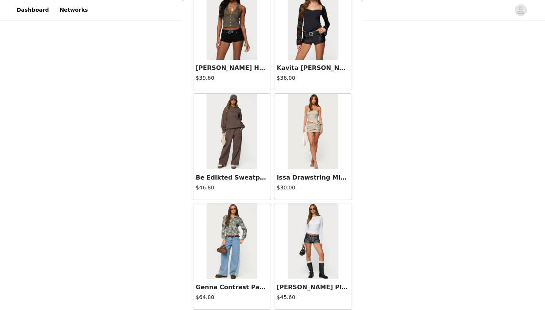
scroll to position [22879, 0]
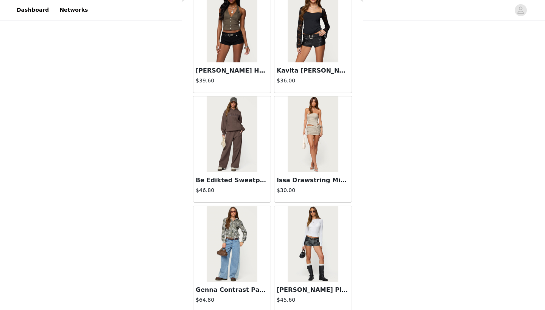
click at [255, 178] on h3 "Be Edikted Sweatpants" at bounding box center [232, 180] width 73 height 9
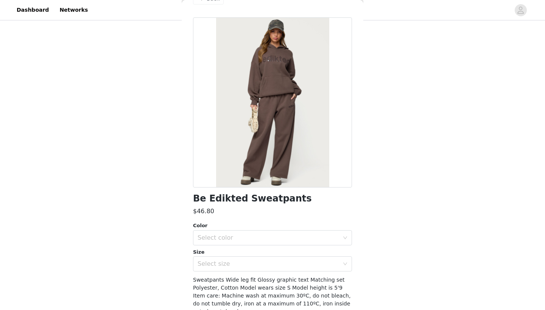
scroll to position [21, 0]
click at [265, 266] on div "Select size" at bounding box center [269, 264] width 142 height 8
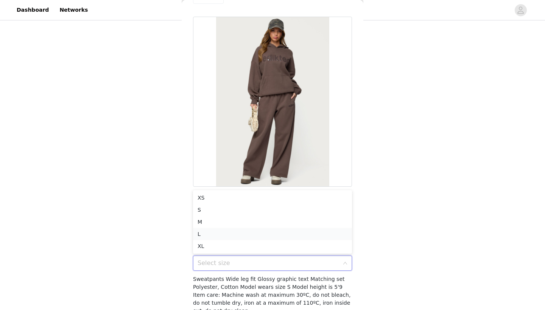
click at [241, 235] on li "L" at bounding box center [272, 234] width 159 height 12
click at [240, 237] on div "Select color" at bounding box center [269, 238] width 142 height 8
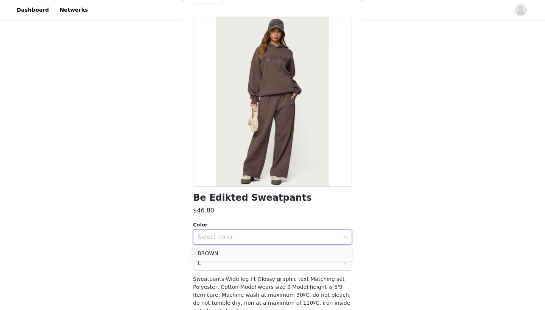
click at [240, 250] on li "BROWN" at bounding box center [272, 254] width 159 height 12
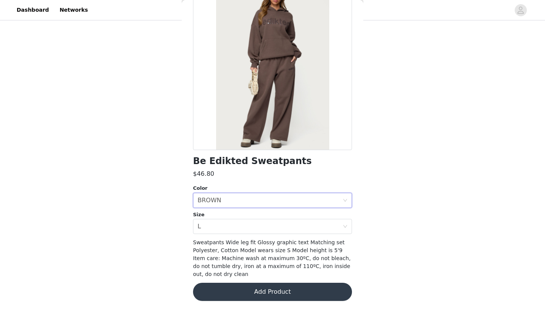
scroll to position [58, 0]
click at [252, 295] on button "Add Product" at bounding box center [272, 292] width 159 height 18
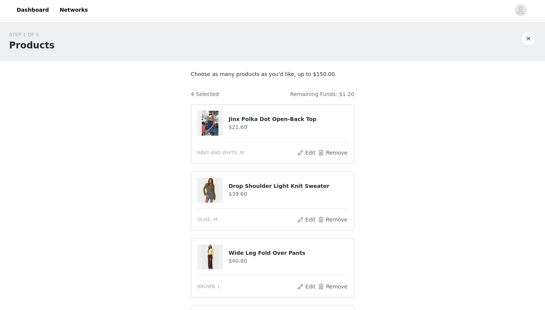
scroll to position [0, 0]
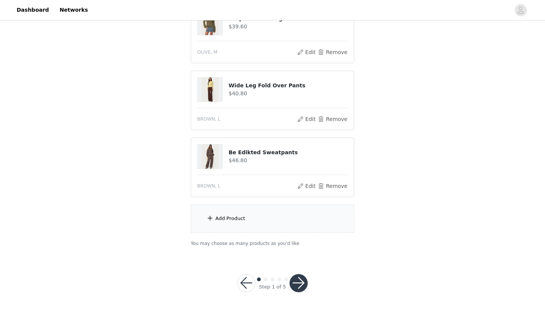
click at [297, 283] on button "button" at bounding box center [299, 283] width 18 height 18
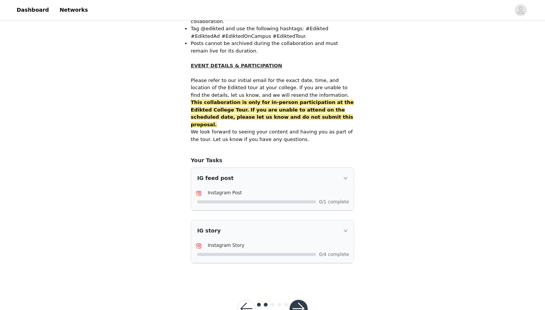
scroll to position [460, 0]
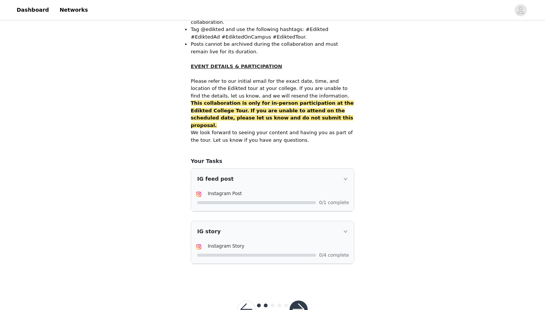
click at [249, 301] on button "button" at bounding box center [246, 310] width 18 height 18
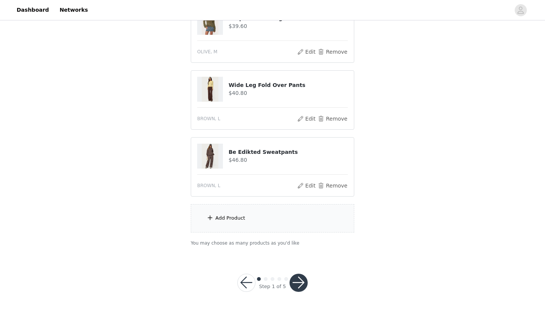
scroll to position [168, 0]
click at [298, 282] on button "button" at bounding box center [299, 283] width 18 height 18
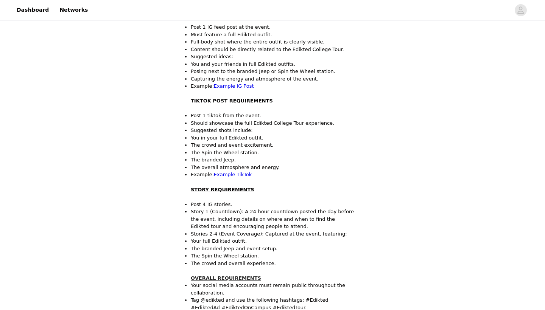
scroll to position [194, 0]
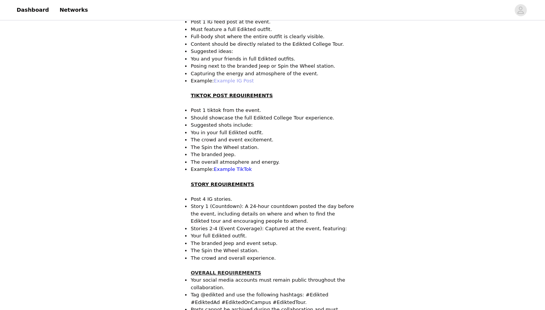
click at [246, 78] on link "Example IG Post" at bounding box center [234, 81] width 40 height 6
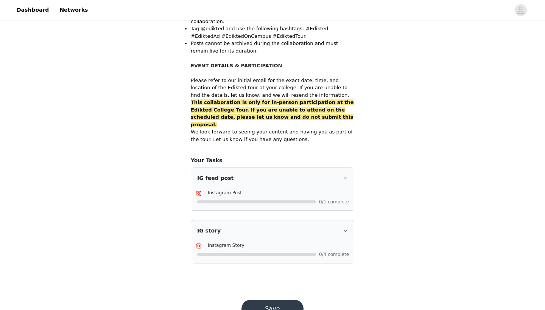
scroll to position [460, 0]
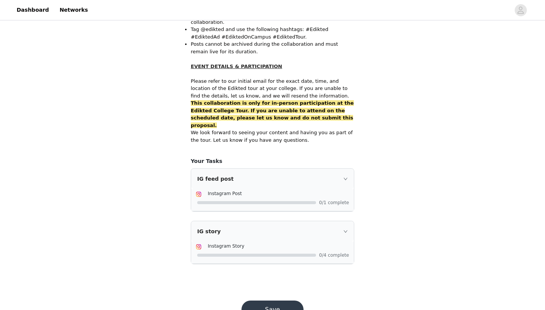
click at [291, 301] on button "Save" at bounding box center [272, 310] width 62 height 18
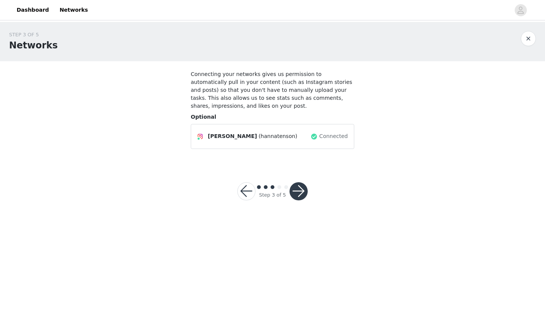
click at [246, 188] on button "button" at bounding box center [246, 191] width 18 height 18
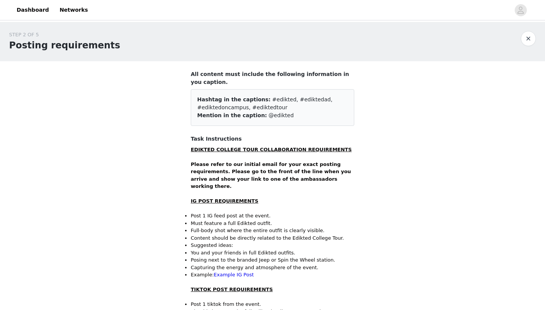
click at [525, 39] on button "button" at bounding box center [528, 38] width 15 height 15
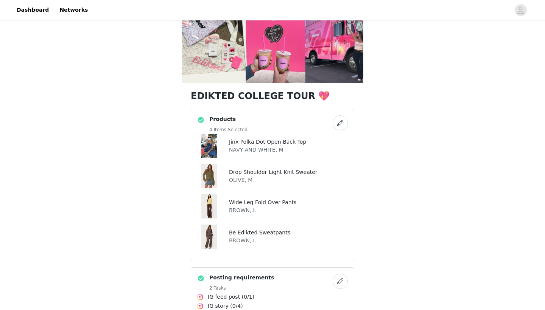
scroll to position [93, 0]
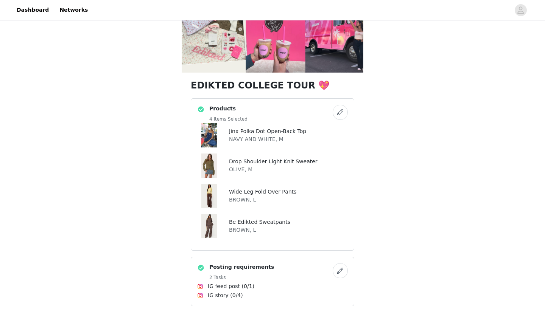
click at [342, 114] on button "button" at bounding box center [340, 112] width 15 height 15
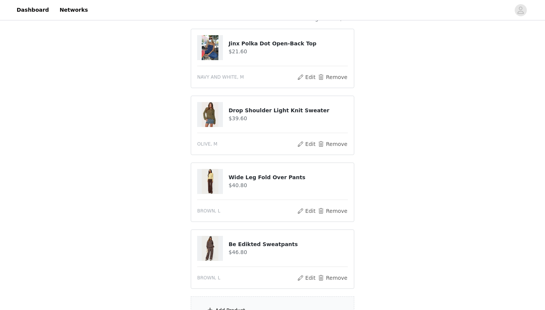
scroll to position [79, 0]
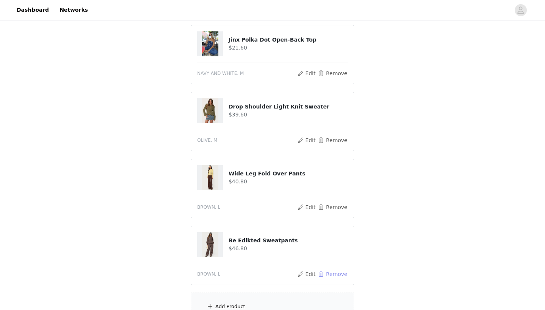
click at [325, 275] on button "Remove" at bounding box center [333, 274] width 30 height 9
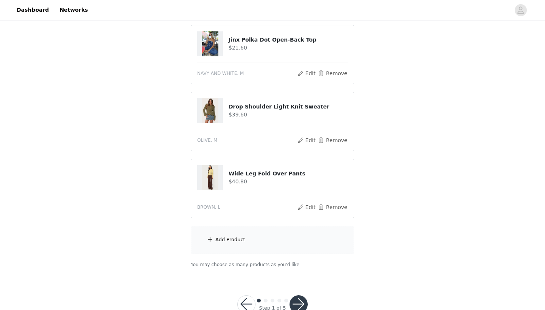
click at [229, 240] on div "Add Product" at bounding box center [230, 240] width 30 height 8
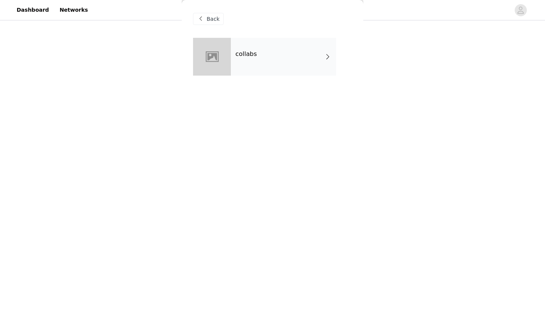
click at [265, 63] on div "collabs" at bounding box center [283, 57] width 105 height 38
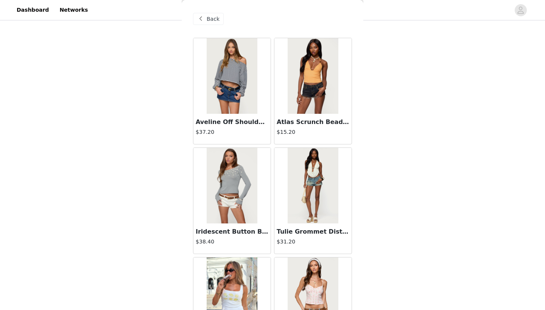
scroll to position [0, 0]
click at [212, 17] on span "Back" at bounding box center [213, 19] width 13 height 8
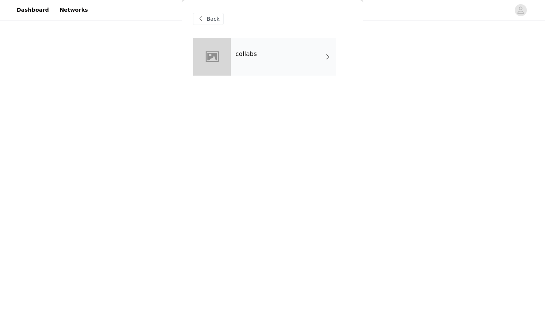
click at [207, 20] on span "Back" at bounding box center [213, 19] width 13 height 8
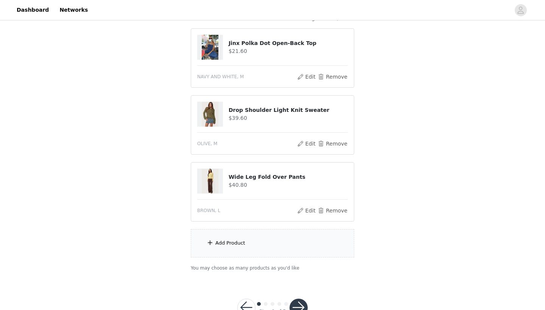
scroll to position [74, 0]
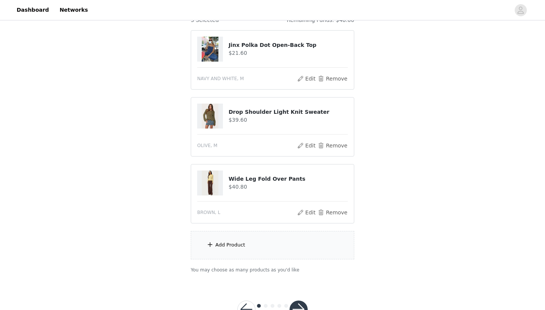
click at [238, 244] on div "Add Product" at bounding box center [230, 245] width 30 height 8
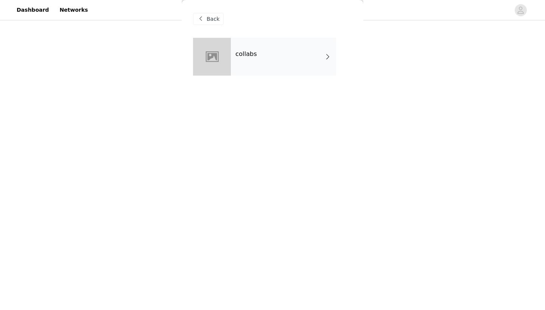
click at [278, 78] on div "collabs" at bounding box center [272, 62] width 159 height 49
click at [272, 67] on div "collabs" at bounding box center [283, 57] width 105 height 38
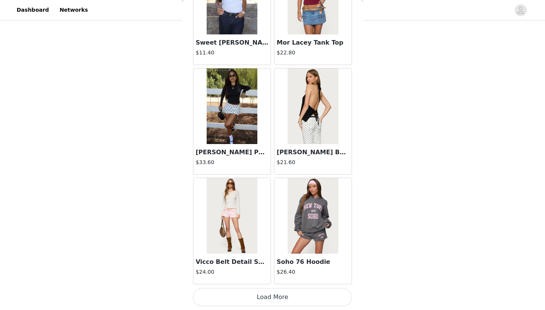
scroll to position [848, 0]
click at [270, 299] on button "Load More" at bounding box center [272, 297] width 159 height 18
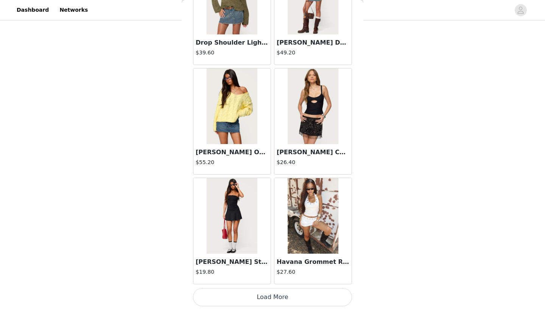
scroll to position [101, 0]
click at [251, 299] on button "Load More" at bounding box center [272, 297] width 159 height 18
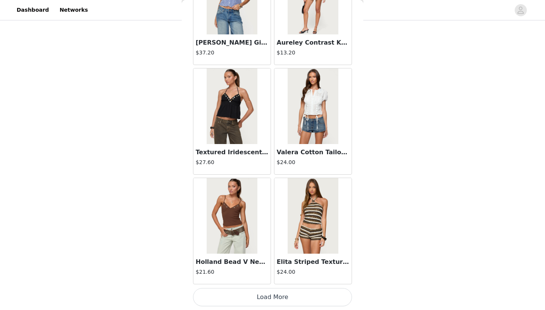
click at [258, 300] on button "Load More" at bounding box center [272, 297] width 159 height 18
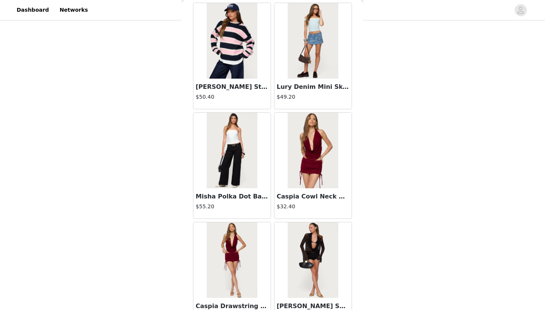
scroll to position [3329, 0]
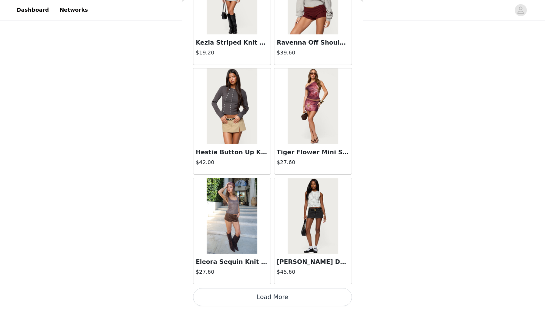
click at [258, 299] on button "Load More" at bounding box center [272, 297] width 159 height 18
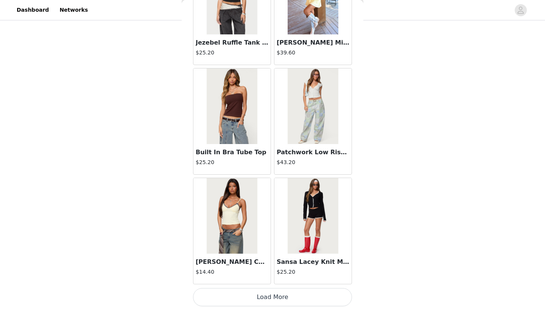
scroll to position [101, 0]
click at [258, 294] on button "Load More" at bounding box center [272, 297] width 159 height 18
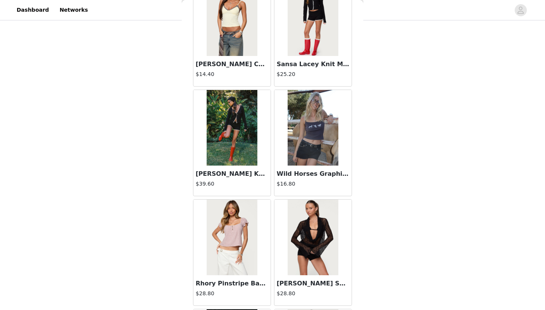
scroll to position [5436, 0]
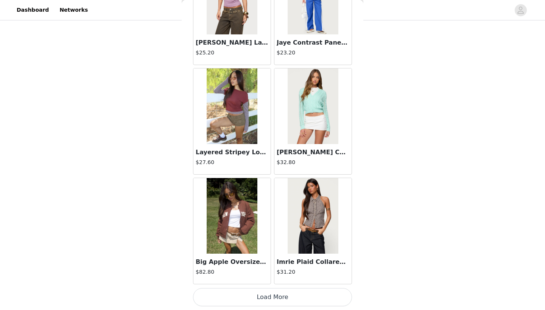
click at [258, 294] on button "Load More" at bounding box center [272, 297] width 159 height 18
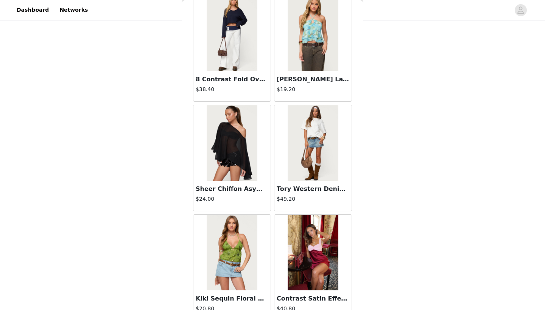
scroll to position [7287, 0]
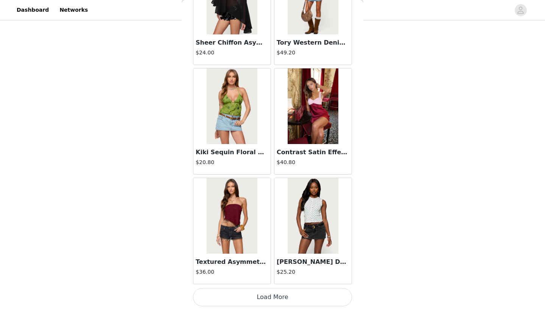
click at [286, 296] on button "Load More" at bounding box center [272, 297] width 159 height 18
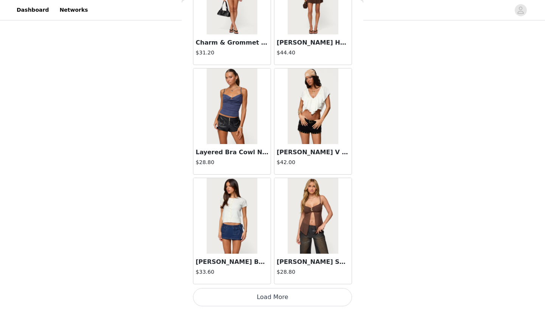
scroll to position [101, 0]
click at [296, 299] on button "Load More" at bounding box center [272, 297] width 159 height 18
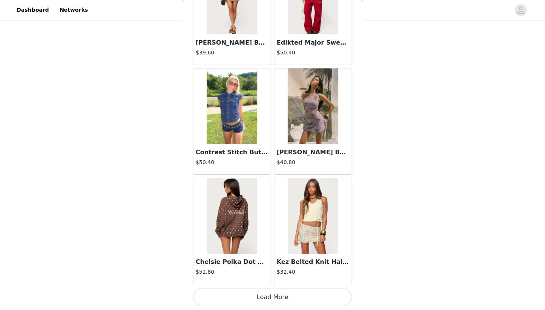
scroll to position [9628, 0]
click at [290, 299] on button "Load More" at bounding box center [272, 297] width 159 height 18
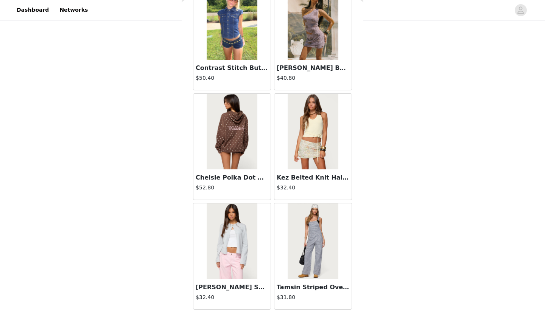
scroll to position [9714, 0]
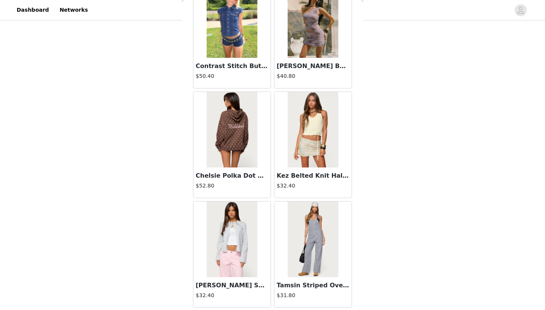
click at [234, 146] on img at bounding box center [232, 130] width 50 height 76
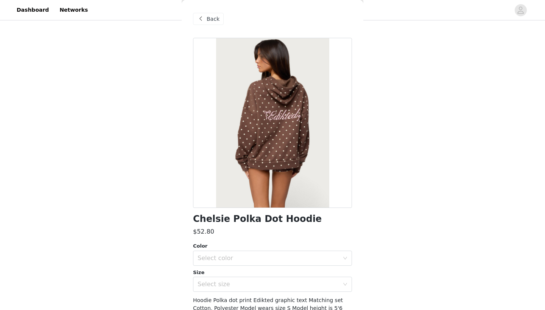
scroll to position [12, 0]
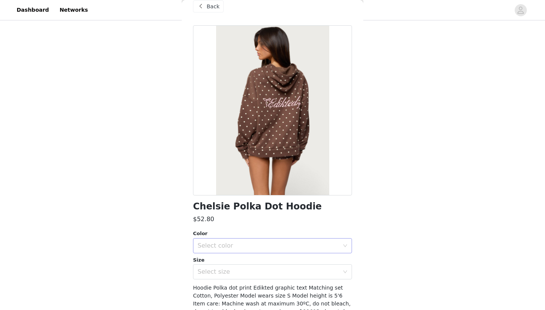
click at [254, 247] on div "Select color" at bounding box center [269, 246] width 142 height 8
click at [245, 262] on li "BROWN" at bounding box center [272, 262] width 159 height 12
click at [244, 273] on div "Select size" at bounding box center [269, 272] width 142 height 8
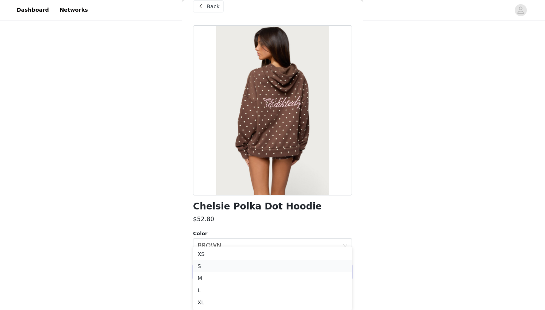
click at [244, 295] on li "L" at bounding box center [272, 291] width 159 height 12
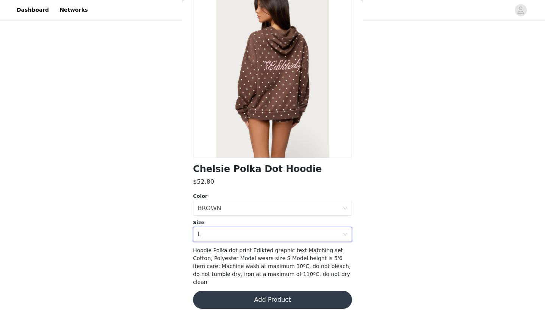
scroll to position [50, 0]
click at [244, 295] on button "Add Product" at bounding box center [272, 300] width 159 height 18
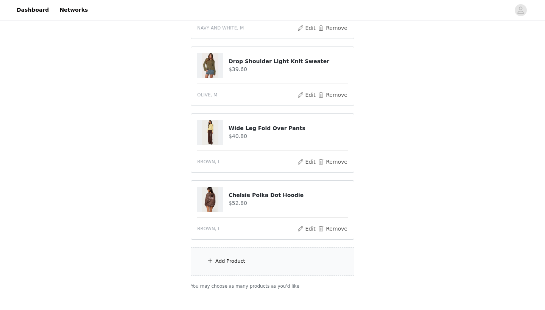
scroll to position [125, 0]
click at [272, 268] on div "Add Product" at bounding box center [272, 261] width 163 height 28
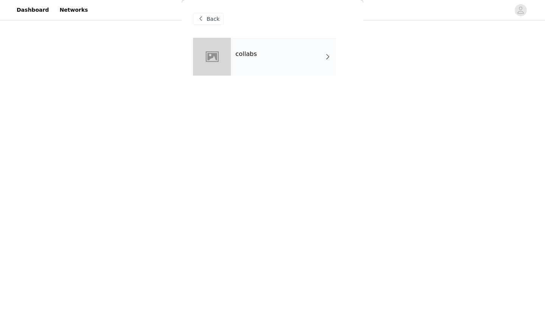
click at [275, 73] on div "collabs" at bounding box center [283, 57] width 105 height 38
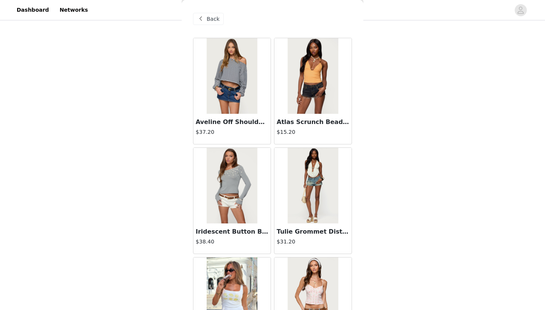
scroll to position [43, 0]
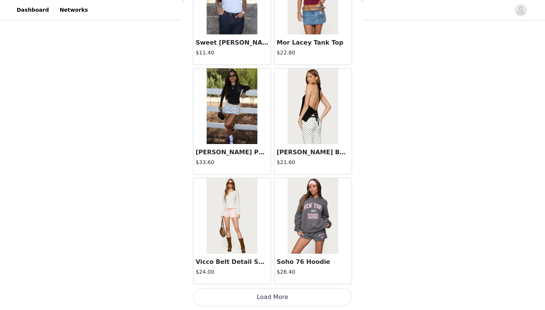
click at [291, 291] on button "Load More" at bounding box center [272, 297] width 159 height 18
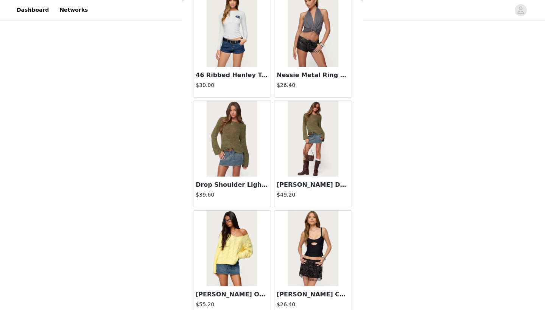
scroll to position [1841, 0]
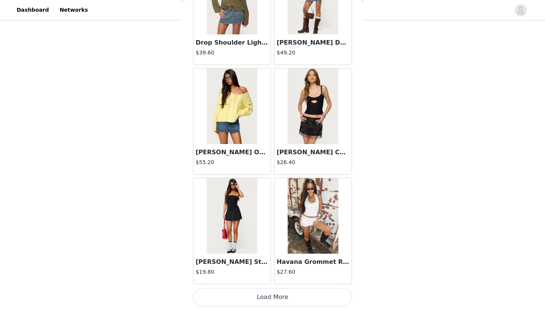
click at [301, 301] on button "Load More" at bounding box center [272, 297] width 159 height 18
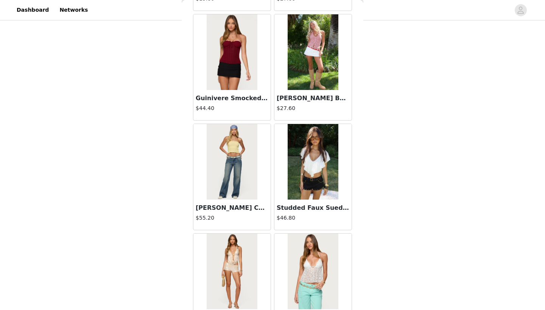
scroll to position [2220, 0]
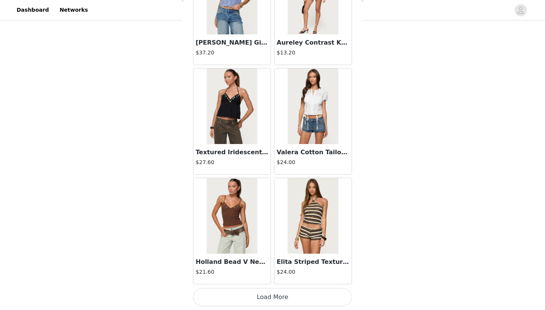
click at [279, 296] on button "Load More" at bounding box center [272, 297] width 159 height 18
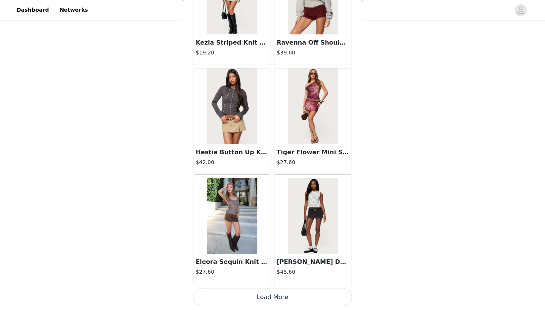
scroll to position [152, 0]
click at [272, 297] on button "Load More" at bounding box center [272, 297] width 159 height 18
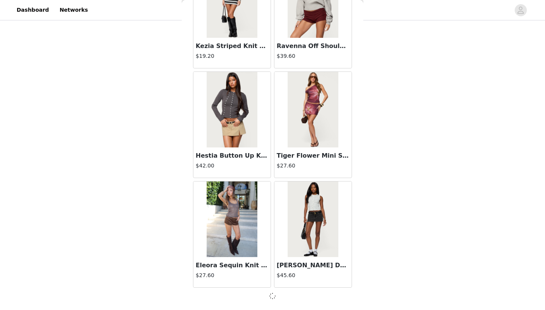
scroll to position [4137, 0]
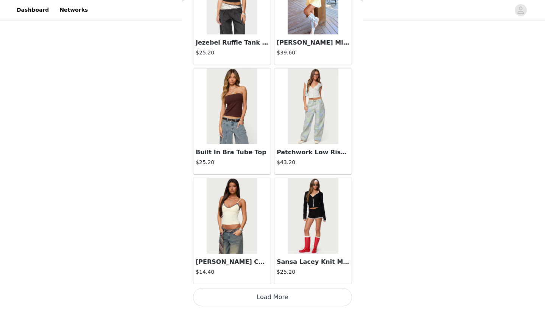
click at [272, 296] on button "Load More" at bounding box center [272, 297] width 159 height 18
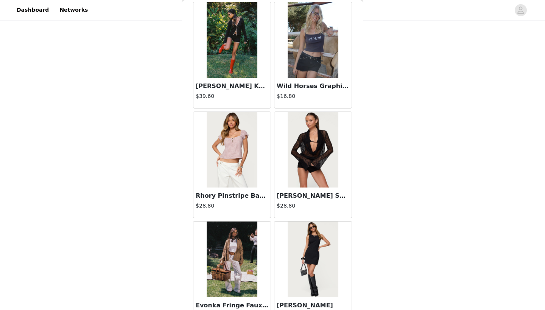
scroll to position [5539, 0]
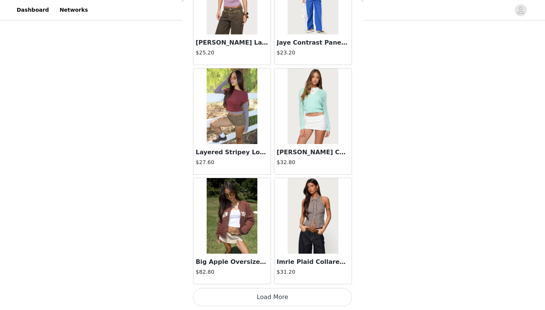
click at [260, 293] on button "Load More" at bounding box center [272, 297] width 159 height 18
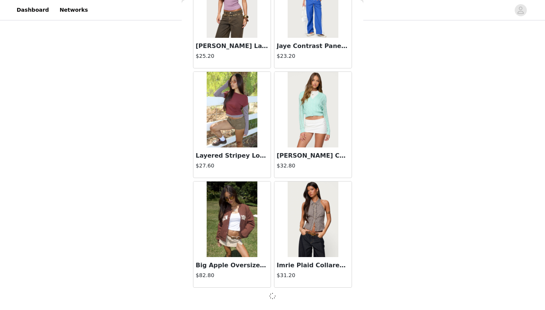
scroll to position [6332, 0]
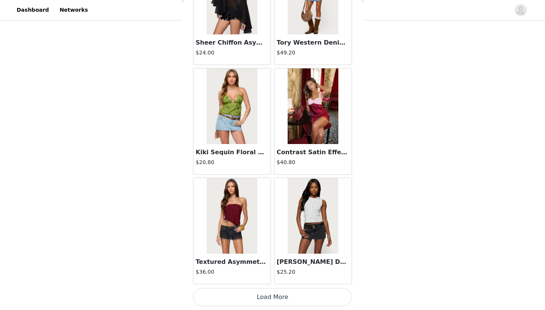
click at [290, 295] on button "Load More" at bounding box center [272, 297] width 159 height 18
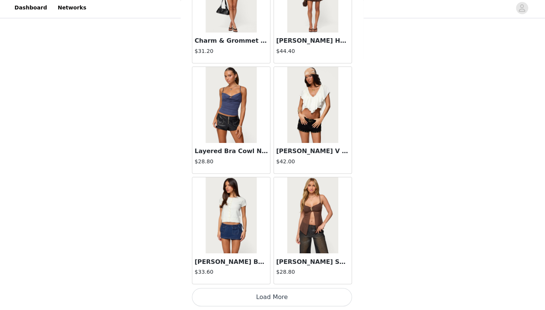
scroll to position [168, 0]
click at [297, 293] on button "Load More" at bounding box center [272, 297] width 159 height 18
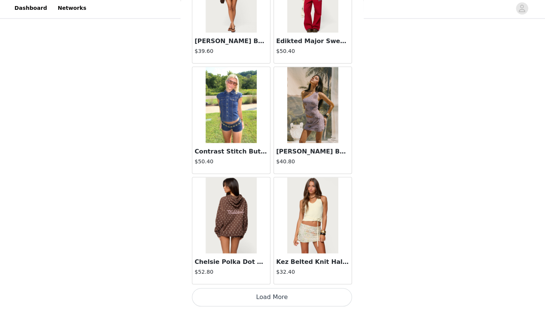
click at [266, 291] on button "Load More" at bounding box center [272, 297] width 159 height 18
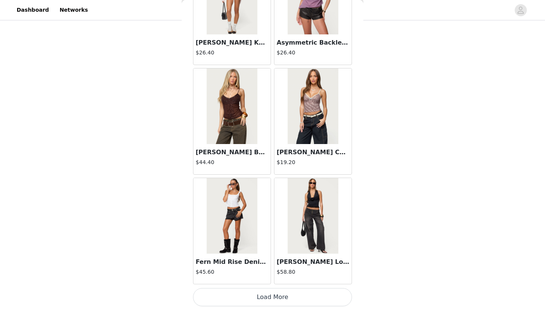
click at [300, 302] on button "Load More" at bounding box center [272, 297] width 159 height 18
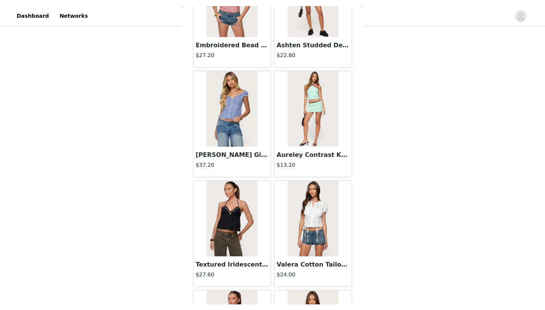
scroll to position [1839, 0]
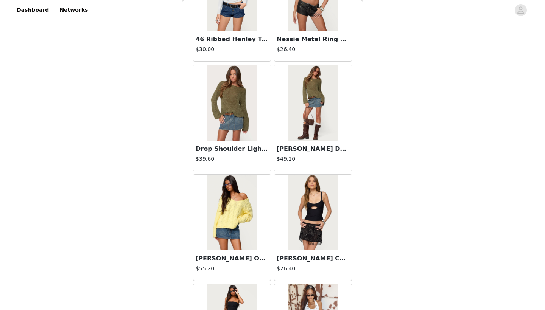
click at [322, 151] on h3 "[PERSON_NAME] Denim Mini Skirt" at bounding box center [313, 149] width 73 height 9
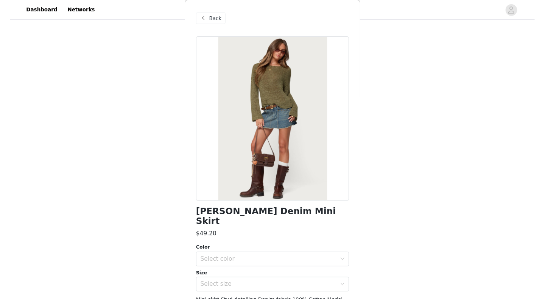
scroll to position [0, 0]
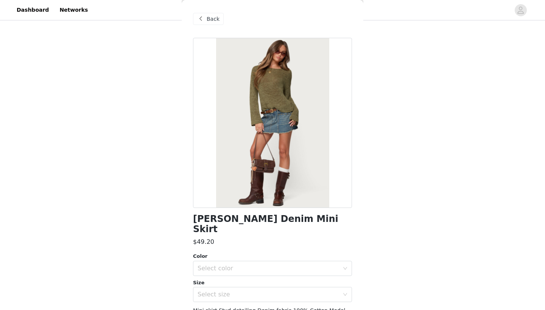
click at [200, 18] on span at bounding box center [200, 18] width 9 height 9
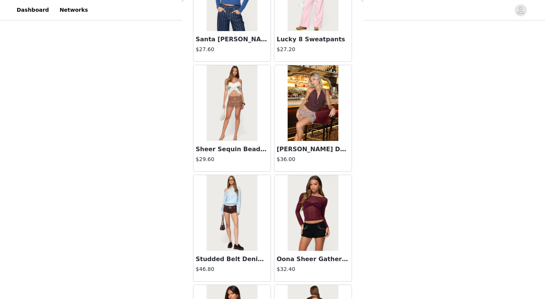
scroll to position [7326, 0]
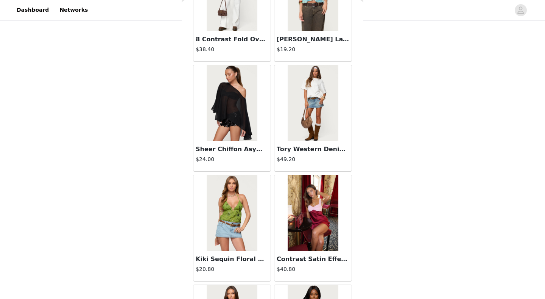
click at [304, 140] on img at bounding box center [313, 103] width 50 height 76
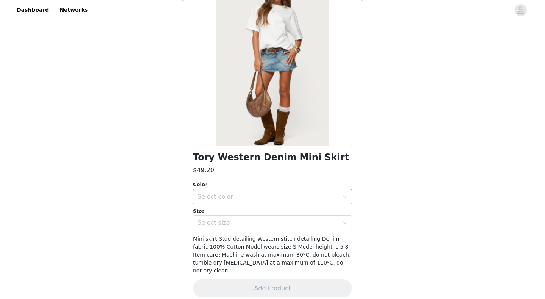
scroll to position [61, 0]
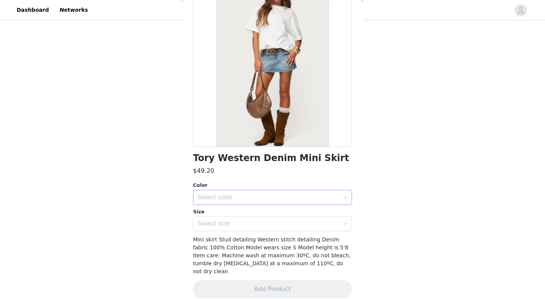
click at [288, 198] on div "Select color" at bounding box center [269, 197] width 142 height 8
click at [275, 210] on li "BLUE" at bounding box center [272, 213] width 159 height 12
click at [274, 225] on div "Select size" at bounding box center [269, 223] width 142 height 8
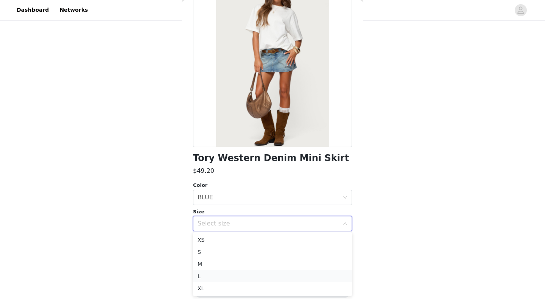
click at [260, 276] on li "L" at bounding box center [272, 276] width 159 height 12
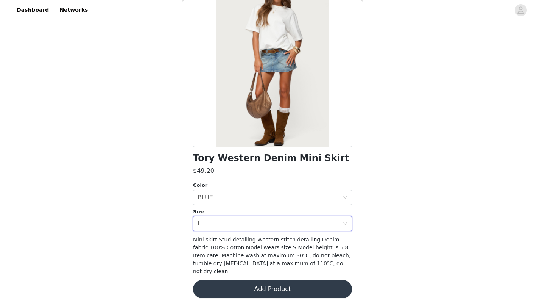
click at [266, 290] on div "Tory Western Denim Mini Skirt $49.20 Color Select color BLUE Size Select size L…" at bounding box center [272, 142] width 159 height 330
click at [266, 285] on button "Add Product" at bounding box center [272, 289] width 159 height 18
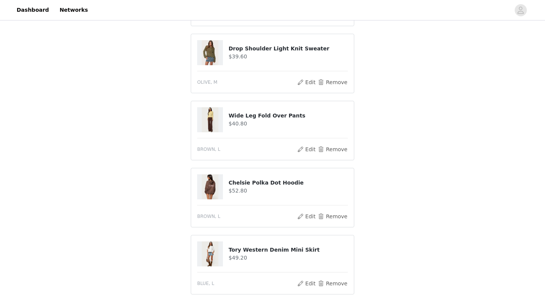
scroll to position [137, 0]
click at [323, 215] on button "Remove" at bounding box center [333, 217] width 30 height 9
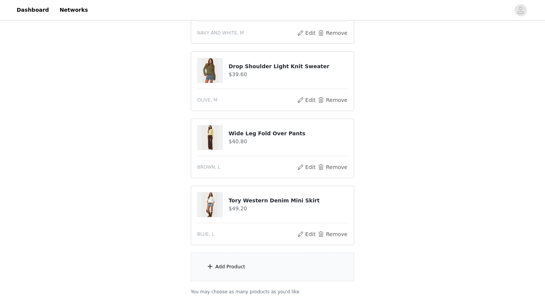
scroll to position [121, 0]
click at [256, 261] on div "Add Product" at bounding box center [272, 265] width 163 height 28
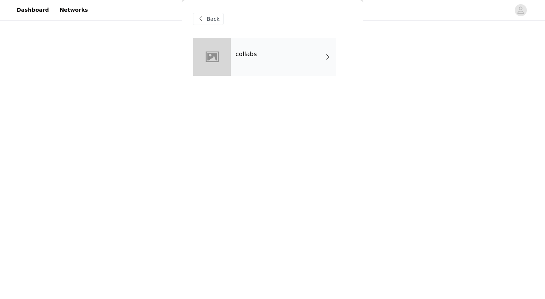
click at [285, 69] on div "collabs" at bounding box center [283, 57] width 105 height 38
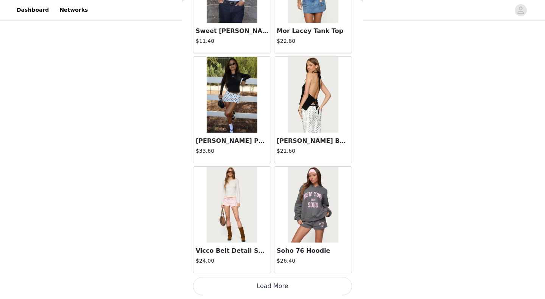
click at [274, 280] on button "Load More" at bounding box center [272, 286] width 159 height 18
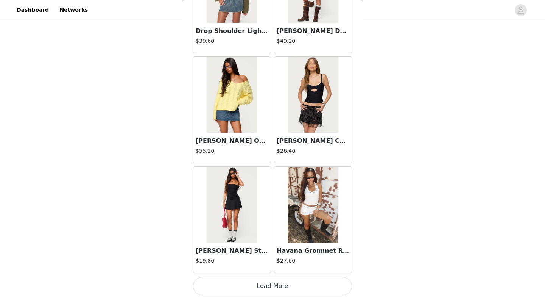
scroll to position [1957, 0]
click at [274, 282] on button "Load More" at bounding box center [272, 286] width 159 height 18
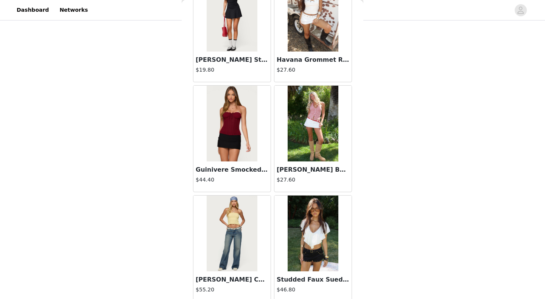
scroll to position [2149, 0]
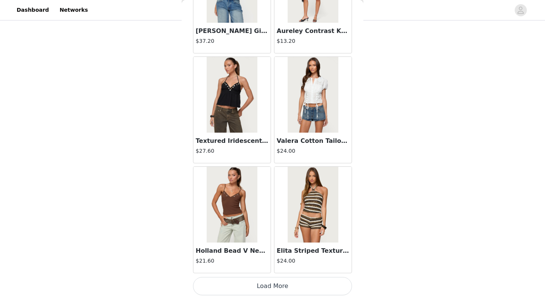
click at [283, 280] on button "Load More" at bounding box center [272, 286] width 159 height 18
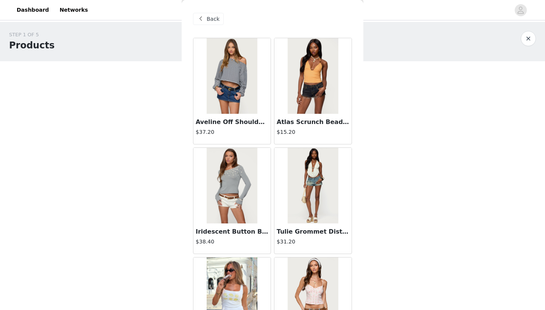
scroll to position [0, 0]
click at [216, 14] on div "Back" at bounding box center [208, 19] width 31 height 12
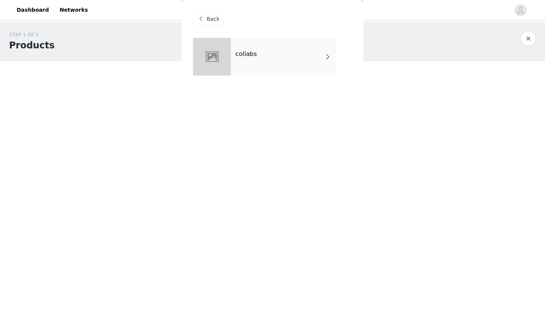
click at [216, 14] on div "Back" at bounding box center [208, 19] width 31 height 12
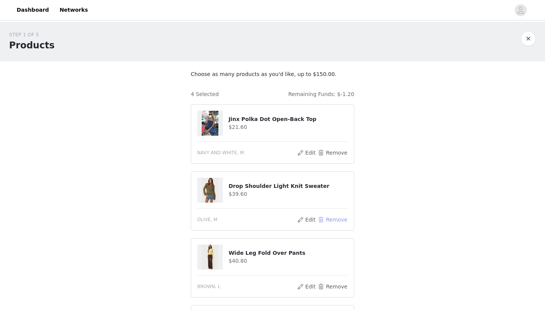
click at [325, 218] on button "Remove" at bounding box center [333, 219] width 30 height 9
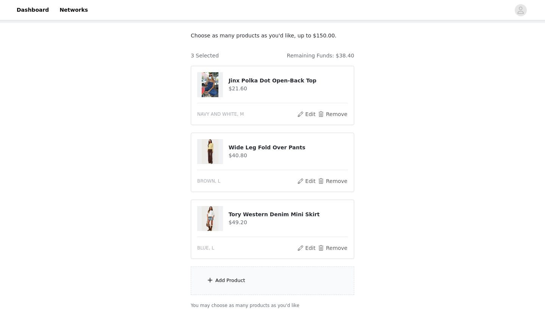
scroll to position [40, 0]
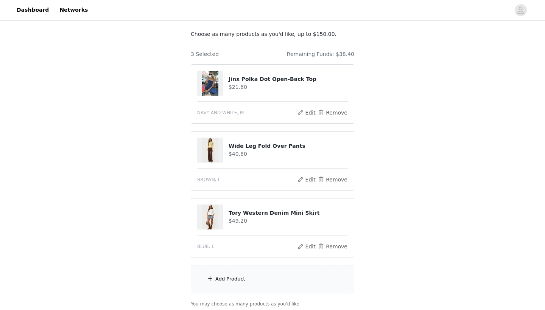
click at [226, 278] on div "Add Product" at bounding box center [230, 280] width 30 height 8
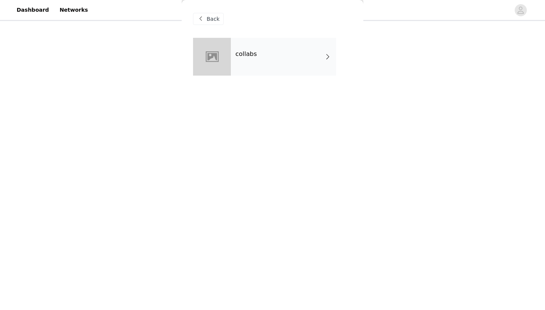
click at [295, 42] on div "collabs" at bounding box center [283, 57] width 105 height 38
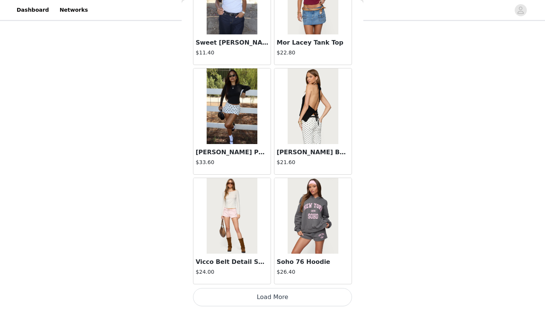
click at [270, 293] on button "Load More" at bounding box center [272, 297] width 159 height 18
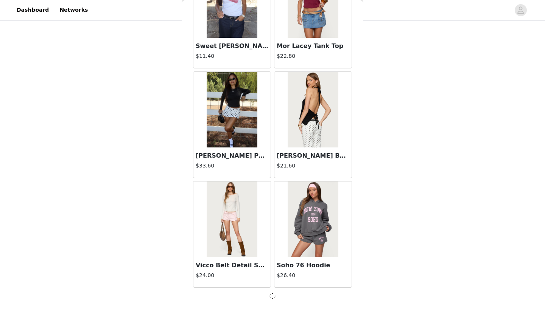
scroll to position [844, 0]
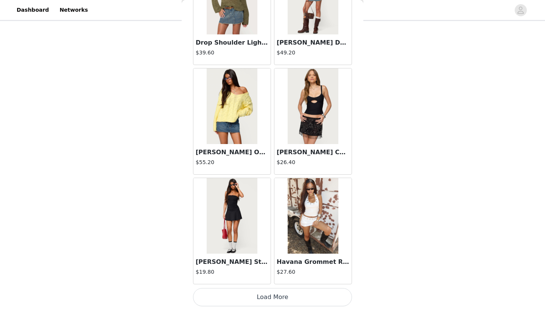
click at [271, 303] on button "Load More" at bounding box center [272, 297] width 159 height 18
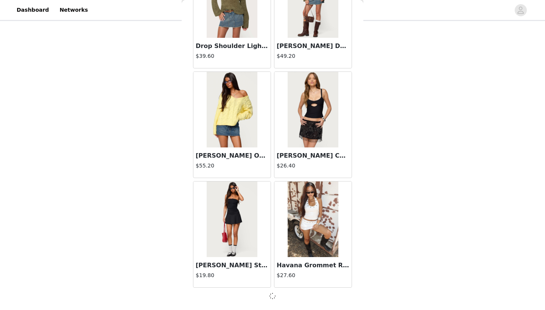
scroll to position [1942, 0]
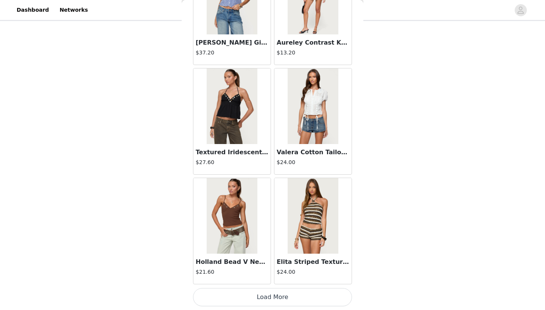
click at [268, 298] on button "Load More" at bounding box center [272, 297] width 159 height 18
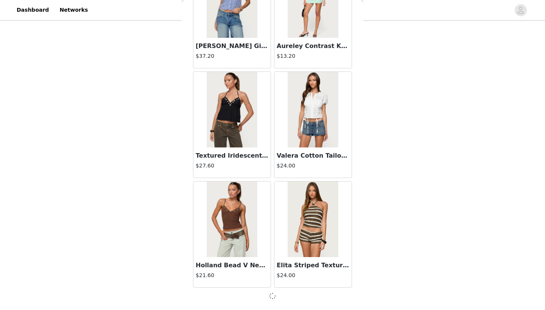
scroll to position [3039, 0]
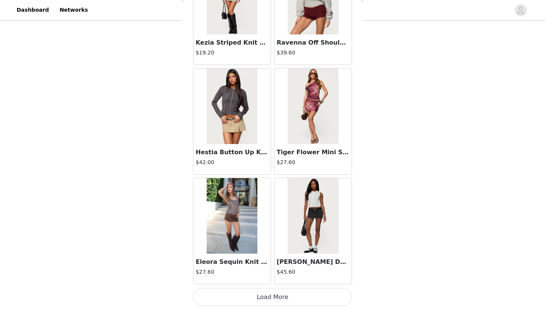
click at [267, 295] on button "Load More" at bounding box center [272, 297] width 159 height 18
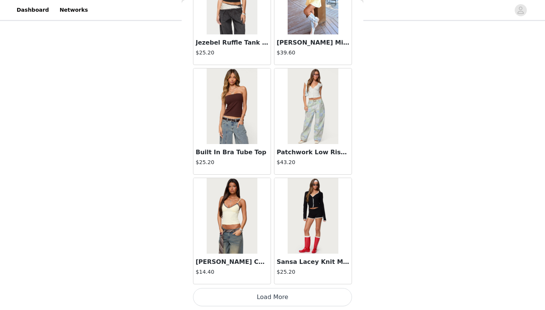
click at [268, 297] on button "Load More" at bounding box center [272, 297] width 159 height 18
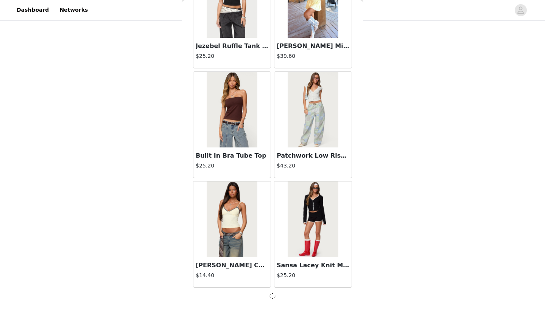
scroll to position [5234, 0]
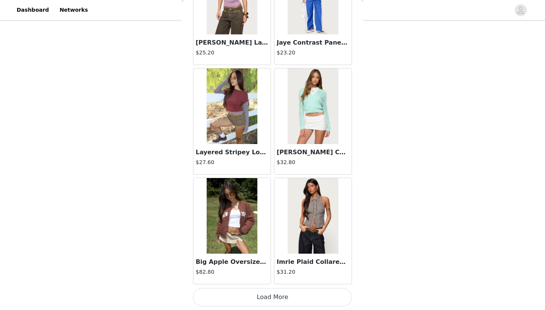
click at [296, 299] on button "Load More" at bounding box center [272, 297] width 159 height 18
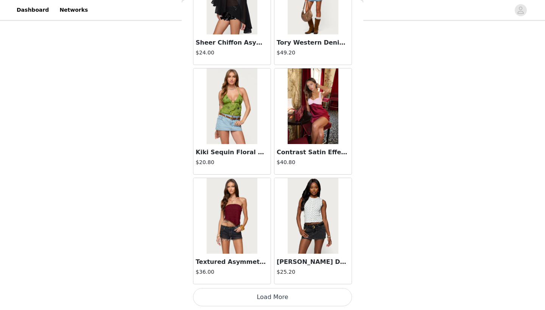
click at [278, 302] on button "Load More" at bounding box center [272, 297] width 159 height 18
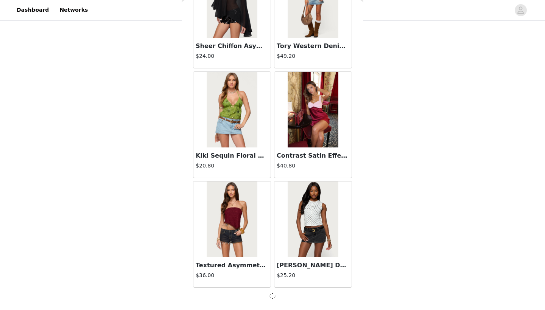
scroll to position [7429, 0]
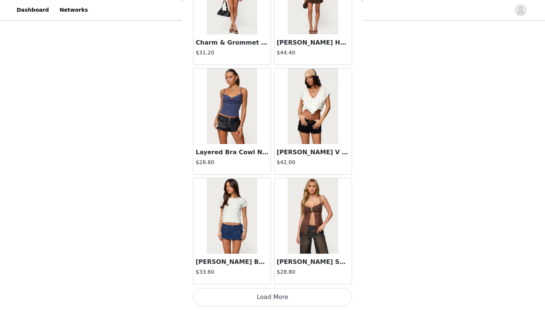
click at [276, 301] on button "Load More" at bounding box center [272, 297] width 159 height 18
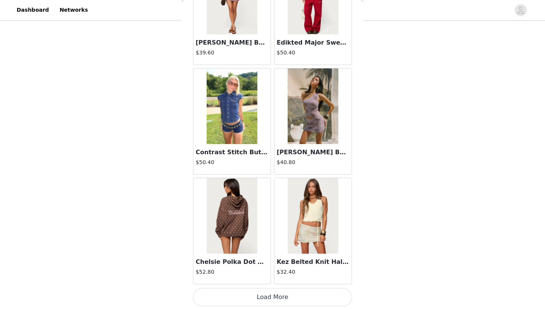
click at [287, 300] on button "Load More" at bounding box center [272, 297] width 159 height 18
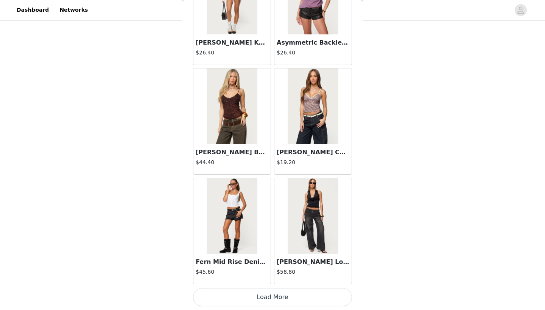
click at [276, 297] on button "Load More" at bounding box center [272, 297] width 159 height 18
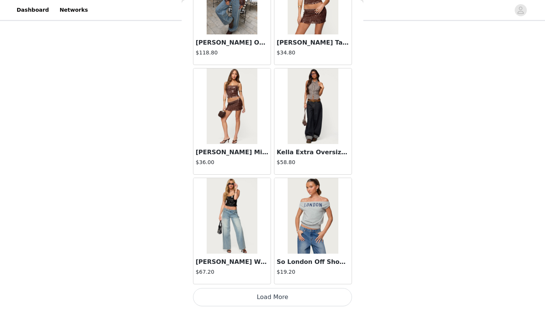
click at [274, 296] on button "Load More" at bounding box center [272, 297] width 159 height 18
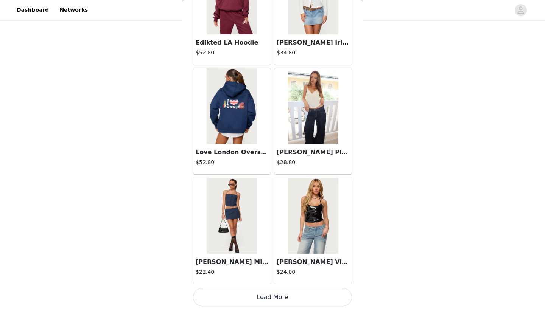
click at [275, 296] on button "Load More" at bounding box center [272, 297] width 159 height 18
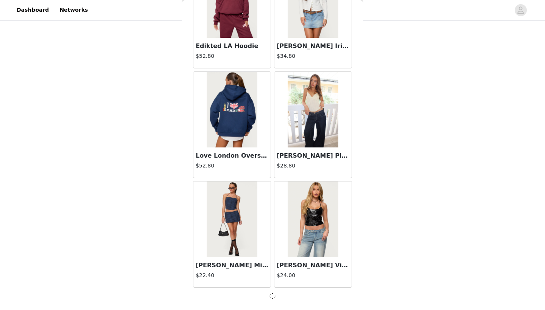
scroll to position [12917, 0]
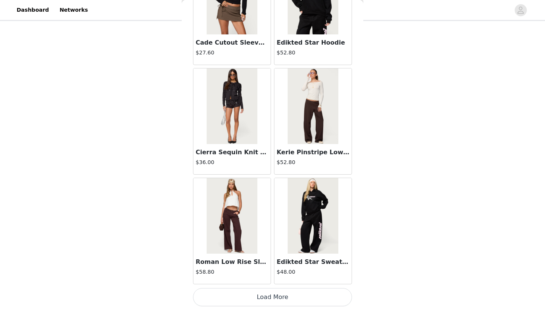
click at [278, 300] on button "Load More" at bounding box center [272, 297] width 159 height 18
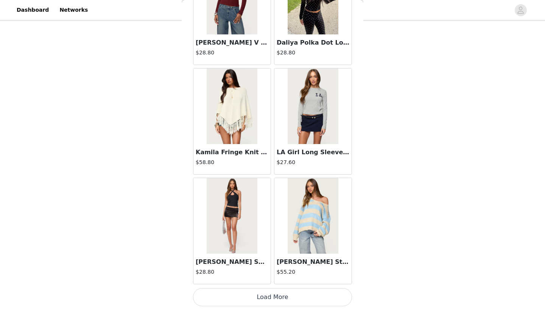
click at [278, 302] on button "Load More" at bounding box center [272, 297] width 159 height 18
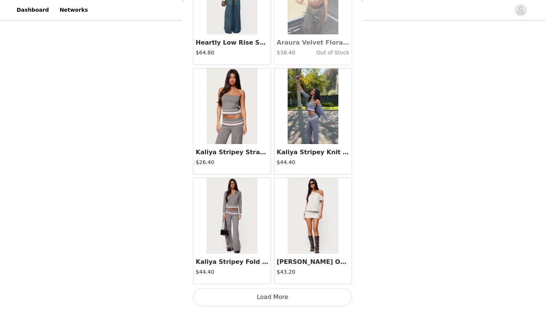
click at [278, 302] on button "Load More" at bounding box center [272, 297] width 159 height 18
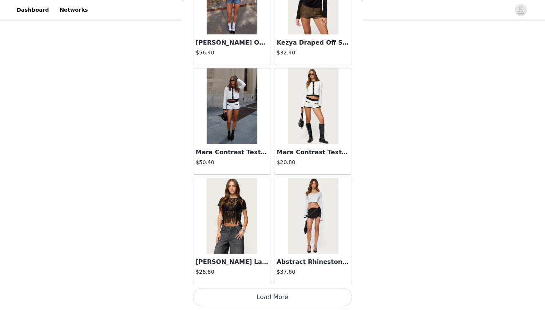
click at [278, 301] on button "Load More" at bounding box center [272, 297] width 159 height 18
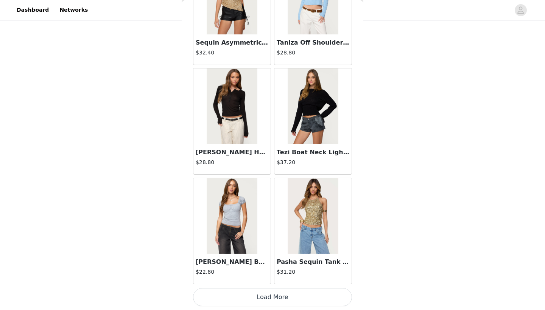
click at [277, 301] on button "Load More" at bounding box center [272, 297] width 159 height 18
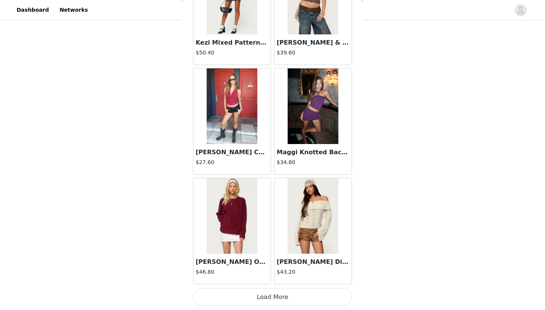
click at [273, 306] on button "Load More" at bounding box center [272, 297] width 159 height 18
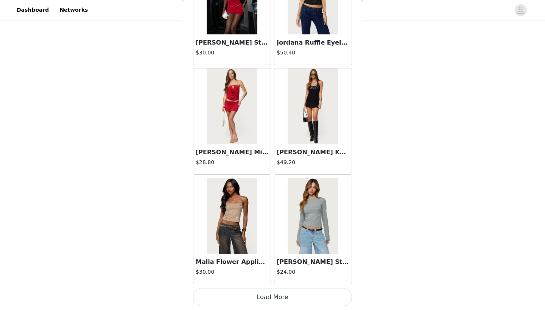
click at [281, 298] on button "Load More" at bounding box center [272, 297] width 159 height 18
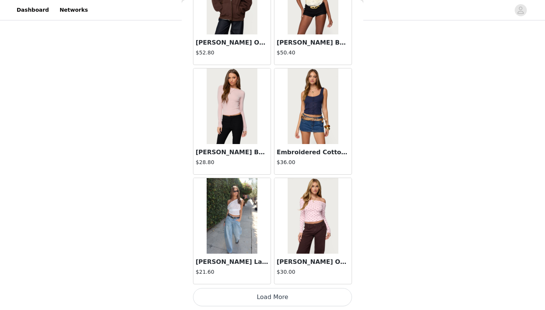
scroll to position [21697, 0]
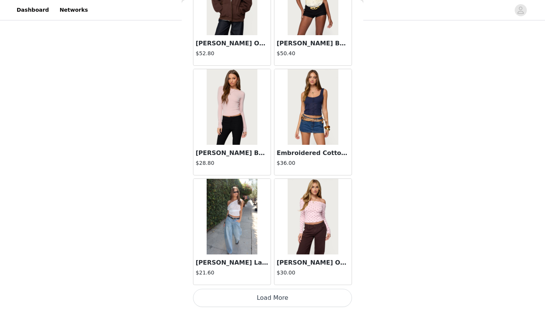
click at [281, 298] on button "Load More" at bounding box center [272, 298] width 159 height 18
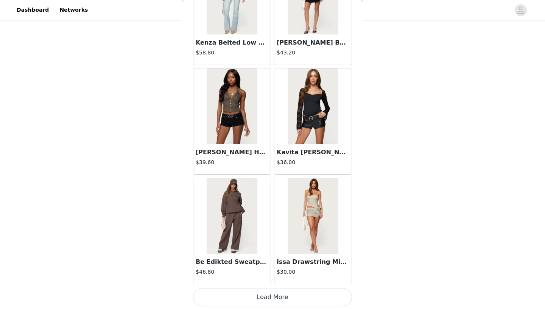
click at [272, 302] on button "Load More" at bounding box center [272, 297] width 159 height 18
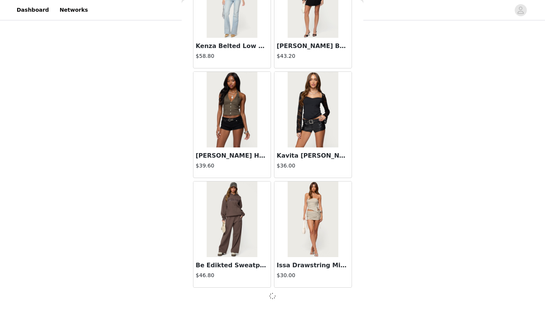
scroll to position [22794, 0]
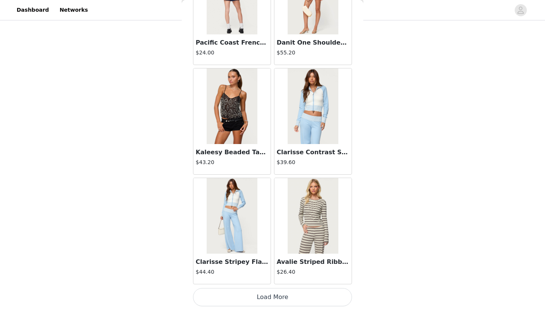
click at [268, 301] on button "Load More" at bounding box center [272, 297] width 159 height 18
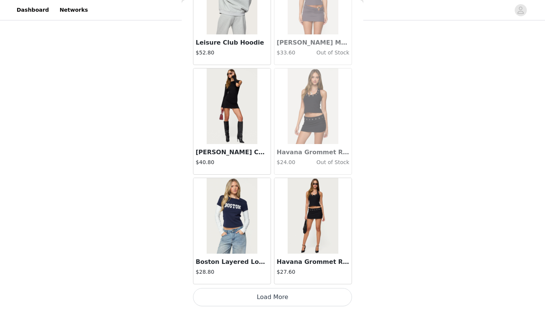
click at [268, 301] on button "Load More" at bounding box center [272, 297] width 159 height 18
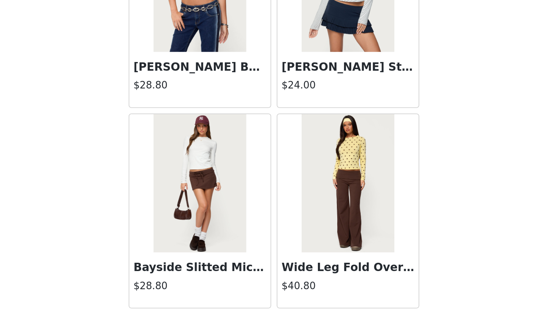
scroll to position [23279, 0]
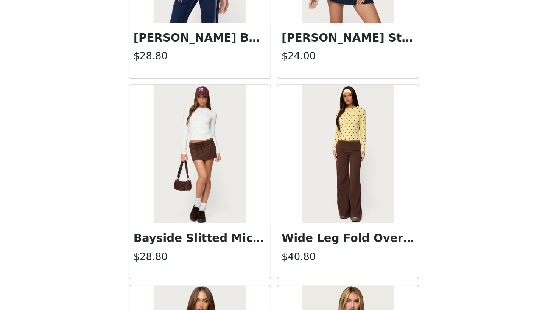
click at [196, 215] on h3 "Bayside Slitted Micro Skort" at bounding box center [232, 219] width 73 height 9
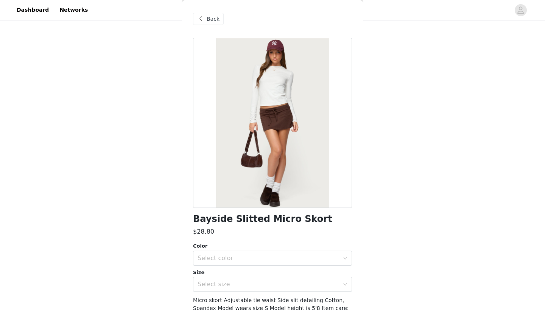
scroll to position [0, 0]
click at [216, 18] on span "Back" at bounding box center [213, 19] width 13 height 8
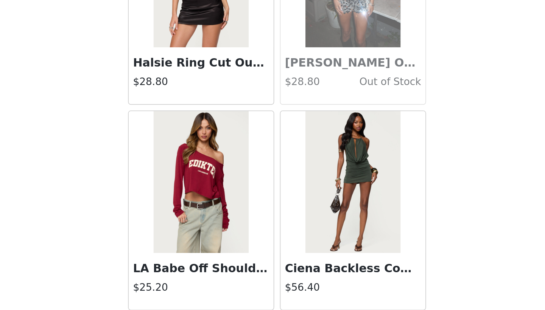
scroll to position [14660, 0]
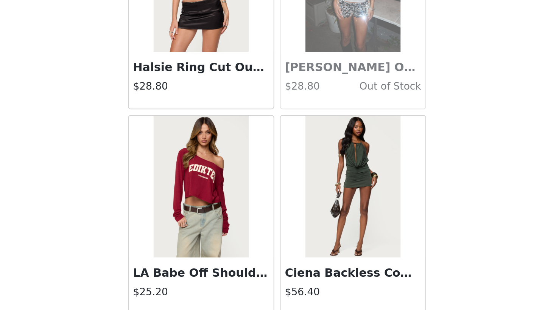
click at [196, 274] on h3 "LA Babe Off Shoulder Top" at bounding box center [232, 278] width 73 height 9
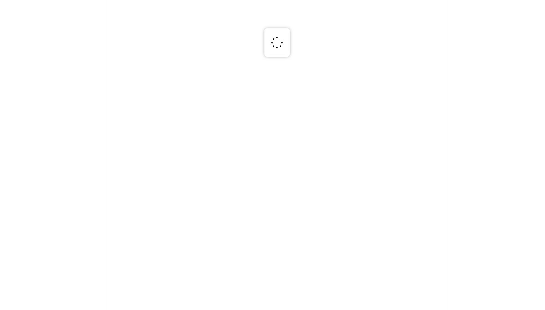
scroll to position [100, 0]
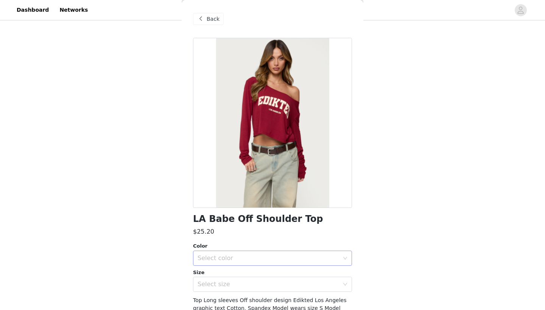
click at [240, 256] on div "Select color" at bounding box center [269, 259] width 142 height 8
click at [241, 274] on li "BURGUNDY" at bounding box center [272, 275] width 159 height 12
click at [238, 288] on div "Select size" at bounding box center [270, 284] width 145 height 14
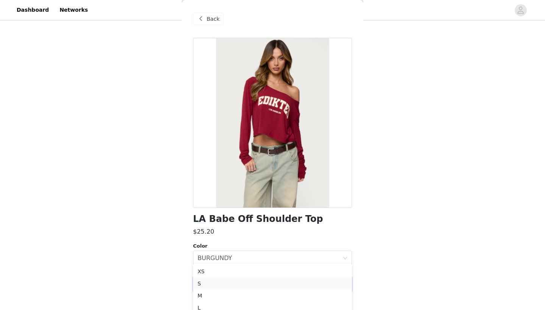
scroll to position [140, 0]
click at [218, 274] on li "S" at bounding box center [272, 274] width 159 height 12
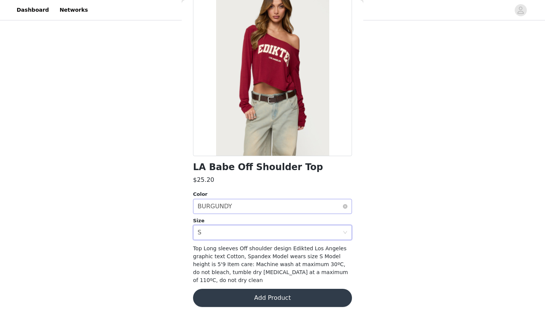
scroll to position [50, 0]
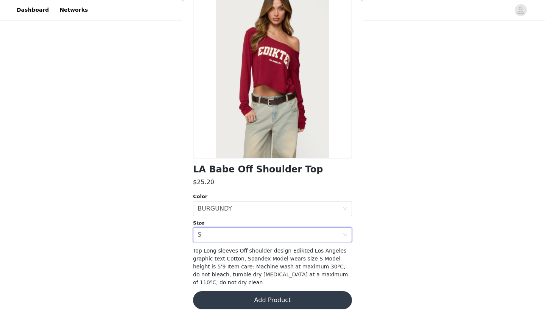
click at [252, 293] on button "Add Product" at bounding box center [272, 300] width 159 height 18
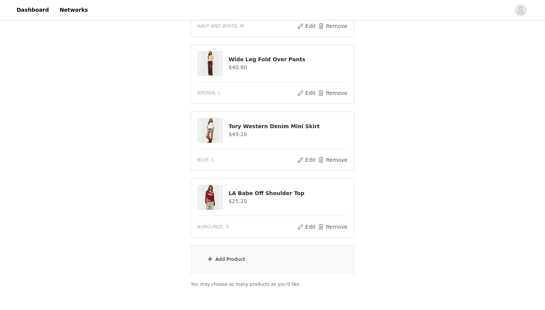
scroll to position [147, 0]
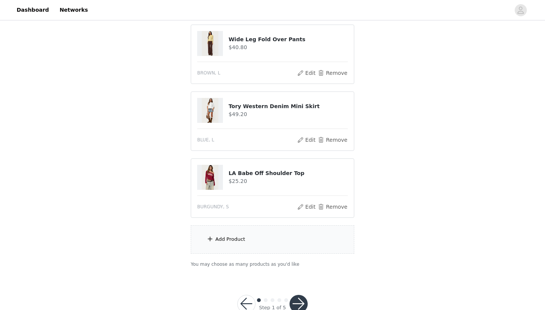
click at [237, 245] on div "Add Product" at bounding box center [272, 240] width 163 height 28
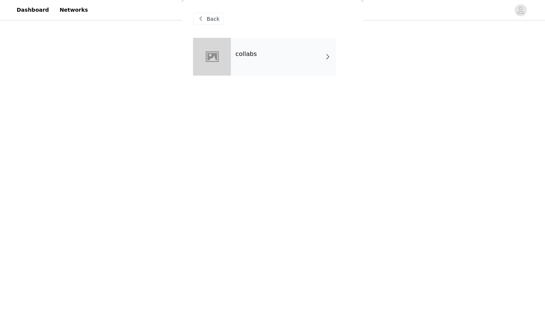
click at [274, 62] on div "collabs" at bounding box center [283, 57] width 105 height 38
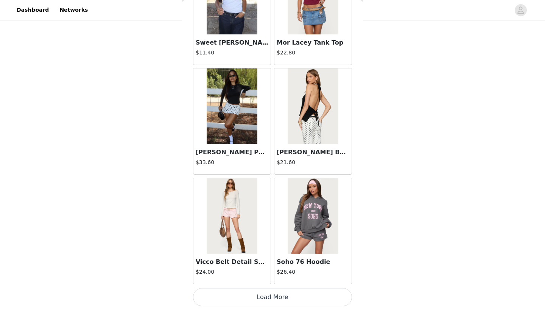
scroll to position [168, 0]
click at [287, 299] on button "Load More" at bounding box center [272, 297] width 159 height 18
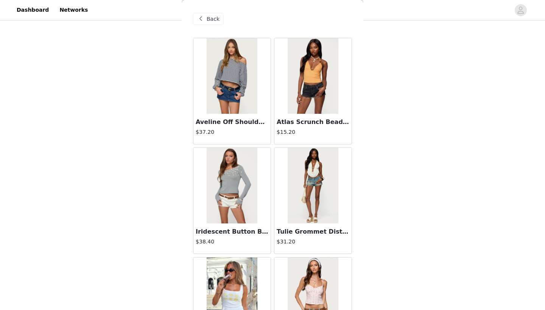
scroll to position [0, 0]
click at [208, 18] on span "Back" at bounding box center [213, 19] width 13 height 8
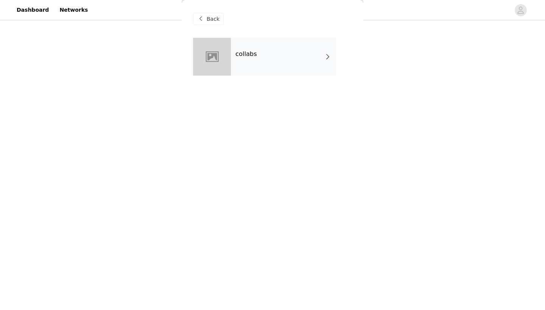
click at [209, 21] on span "Back" at bounding box center [213, 19] width 13 height 8
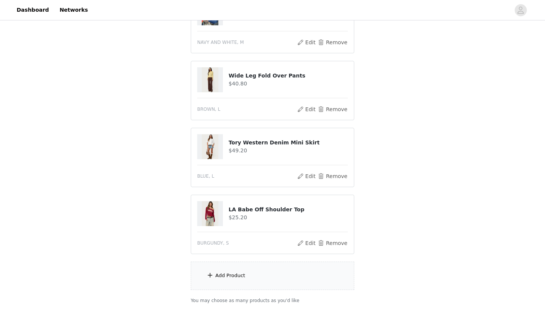
scroll to position [108, 0]
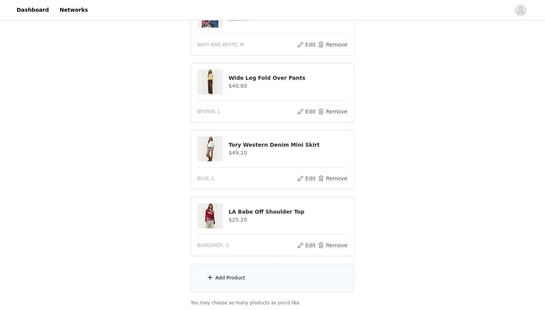
click at [268, 146] on h4 "Tory Western Denim Mini Skirt" at bounding box center [288, 145] width 119 height 8
click at [263, 280] on div "Add Product" at bounding box center [272, 278] width 163 height 28
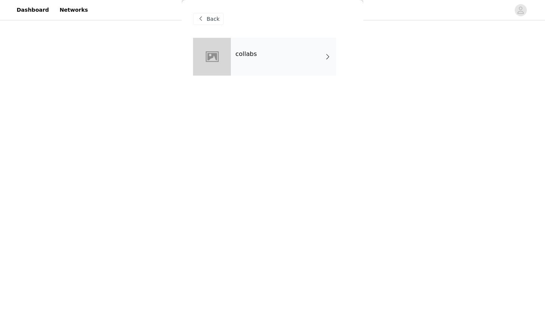
click at [248, 44] on div "collabs" at bounding box center [283, 57] width 105 height 38
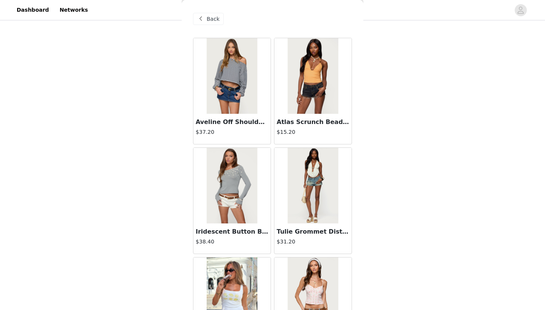
scroll to position [0, 0]
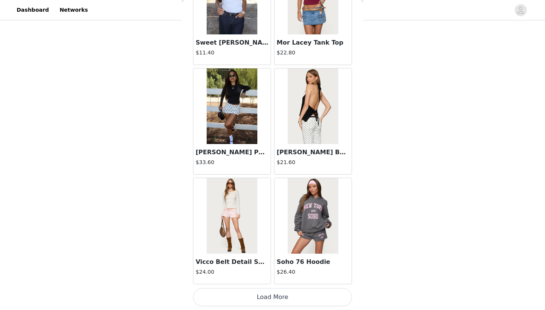
click at [254, 304] on button "Load More" at bounding box center [272, 297] width 159 height 18
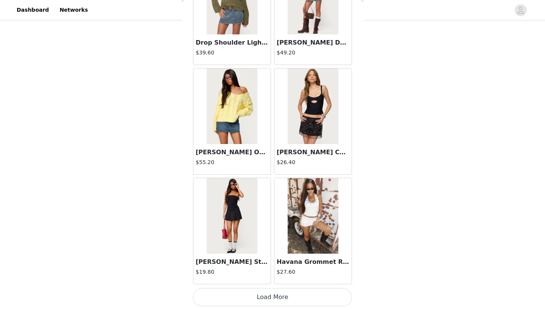
click at [260, 302] on button "Load More" at bounding box center [272, 297] width 159 height 18
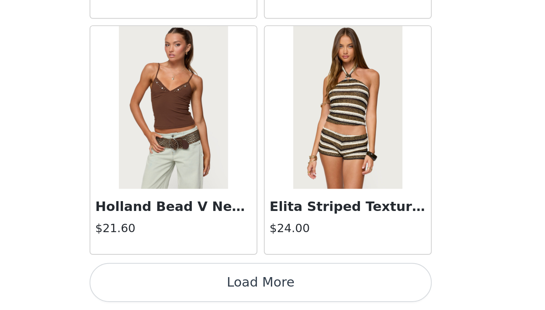
scroll to position [55, 0]
click at [193, 288] on button "Load More" at bounding box center [272, 297] width 159 height 18
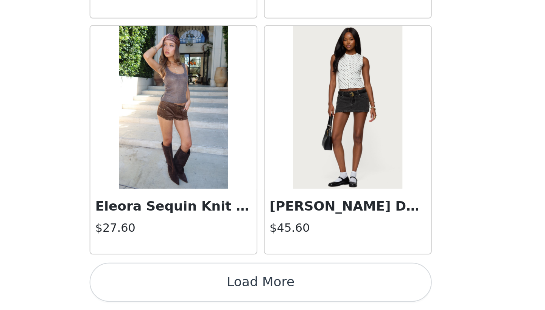
scroll to position [4140, 0]
click at [193, 288] on button "Load More" at bounding box center [272, 297] width 159 height 18
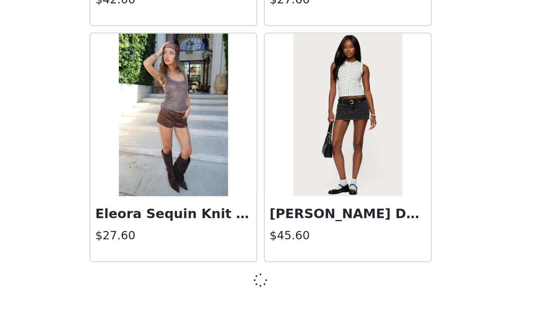
scroll to position [4137, 0]
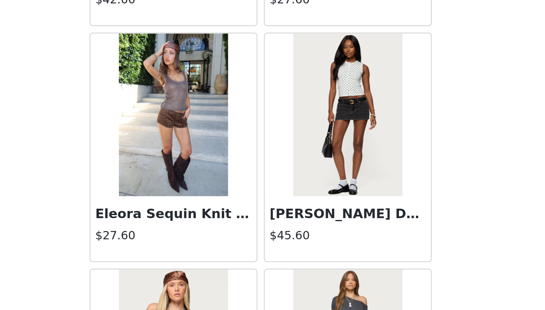
click at [277, 261] on h3 "[PERSON_NAME] Denim Mini Skort" at bounding box center [313, 265] width 73 height 9
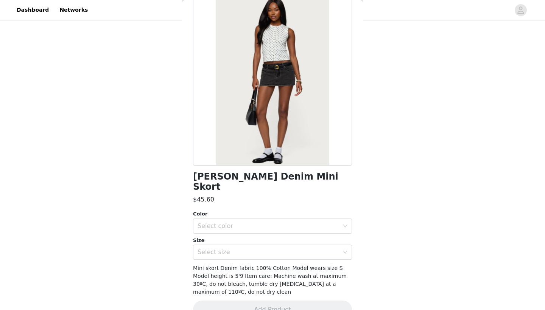
scroll to position [44, 0]
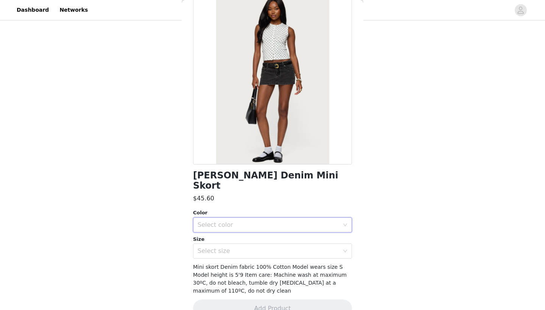
click at [259, 218] on div "Select color" at bounding box center [270, 225] width 145 height 14
click at [249, 230] on li "BLACK WASHED" at bounding box center [272, 231] width 159 height 12
click at [248, 248] on div "Select size" at bounding box center [269, 252] width 142 height 8
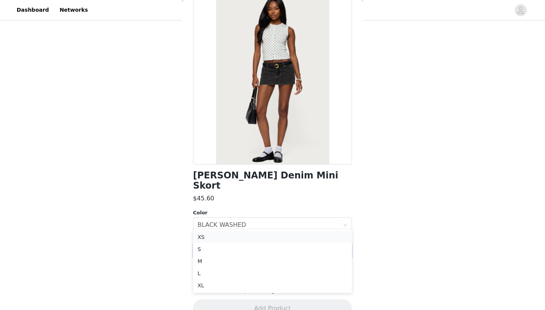
scroll to position [154, 0]
click at [232, 269] on li "L" at bounding box center [272, 270] width 159 height 12
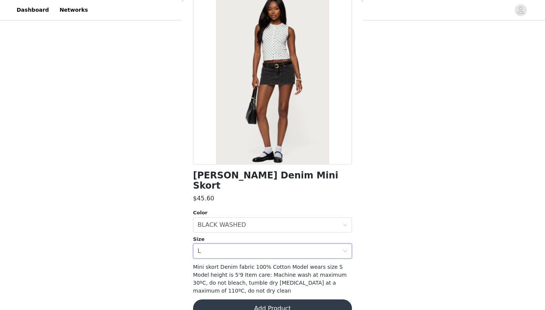
click at [258, 300] on button "Add Product" at bounding box center [272, 309] width 159 height 18
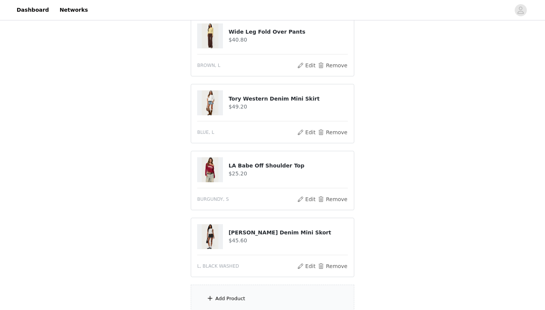
click at [206, 100] on img at bounding box center [210, 102] width 17 height 25
click at [237, 100] on h4 "Tory Western Denim Mini Skirt" at bounding box center [288, 99] width 119 height 8
click at [330, 131] on button "Remove" at bounding box center [333, 132] width 30 height 9
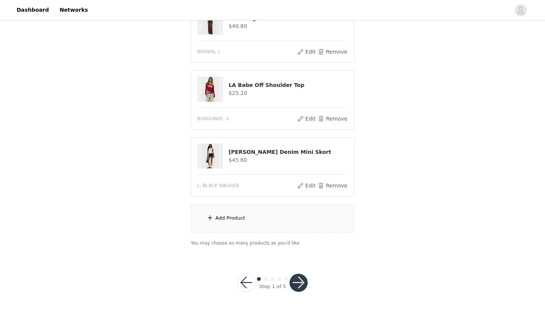
scroll to position [168, 0]
click at [260, 211] on div "Add Product" at bounding box center [272, 219] width 163 height 28
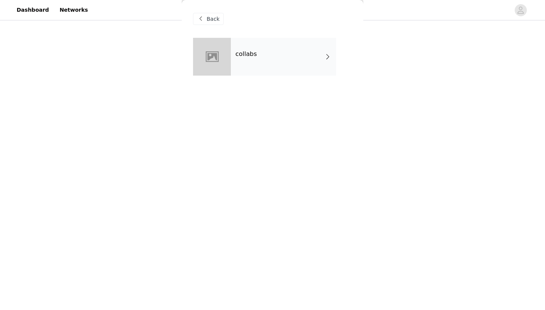
click at [302, 62] on div "collabs" at bounding box center [283, 57] width 105 height 38
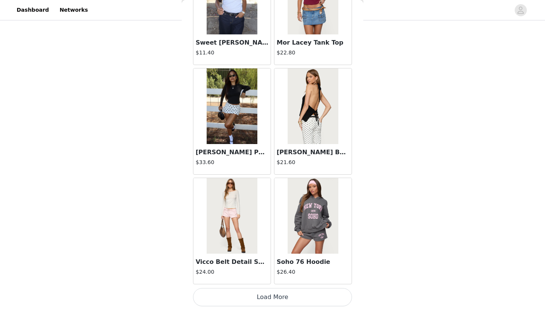
click at [279, 294] on button "Load More" at bounding box center [272, 297] width 159 height 18
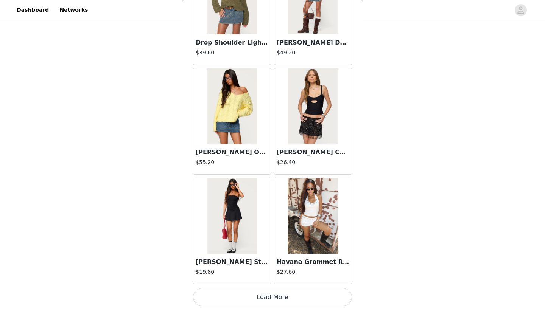
scroll to position [1945, 0]
click at [274, 293] on button "Load More" at bounding box center [272, 297] width 159 height 18
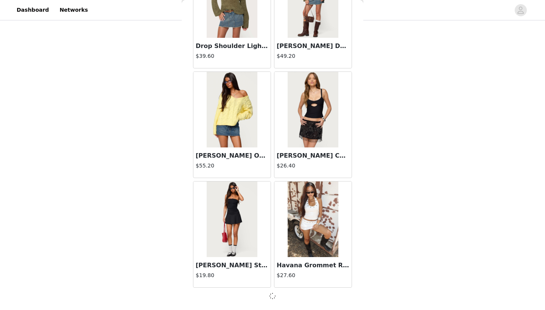
scroll to position [1942, 0]
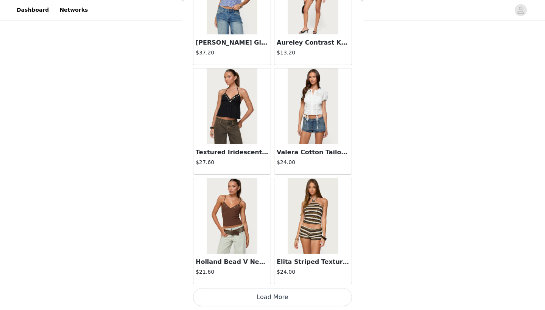
click at [276, 294] on button "Load More" at bounding box center [272, 297] width 159 height 18
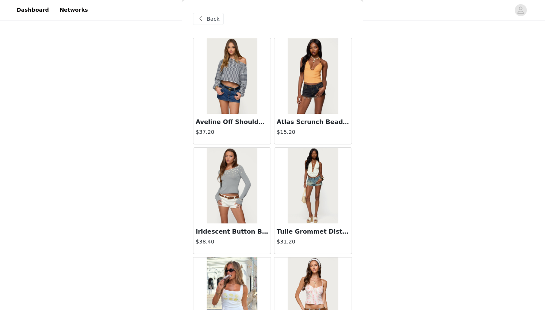
scroll to position [152, 0]
click at [205, 17] on div "Back" at bounding box center [208, 19] width 31 height 12
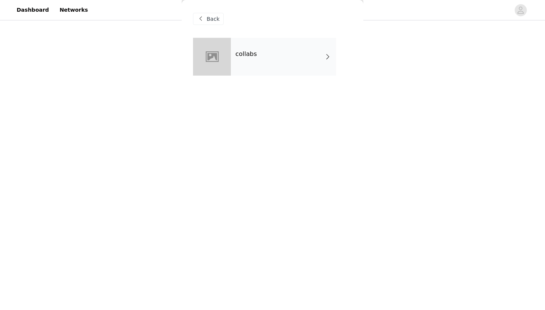
click at [205, 17] on div "Back" at bounding box center [208, 19] width 31 height 12
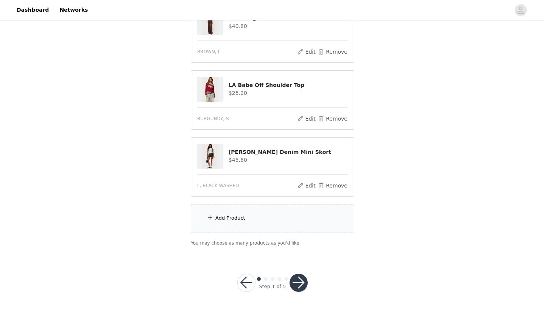
scroll to position [168, 0]
click at [297, 283] on button "button" at bounding box center [299, 283] width 18 height 18
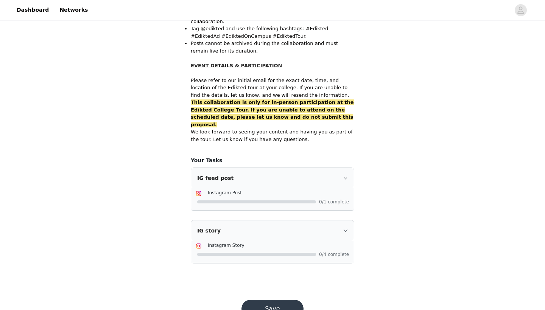
scroll to position [460, 0]
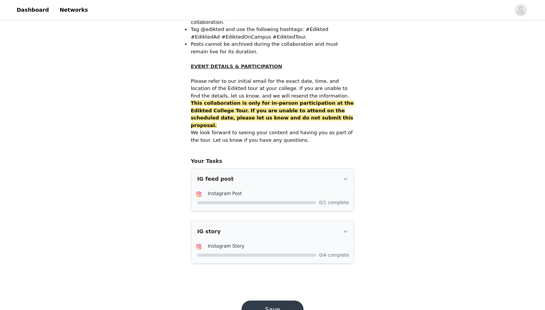
click at [274, 301] on button "Save" at bounding box center [272, 310] width 62 height 18
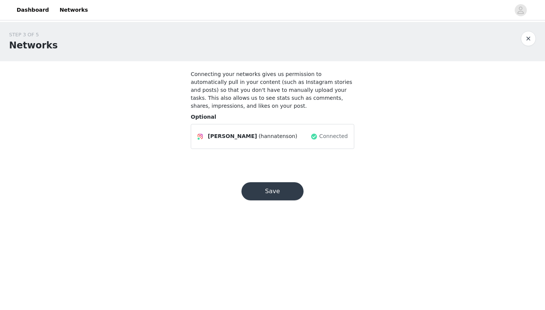
click at [278, 190] on button "Save" at bounding box center [272, 191] width 62 height 18
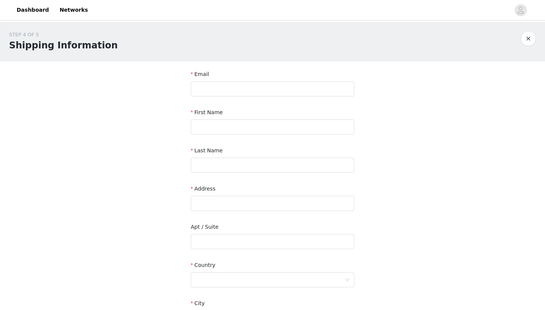
scroll to position [3, 0]
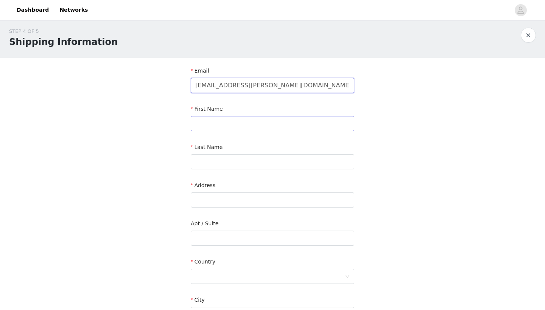
type input "[EMAIL_ADDRESS][PERSON_NAME][DOMAIN_NAME]"
type input "[PERSON_NAME]"
type input "Tenson"
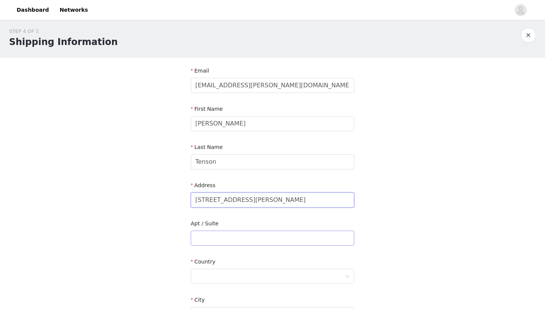
type input "[STREET_ADDRESS][PERSON_NAME]"
click at [257, 240] on input "text" at bounding box center [272, 238] width 163 height 15
click at [260, 272] on div at bounding box center [269, 276] width 149 height 14
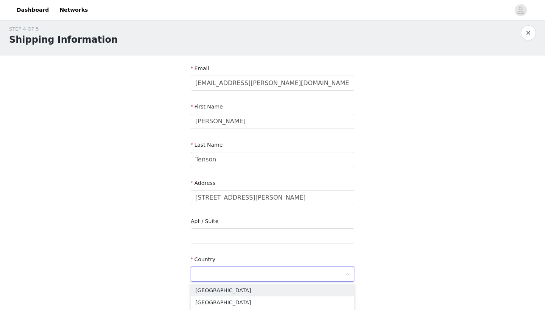
scroll to position [6, 0]
click at [252, 288] on li "[GEOGRAPHIC_DATA]" at bounding box center [272, 290] width 163 height 12
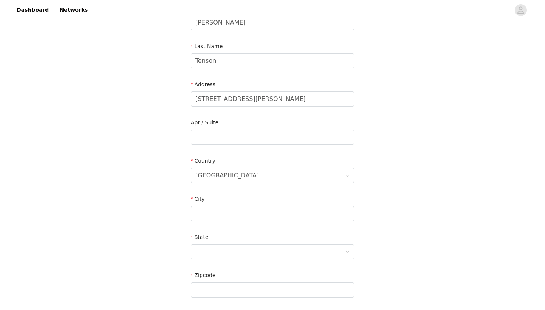
scroll to position [108, 0]
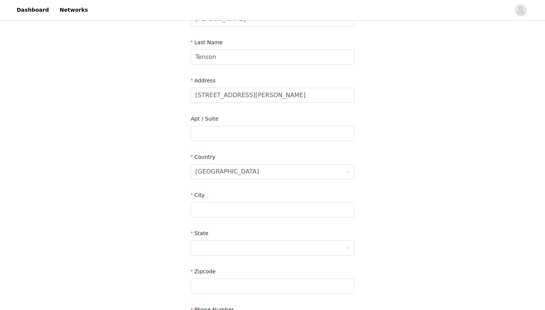
click at [238, 200] on div "City" at bounding box center [272, 196] width 163 height 11
type input "Champaign"
click at [226, 244] on div at bounding box center [269, 248] width 149 height 14
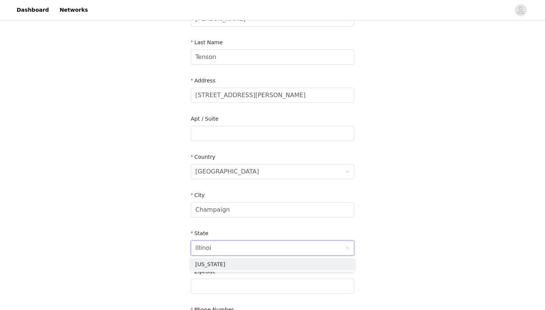
type input "[US_STATE]"
click at [305, 266] on li "[US_STATE]" at bounding box center [272, 264] width 163 height 12
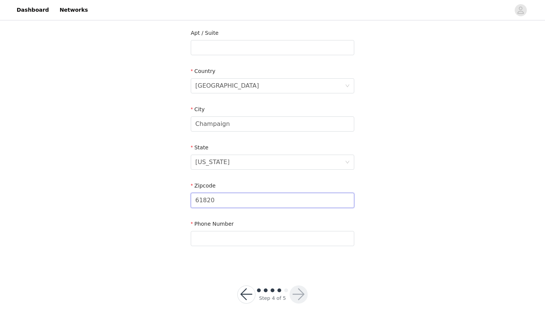
scroll to position [202, 0]
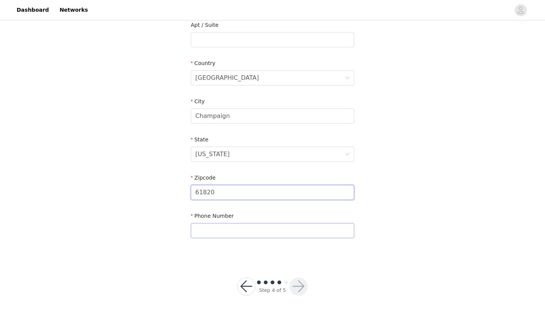
type input "61820"
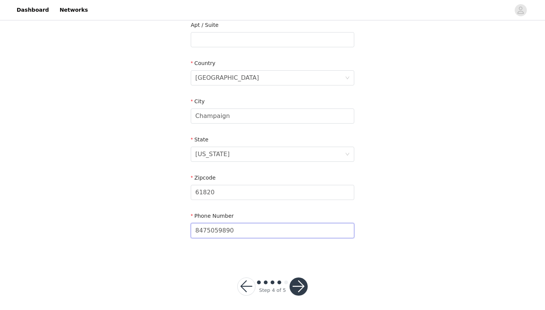
type input "8475059890"
click at [128, 197] on div "STEP 4 OF 5 Shipping Information Email [EMAIL_ADDRESS][PERSON_NAME][DOMAIN_NAME…" at bounding box center [272, 40] width 545 height 440
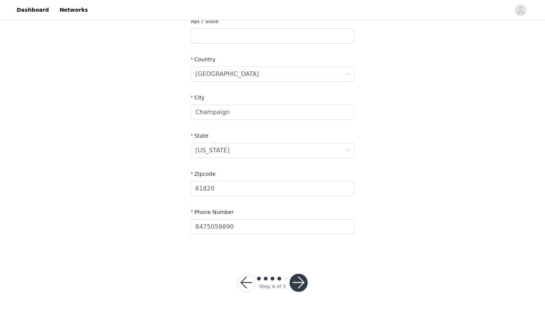
scroll to position [205, 0]
click at [301, 280] on button "button" at bounding box center [299, 283] width 18 height 18
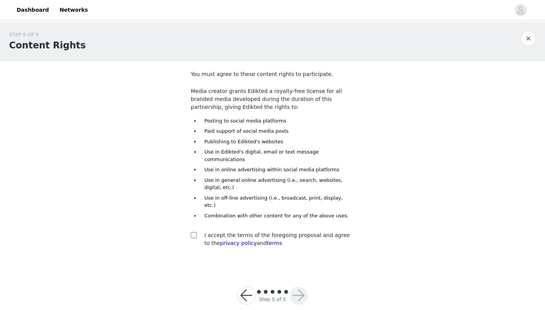
click at [196, 232] on label at bounding box center [194, 236] width 6 height 8
click at [196, 232] on input "checkbox" at bounding box center [193, 234] width 5 height 5
checkbox input "true"
click at [301, 287] on button "button" at bounding box center [299, 296] width 18 height 18
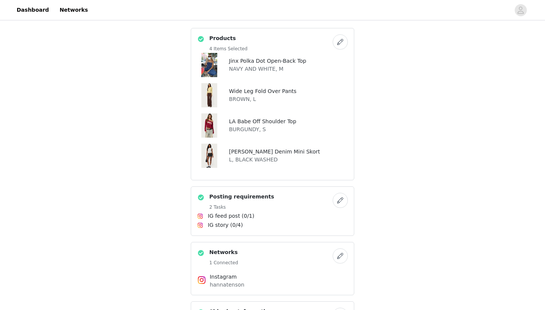
scroll to position [160, 0]
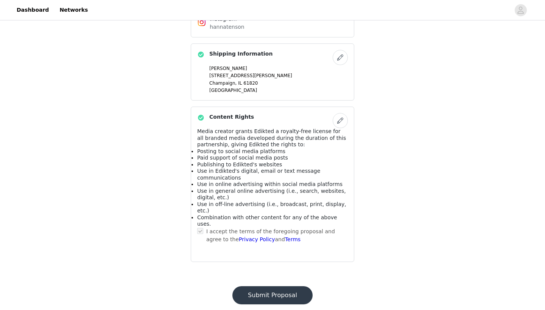
click at [277, 286] on button "Submit Proposal" at bounding box center [272, 295] width 80 height 18
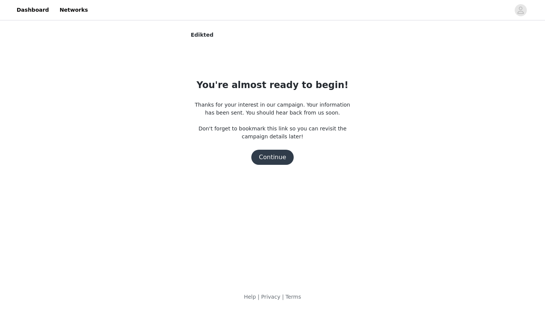
click at [278, 157] on button "Continue" at bounding box center [272, 157] width 42 height 15
